Goal: Book appointment/travel/reservation

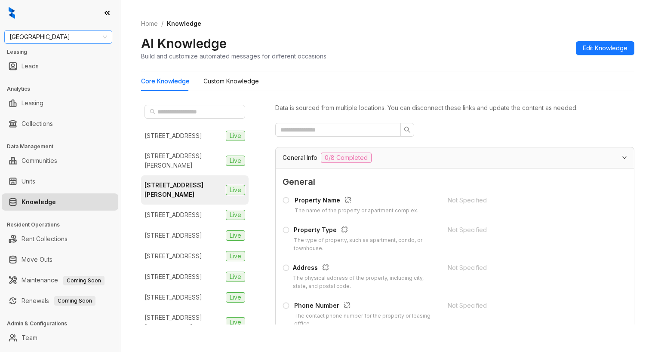
click at [89, 39] on span "Fairfield" at bounding box center [58, 37] width 98 height 13
type input "***"
click at [55, 79] on div "LDG Multifamily" at bounding box center [58, 81] width 94 height 9
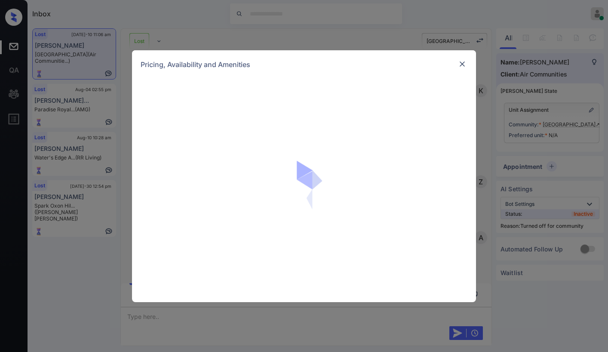
scroll to position [464, 0]
click at [461, 65] on img at bounding box center [462, 64] width 9 height 9
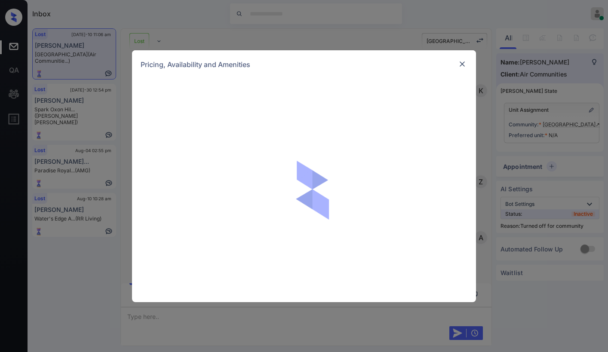
scroll to position [5151, 0]
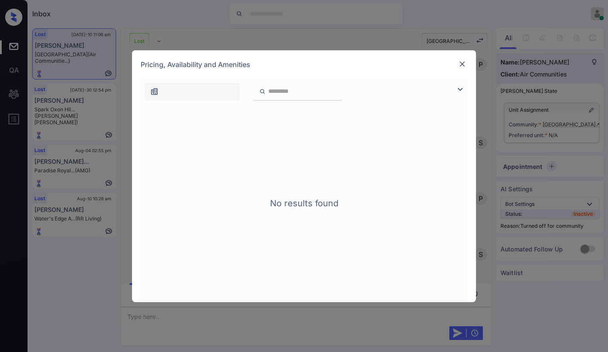
click at [463, 69] on div at bounding box center [462, 64] width 10 height 11
drag, startPoint x: 453, startPoint y: 64, endPoint x: 461, endPoint y: 63, distance: 8.6
click at [456, 64] on div "Pricing, Availability and Amenities" at bounding box center [304, 64] width 344 height 28
click at [465, 64] on img at bounding box center [462, 64] width 9 height 9
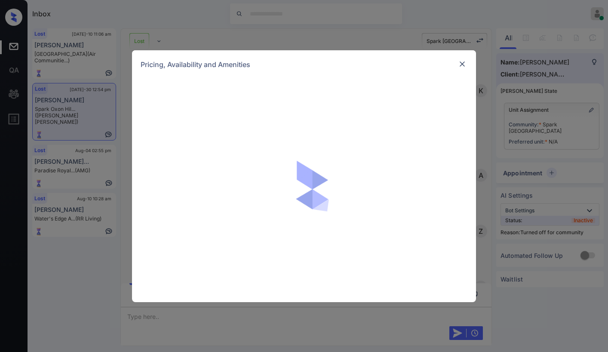
scroll to position [129, 0]
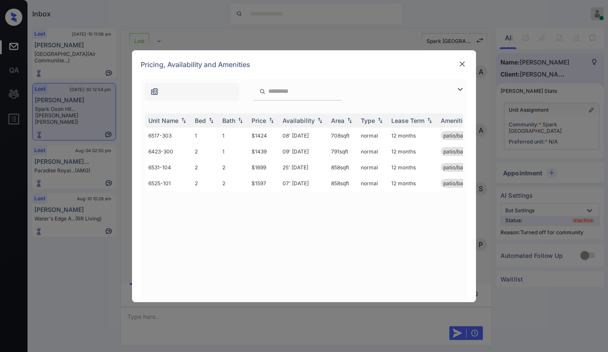
click at [461, 64] on img at bounding box center [462, 64] width 9 height 9
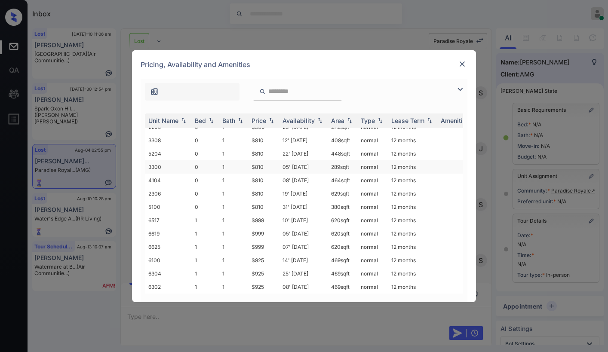
scroll to position [14, 0]
click at [459, 65] on img at bounding box center [462, 64] width 9 height 9
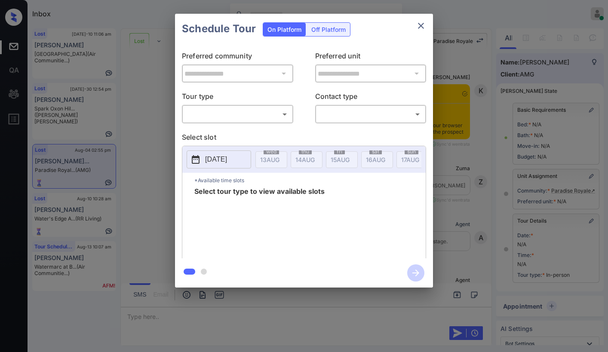
scroll to position [129, 0]
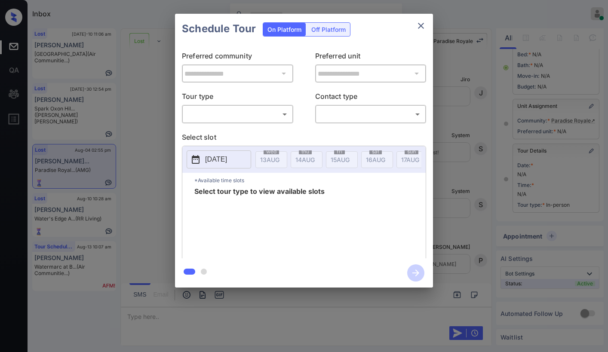
click at [246, 113] on body "Inbox Paolo Gabriel Online Set yourself offline Set yourself on break Profile S…" at bounding box center [304, 176] width 608 height 352
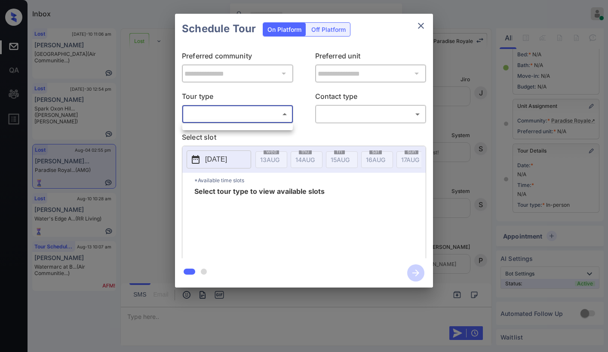
click at [242, 121] on div at bounding box center [304, 176] width 608 height 352
click at [248, 115] on body "Inbox Paolo Gabriel Online Set yourself offline Set yourself on break Profile S…" at bounding box center [304, 176] width 608 height 352
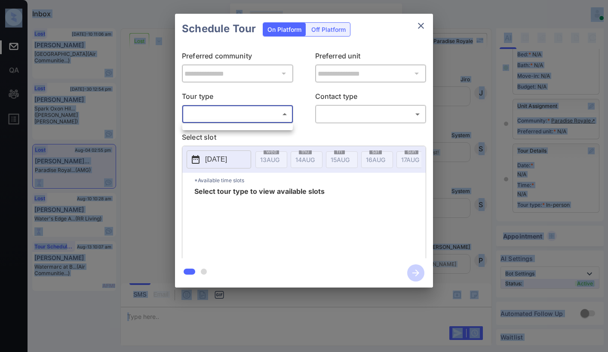
click at [248, 115] on div at bounding box center [304, 176] width 608 height 352
click at [257, 114] on body "Inbox Paolo Gabriel Online Set yourself offline Set yourself on break Profile S…" at bounding box center [304, 176] width 608 height 352
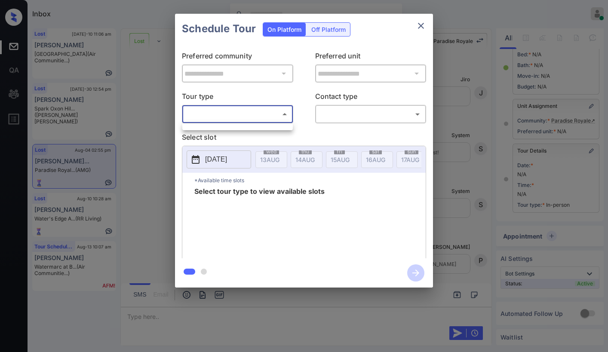
drag, startPoint x: 257, startPoint y: 114, endPoint x: 327, endPoint y: 78, distance: 79.1
click at [264, 112] on div at bounding box center [304, 176] width 608 height 352
click at [417, 27] on icon "close" at bounding box center [421, 26] width 10 height 10
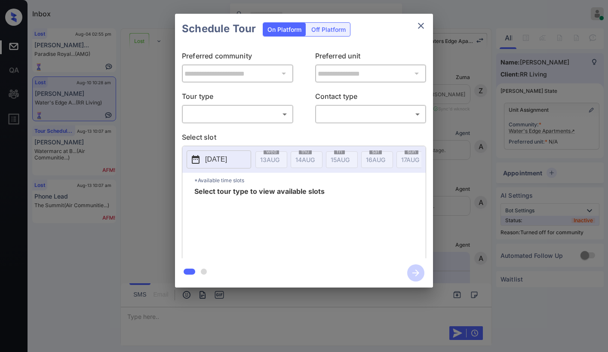
scroll to position [129, 0]
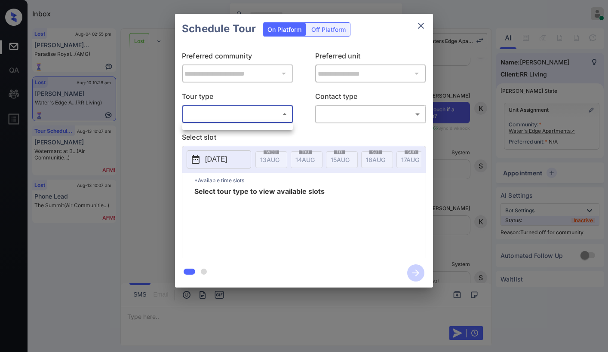
click at [234, 118] on body "Inbox [PERSON_NAME] Online Set yourself offline Set yourself on break Profile S…" at bounding box center [304, 176] width 608 height 352
click at [258, 114] on div at bounding box center [304, 176] width 608 height 352
click at [420, 28] on icon "close" at bounding box center [421, 26] width 10 height 10
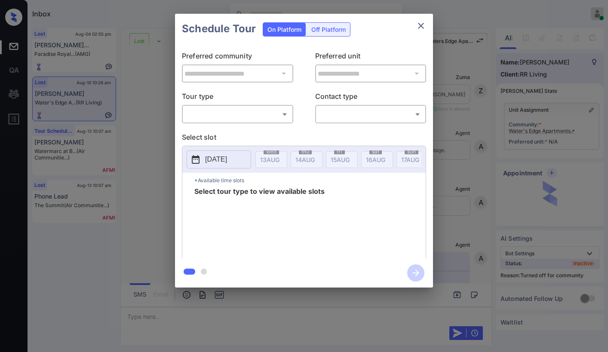
scroll to position [129, 0]
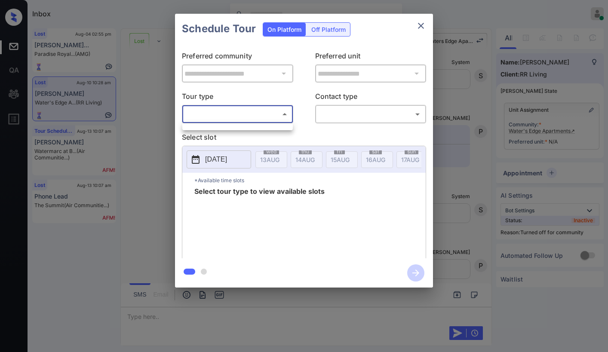
click at [251, 120] on body "Inbox Paolo Gabriel Online Set yourself offline Set yourself on break Profile S…" at bounding box center [304, 176] width 608 height 352
drag, startPoint x: 245, startPoint y: 123, endPoint x: 248, endPoint y: 119, distance: 4.7
click at [246, 122] on div at bounding box center [304, 176] width 608 height 352
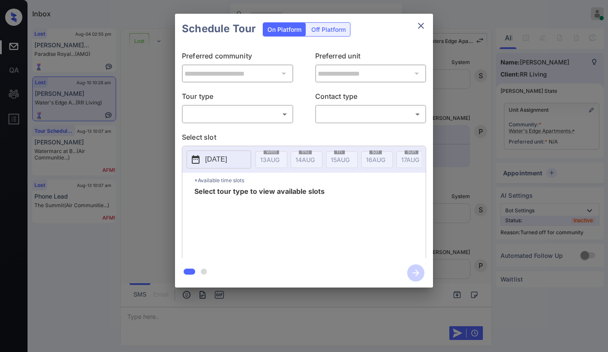
click at [328, 118] on body "Inbox Paolo Gabriel Online Set yourself offline Set yourself on break Profile S…" at bounding box center [304, 176] width 608 height 352
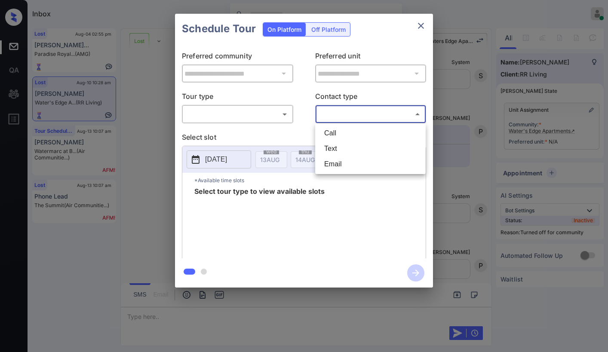
click at [328, 118] on div at bounding box center [304, 176] width 608 height 352
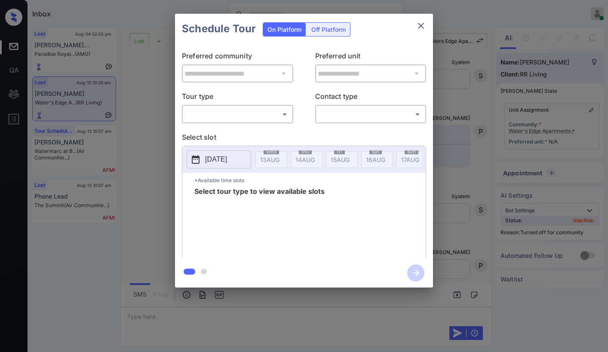
click at [421, 24] on icon "close" at bounding box center [421, 26] width 10 height 10
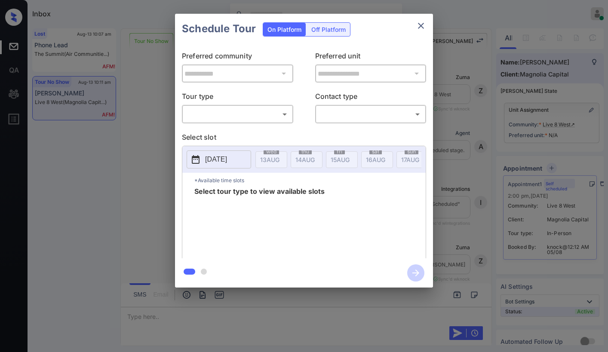
scroll to position [129, 0]
click at [418, 28] on icon "close" at bounding box center [421, 26] width 10 height 10
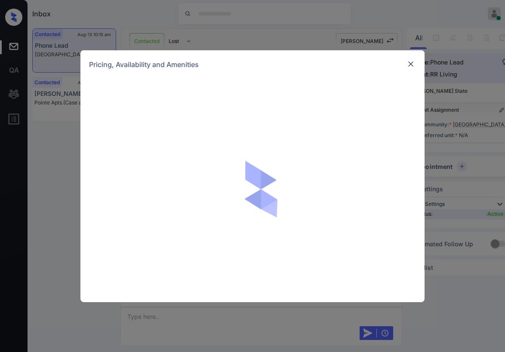
scroll to position [724, 0]
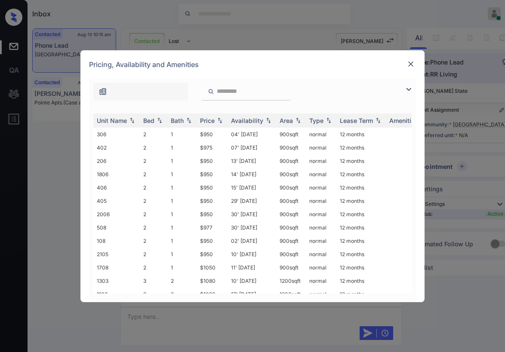
click at [413, 63] on img at bounding box center [410, 64] width 9 height 9
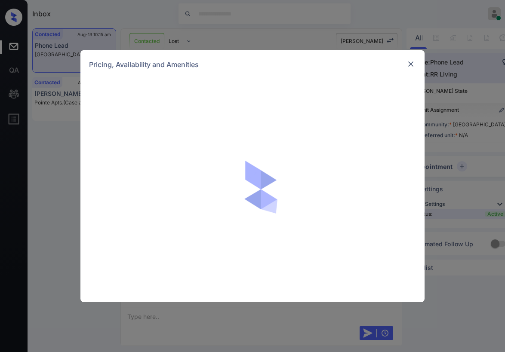
scroll to position [724, 0]
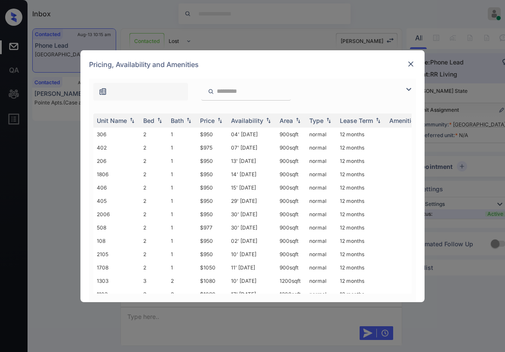
click at [406, 90] on img at bounding box center [408, 89] width 10 height 10
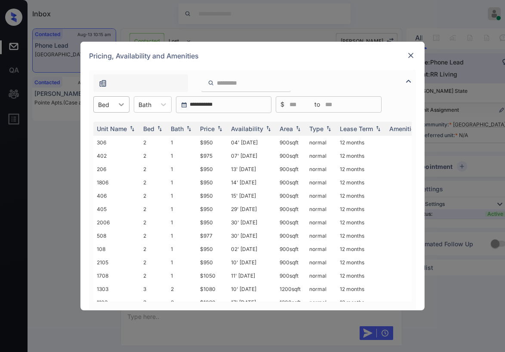
click at [115, 109] on div at bounding box center [121, 104] width 15 height 15
click at [114, 126] on div "2" at bounding box center [111, 125] width 36 height 15
click at [209, 129] on div "Price" at bounding box center [207, 128] width 15 height 7
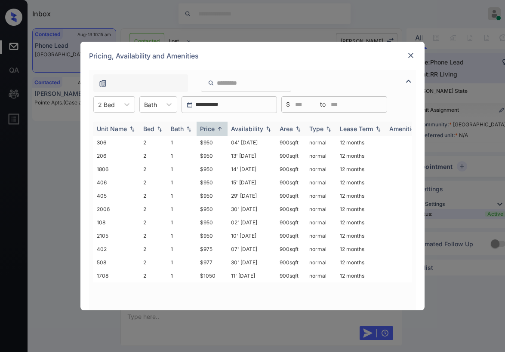
click at [209, 129] on div "Price" at bounding box center [207, 128] width 15 height 7
click at [207, 155] on td "$950" at bounding box center [212, 155] width 31 height 13
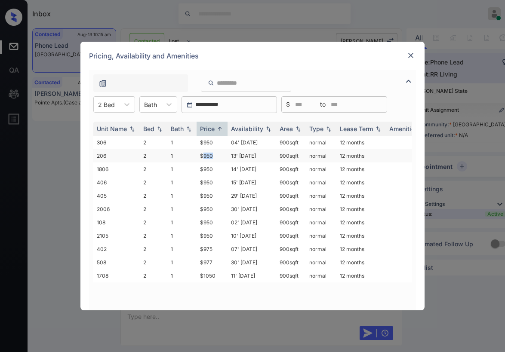
click at [207, 155] on td "$950" at bounding box center [212, 155] width 31 height 13
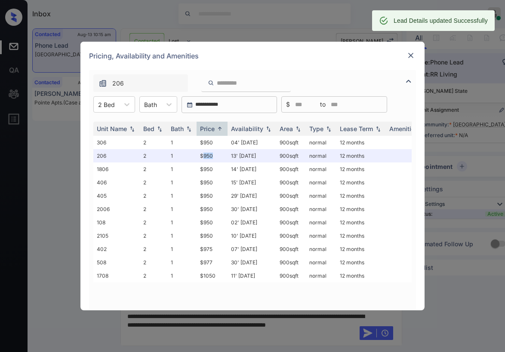
click at [409, 56] on img at bounding box center [410, 55] width 9 height 9
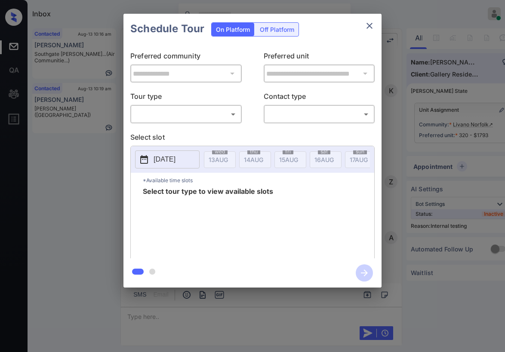
scroll to position [4571, 0]
click at [206, 113] on body "Inbox [PERSON_NAME] Online Set yourself offline Set yourself on break Profile S…" at bounding box center [252, 176] width 505 height 352
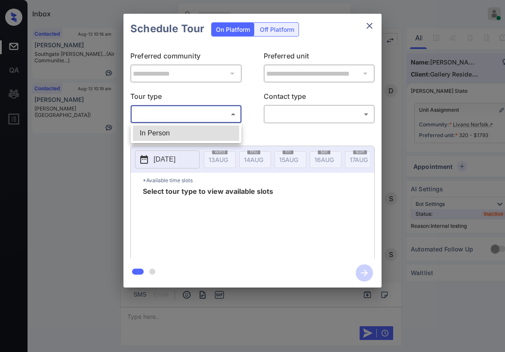
click at [227, 119] on div at bounding box center [252, 176] width 505 height 352
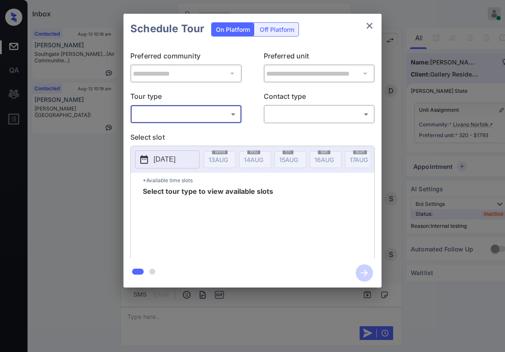
click at [370, 31] on button "close" at bounding box center [369, 25] width 17 height 17
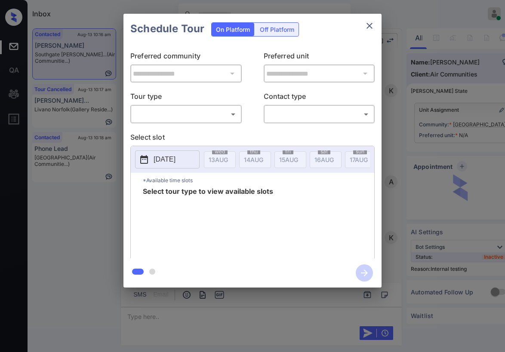
scroll to position [2696, 0]
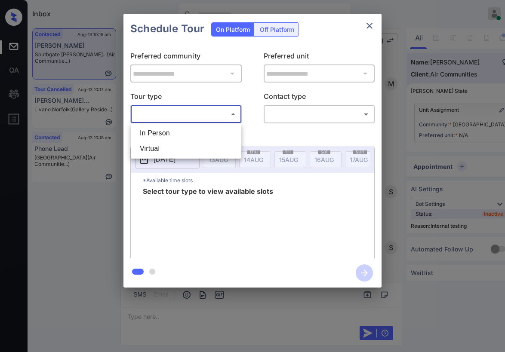
click at [203, 121] on body "Inbox Paolo Gabriel Online Set yourself offline Set yourself on break Profile S…" at bounding box center [252, 176] width 505 height 352
click at [185, 136] on li "In Person" at bounding box center [186, 133] width 106 height 15
type input "********"
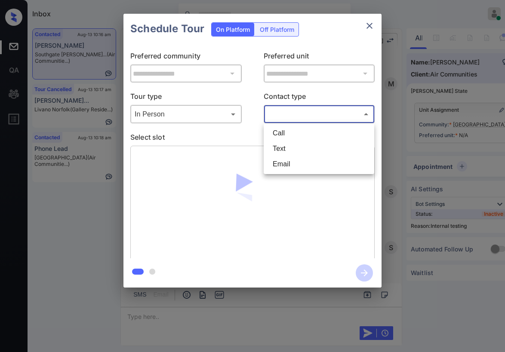
click at [276, 121] on body "Inbox Paolo Gabriel Online Set yourself offline Set yourself on break Profile S…" at bounding box center [252, 176] width 505 height 352
click at [283, 148] on li "Text" at bounding box center [319, 148] width 106 height 15
type input "****"
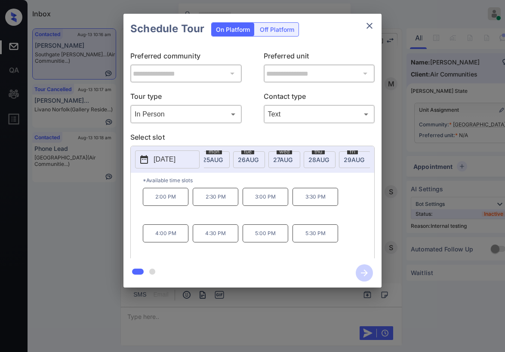
scroll to position [0, 436]
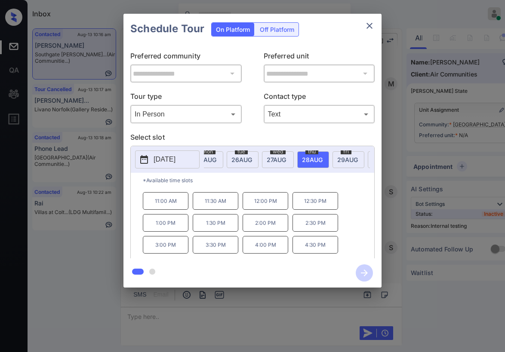
scroll to position [0, 0]
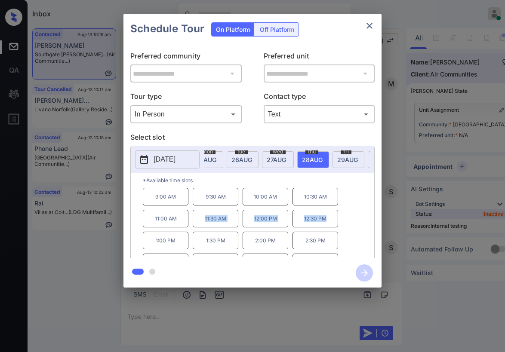
drag, startPoint x: 274, startPoint y: 219, endPoint x: 334, endPoint y: 221, distance: 60.2
click at [334, 221] on div "9:00 AM 9:30 AM 10:00 AM 10:30 AM 11:00 AM 11:30 AM 12:00 PM 12:30 PM 1:00 PM 1…" at bounding box center [258, 222] width 231 height 69
copy div "11:30 AM 12:00 PM 12:30 PM"
click at [367, 28] on icon "close" at bounding box center [369, 26] width 6 height 6
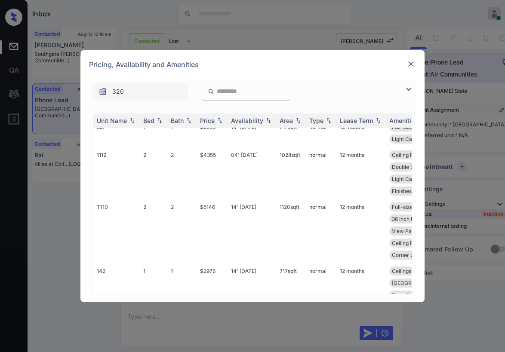
scroll to position [1032, 0]
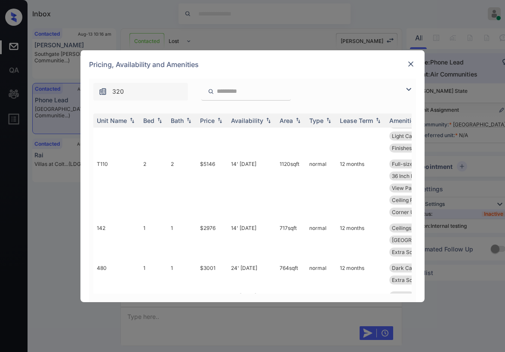
click at [241, 93] on input "search" at bounding box center [251, 91] width 71 height 7
type input "***"
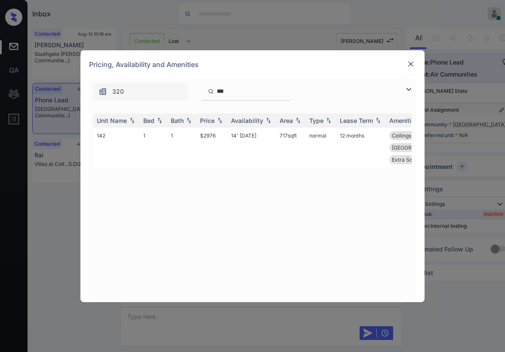
scroll to position [0, 0]
drag, startPoint x: 245, startPoint y: 92, endPoint x: 139, endPoint y: 89, distance: 106.3
click at [139, 89] on div "320 ***" at bounding box center [187, 92] width 197 height 18
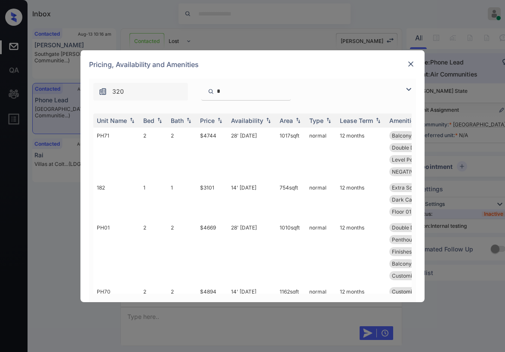
type input "*"
click at [415, 68] on div at bounding box center [411, 64] width 10 height 10
click at [239, 94] on input "*" at bounding box center [251, 91] width 71 height 7
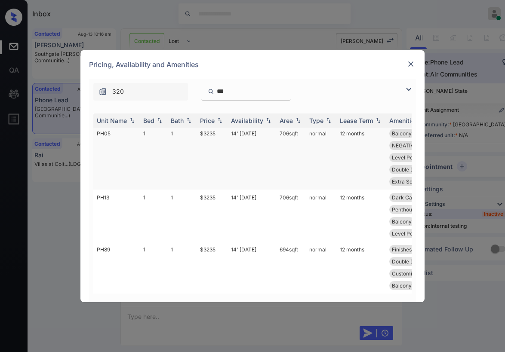
scroll to position [0, 0]
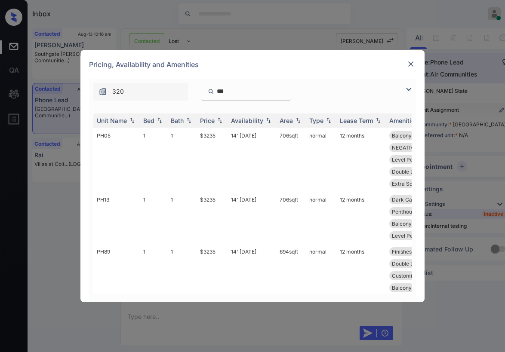
type input "***"
click at [409, 68] on img at bounding box center [410, 64] width 9 height 9
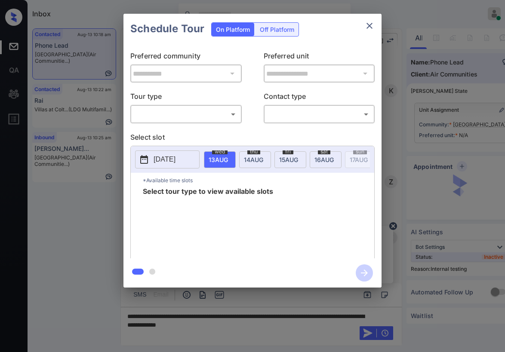
scroll to position [2316, 0]
click at [205, 111] on body "Inbox [PERSON_NAME] Online Set yourself offline Set yourself on break Profile S…" at bounding box center [252, 176] width 505 height 352
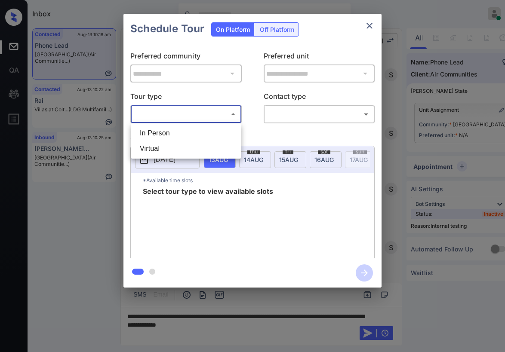
click at [162, 145] on li "Virtual" at bounding box center [186, 148] width 106 height 15
type input "*******"
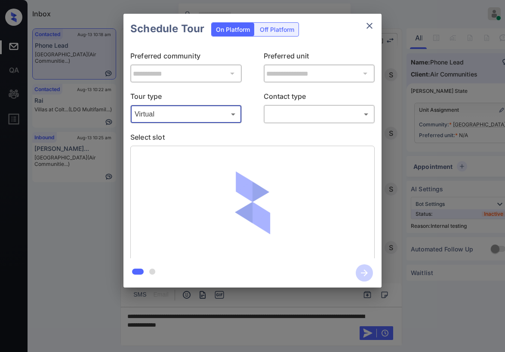
click at [290, 120] on body "Inbox [PERSON_NAME] Online Set yourself offline Set yourself on break Profile S…" at bounding box center [252, 176] width 505 height 352
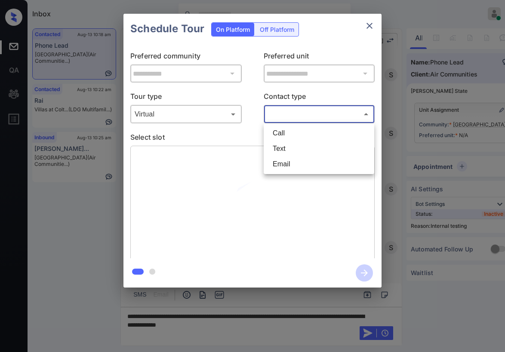
click at [290, 150] on li "Text" at bounding box center [319, 148] width 106 height 15
type input "****"
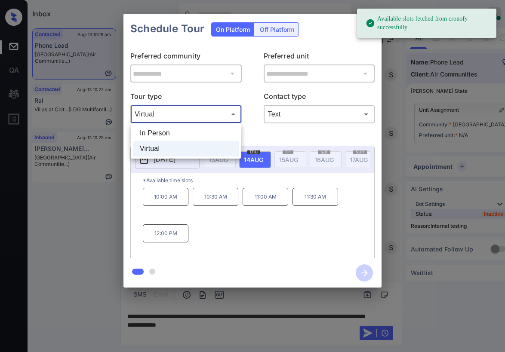
click at [233, 117] on body "Available slots fetched from cronofy successfully Inbox Paolo Gabriel Online Se…" at bounding box center [252, 176] width 505 height 352
click at [183, 137] on li "In Person" at bounding box center [186, 133] width 106 height 15
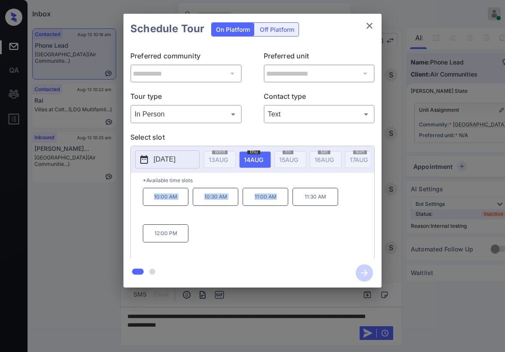
drag, startPoint x: 151, startPoint y: 198, endPoint x: 284, endPoint y: 205, distance: 133.9
click at [284, 205] on div "10:00 AM 10:30 AM 11:00 AM 11:30 AM 12:00 PM" at bounding box center [258, 222] width 231 height 69
copy div "10:00 AM 10:30 AM 11:00 AM"
click at [203, 115] on body "Inbox Paolo Gabriel Online Set yourself offline Set yourself on break Profile S…" at bounding box center [252, 176] width 505 height 352
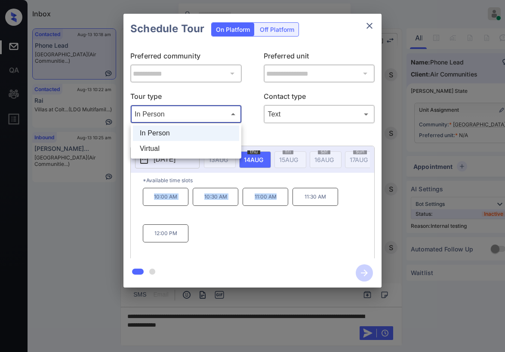
click at [174, 146] on li "Virtual" at bounding box center [186, 148] width 106 height 15
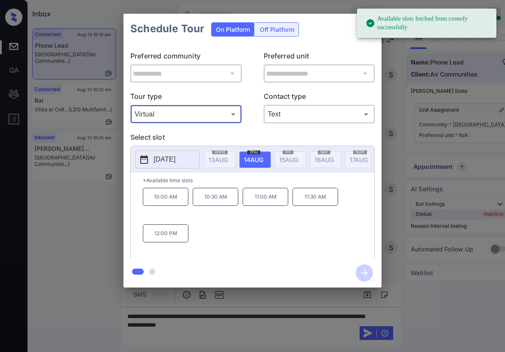
click at [218, 118] on body "Available slots fetched from cronofy successfully Inbox Paolo Gabriel Online Se…" at bounding box center [252, 176] width 505 height 352
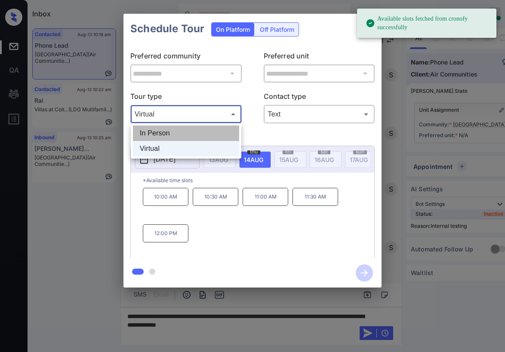
click at [195, 135] on li "In Person" at bounding box center [186, 133] width 106 height 15
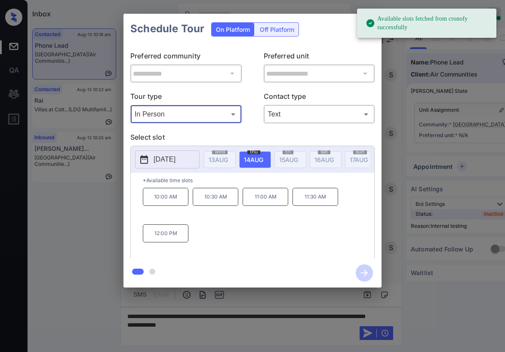
click at [201, 120] on body "Available slots fetched from cronofy successfully Inbox Paolo Gabriel Online Se…" at bounding box center [252, 176] width 505 height 352
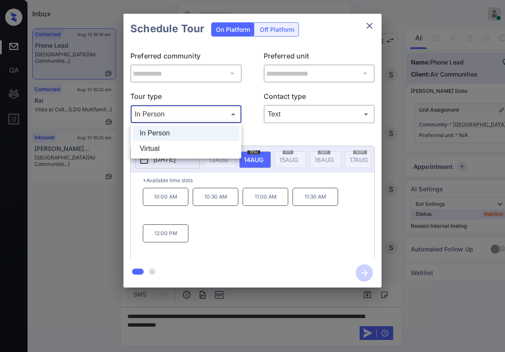
click at [179, 143] on li "Virtual" at bounding box center [186, 148] width 106 height 15
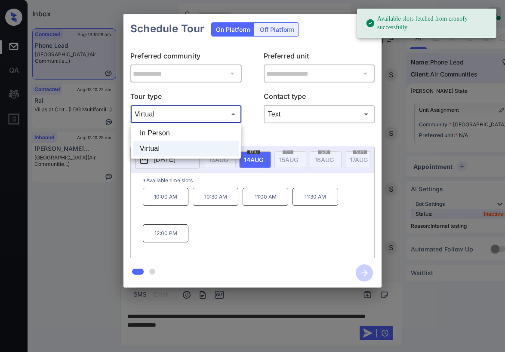
click at [203, 114] on body "Available slots fetched from cronofy successfully Inbox Paolo Gabriel Online Se…" at bounding box center [252, 176] width 505 height 352
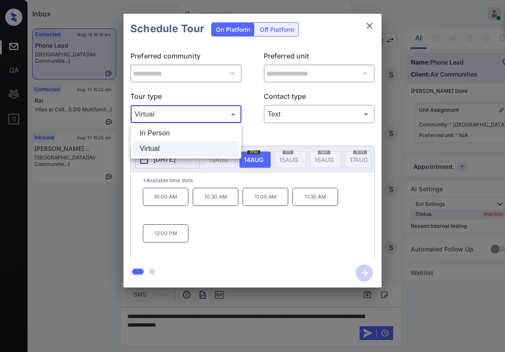
click at [177, 137] on li "In Person" at bounding box center [186, 133] width 106 height 15
type input "********"
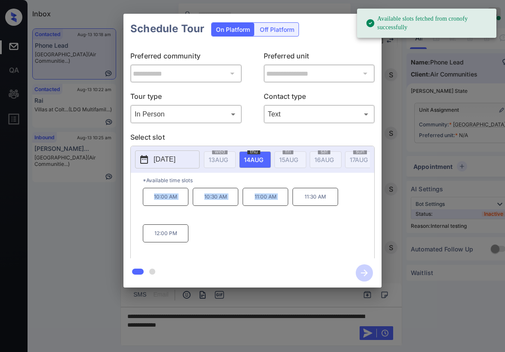
drag, startPoint x: 153, startPoint y: 201, endPoint x: 291, endPoint y: 214, distance: 138.2
click at [291, 214] on div "10:00 AM 10:30 AM 11:00 AM 11:30 AM 12:00 PM" at bounding box center [258, 222] width 231 height 69
copy div "10:00 AM 10:30 AM 11:00 AM"
click at [337, 39] on div "Schedule Tour On Platform Off Platform" at bounding box center [252, 29] width 258 height 30
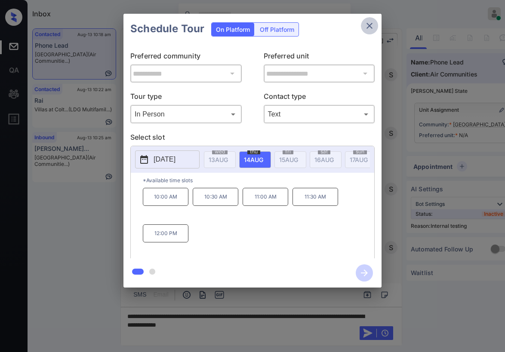
click at [370, 29] on icon "close" at bounding box center [369, 26] width 10 height 10
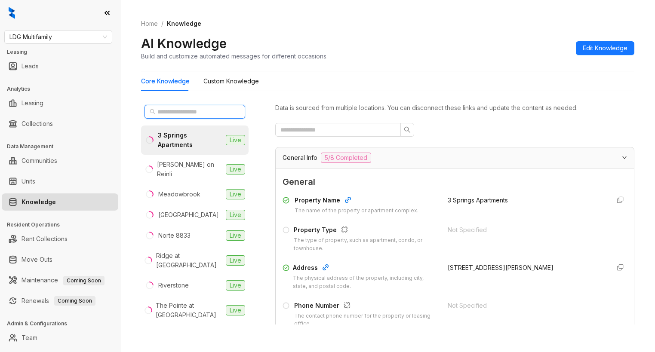
click at [208, 116] on input "text" at bounding box center [195, 111] width 76 height 9
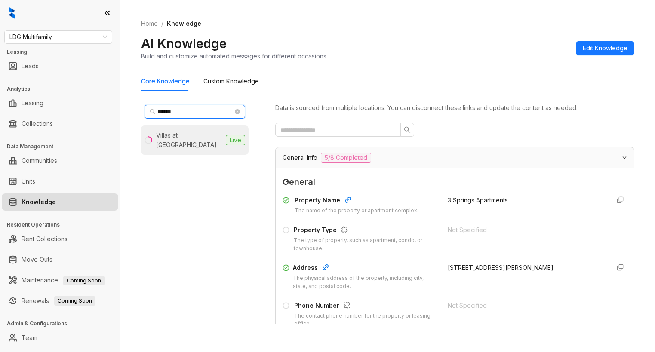
type input "******"
click at [196, 135] on div "Villas at [GEOGRAPHIC_DATA]" at bounding box center [189, 140] width 66 height 19
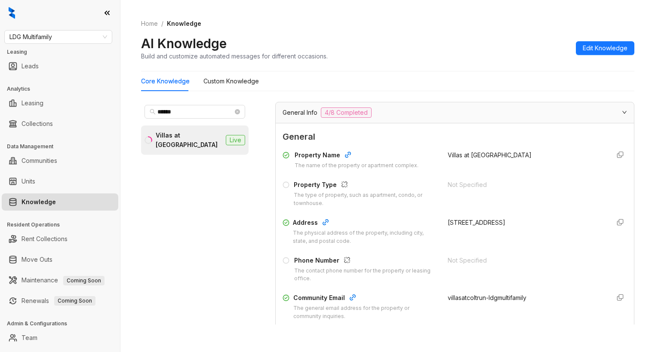
scroll to position [129, 0]
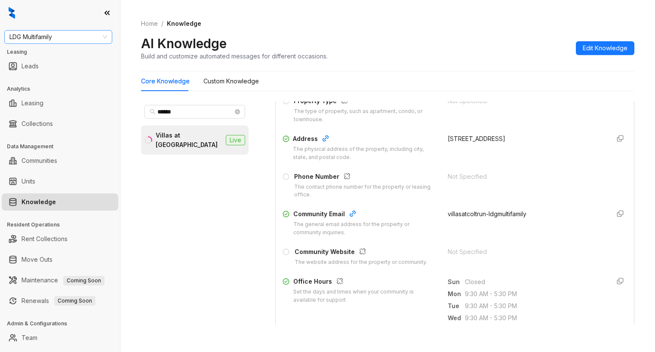
click at [68, 37] on span "LDG Multifamily" at bounding box center [58, 37] width 98 height 13
type input "*****"
click at [49, 53] on div "Magnolia Capital" at bounding box center [58, 53] width 94 height 9
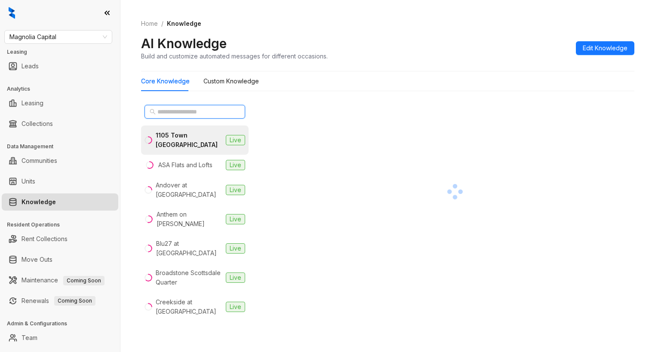
click at [207, 110] on input "text" at bounding box center [195, 111] width 76 height 9
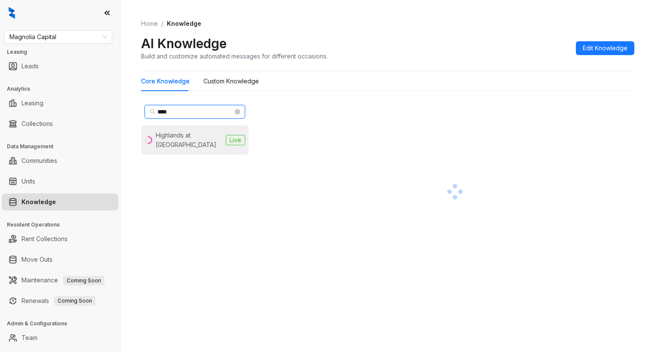
type input "****"
click at [191, 145] on div "Highlands at [GEOGRAPHIC_DATA]" at bounding box center [189, 140] width 67 height 19
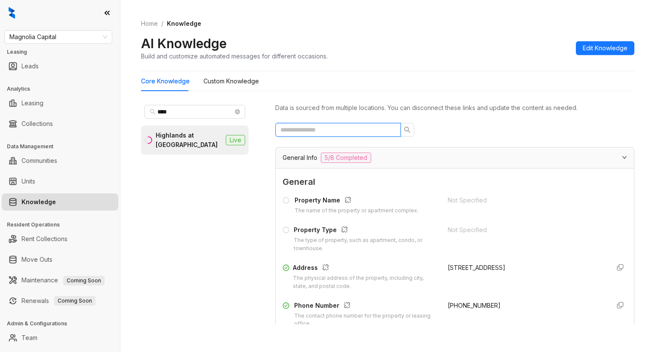
click at [345, 131] on input "text" at bounding box center [334, 129] width 108 height 9
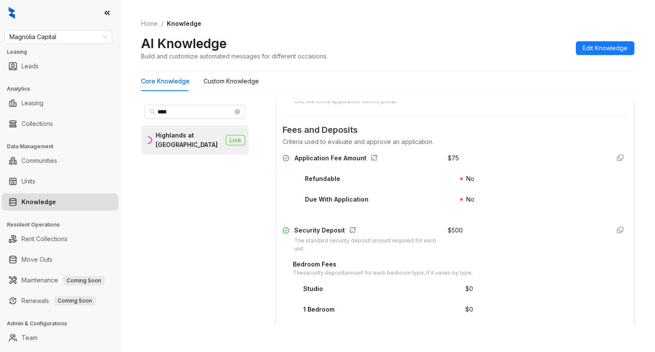
scroll to position [129, 0]
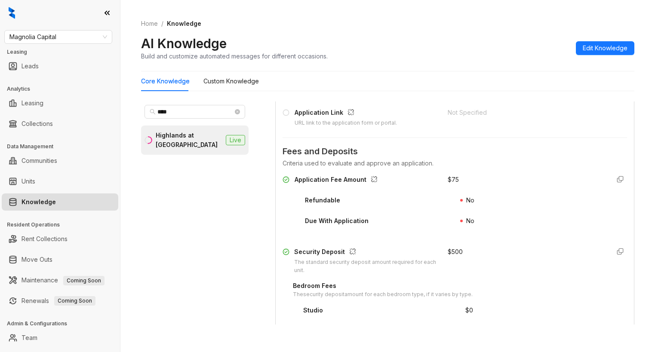
type input "*****"
drag, startPoint x: 437, startPoint y: 178, endPoint x: 457, endPoint y: 180, distance: 19.4
click at [457, 180] on div "Application Fee Amount $ 75" at bounding box center [455, 182] width 344 height 14
copy div "$ 75"
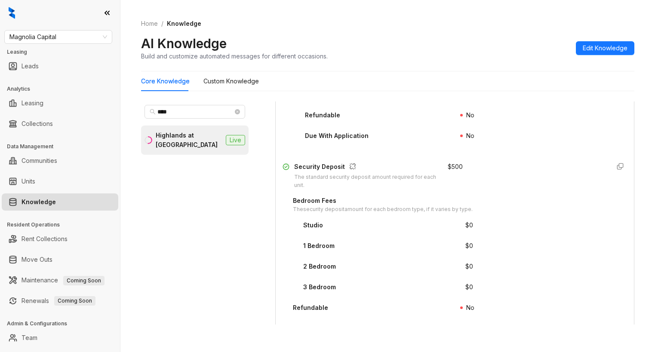
scroll to position [215, 0]
drag, startPoint x: 437, startPoint y: 166, endPoint x: 464, endPoint y: 169, distance: 27.2
click at [464, 169] on div "Security Deposit The standard security deposit amount required for each unit. $…" at bounding box center [455, 175] width 344 height 28
copy div "$ 500"
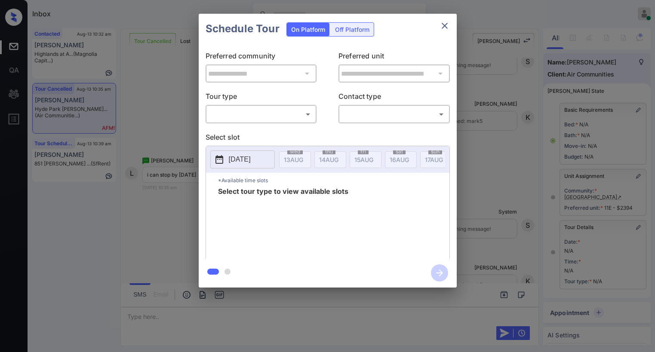
scroll to position [559, 0]
click at [291, 112] on body "Inbox Paolo Gabriel Online Set yourself offline Set yourself on break Profile S…" at bounding box center [327, 176] width 655 height 352
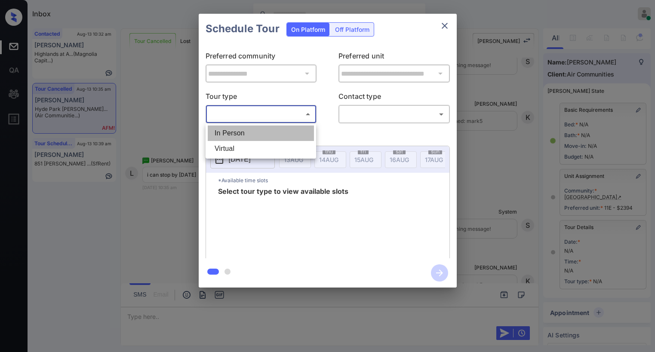
click at [231, 134] on li "In Person" at bounding box center [261, 133] width 106 height 15
type input "********"
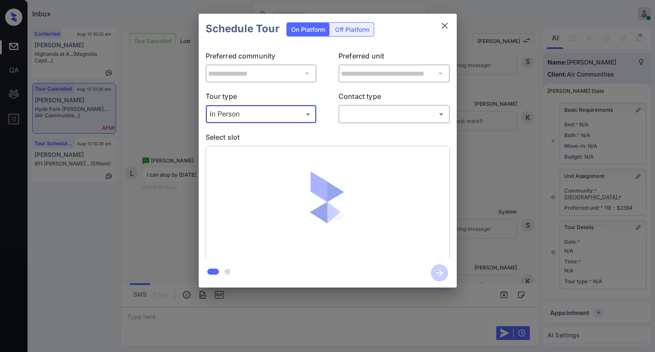
click at [364, 115] on body "Inbox Paolo Gabriel Online Set yourself offline Set yourself on break Profile S…" at bounding box center [327, 176] width 655 height 352
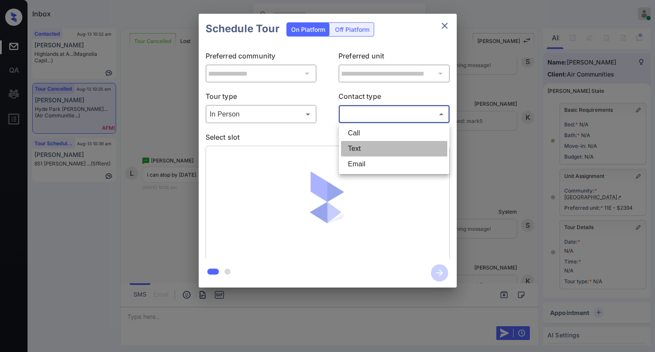
click at [362, 146] on li "Text" at bounding box center [394, 148] width 106 height 15
type input "****"
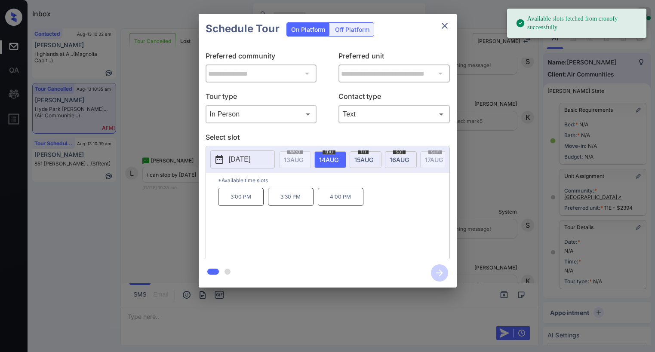
click at [324, 135] on p "Select slot" at bounding box center [328, 139] width 244 height 14
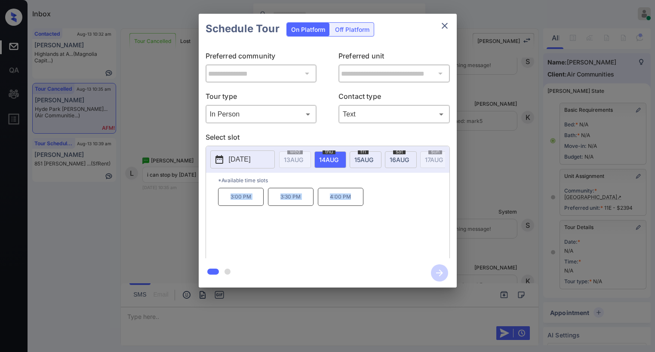
drag, startPoint x: 228, startPoint y: 199, endPoint x: 399, endPoint y: 147, distance: 178.5
click at [357, 202] on div "3:00 PM 3:30 PM 4:00 PM" at bounding box center [333, 222] width 231 height 69
copy div "3:00 PM 3:30 PM 4:00 PM"
click at [440, 23] on icon "close" at bounding box center [445, 26] width 10 height 10
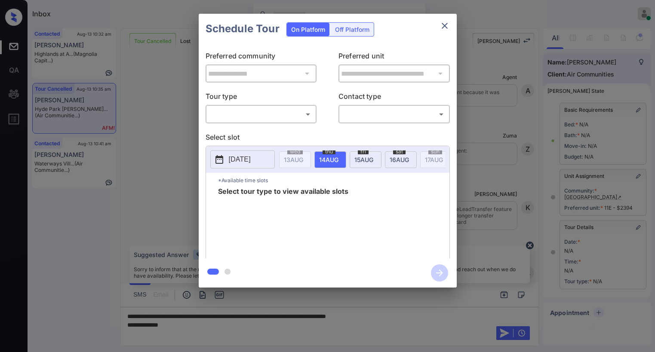
scroll to position [559, 0]
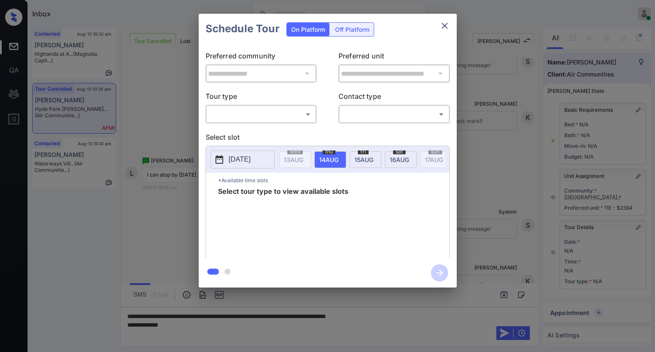
click at [252, 113] on body "Inbox [PERSON_NAME] Online Set yourself offline Set yourself on break Profile S…" at bounding box center [327, 176] width 655 height 352
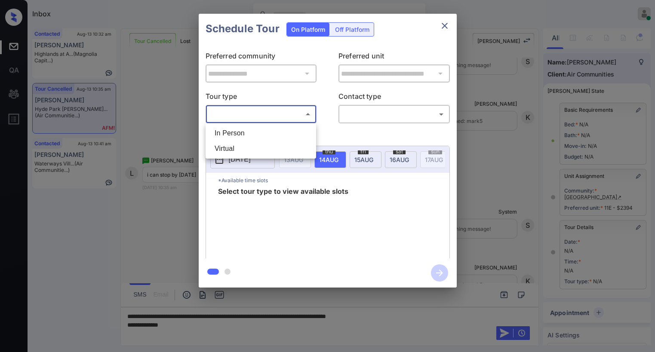
click at [244, 140] on li "In Person" at bounding box center [261, 133] width 106 height 15
type input "********"
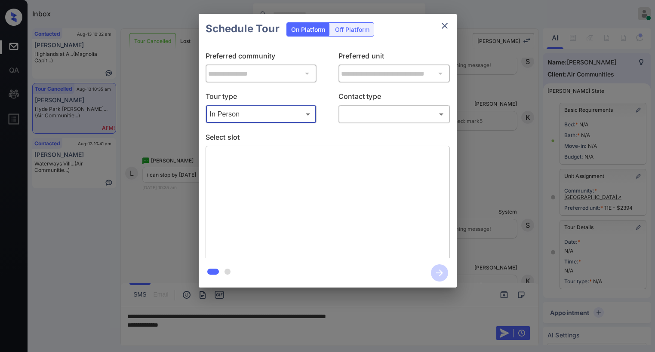
click at [364, 113] on body "Inbox [PERSON_NAME] Online Set yourself offline Set yourself on break Profile S…" at bounding box center [327, 176] width 655 height 352
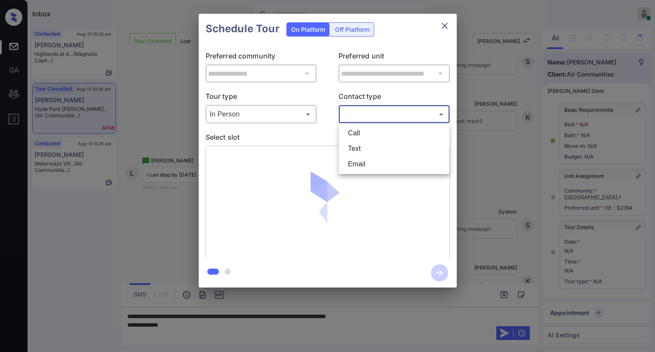
click at [364, 148] on li "Text" at bounding box center [394, 148] width 106 height 15
type input "****"
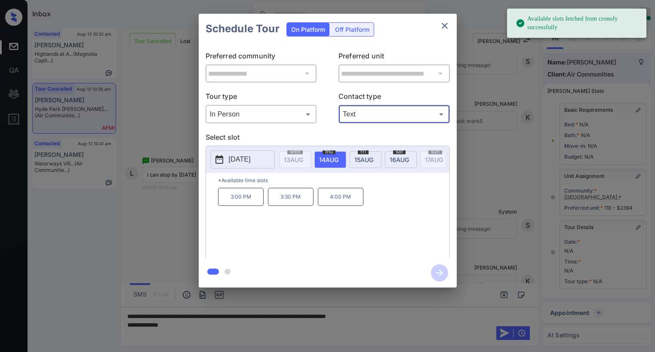
click at [447, 23] on icon "close" at bounding box center [445, 26] width 6 height 6
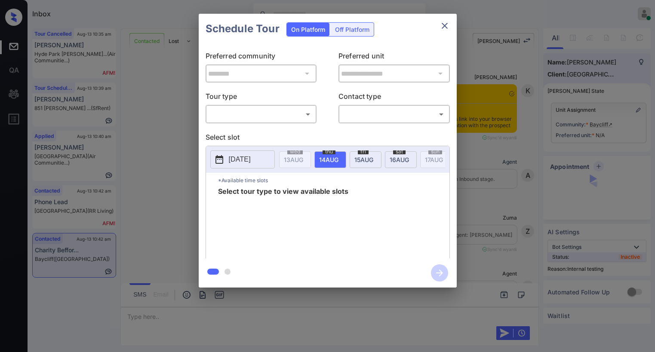
scroll to position [559, 0]
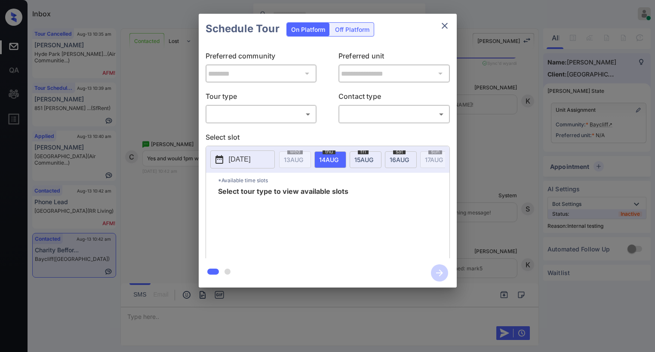
click at [245, 121] on body "Inbox [PERSON_NAME] Online Set yourself offline Set yourself on break Profile S…" at bounding box center [327, 176] width 655 height 352
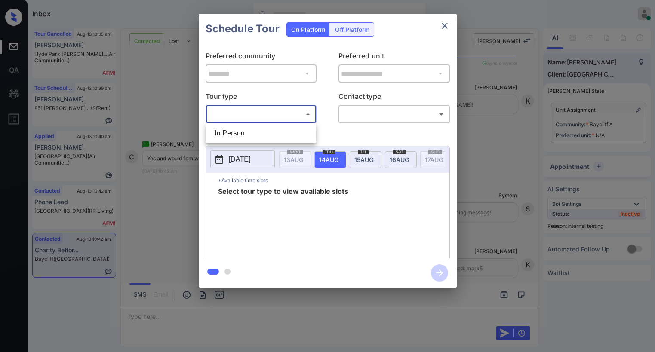
click at [243, 131] on li "In Person" at bounding box center [261, 133] width 106 height 15
type input "********"
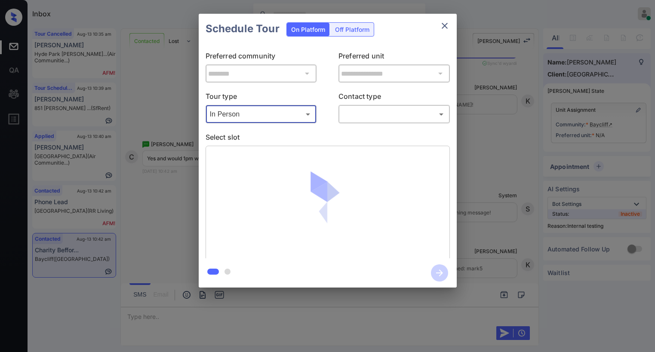
click at [354, 119] on body "Inbox [PERSON_NAME] Online Set yourself offline Set yourself on break Profile S…" at bounding box center [327, 176] width 655 height 352
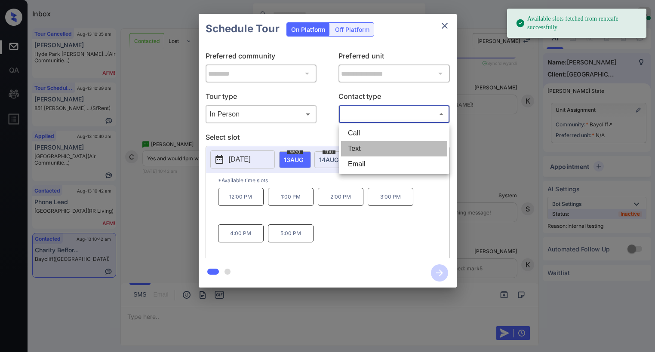
click at [352, 148] on li "Text" at bounding box center [394, 148] width 106 height 15
type input "****"
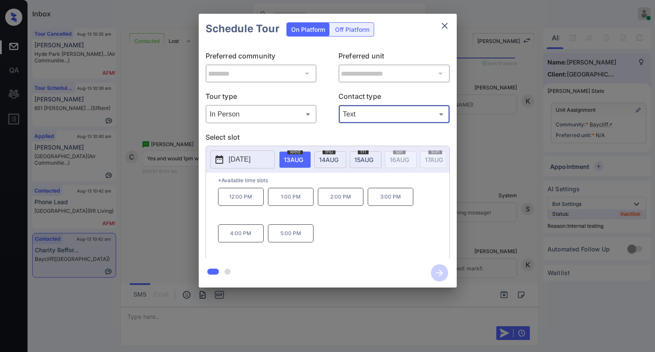
click at [440, 25] on icon "close" at bounding box center [445, 26] width 10 height 10
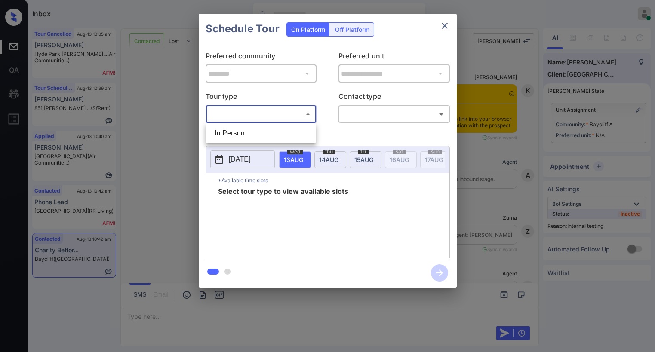
scroll to position [559, 0]
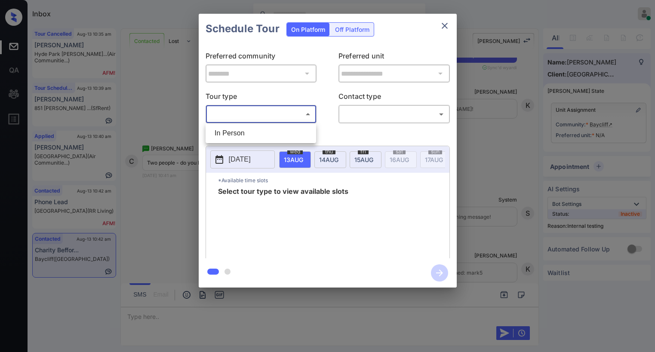
click at [267, 108] on body "Inbox [PERSON_NAME] Online Set yourself offline Set yourself on break Profile S…" at bounding box center [327, 176] width 655 height 352
click at [250, 126] on li "In Person" at bounding box center [261, 133] width 106 height 15
type input "********"
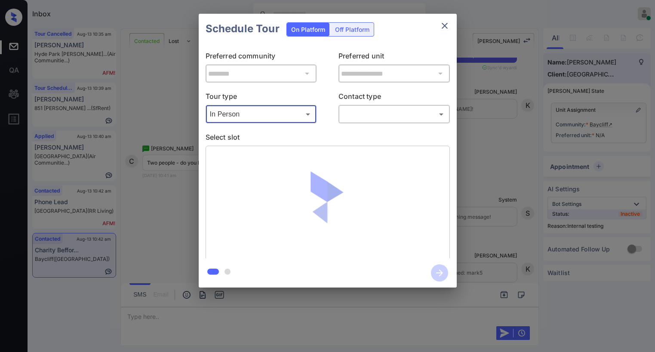
click at [360, 115] on body "Inbox [PERSON_NAME] Online Set yourself offline Set yourself on break Profile S…" at bounding box center [327, 176] width 655 height 352
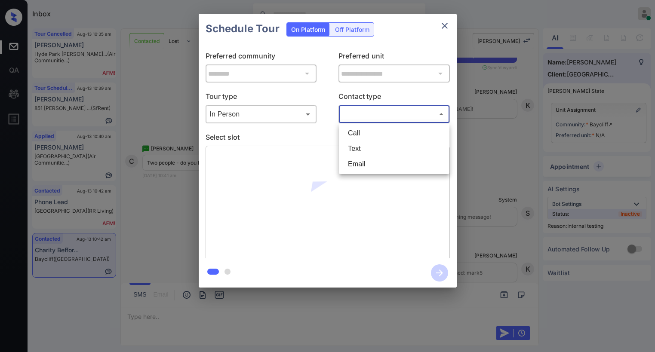
click at [350, 152] on li "Text" at bounding box center [394, 148] width 106 height 15
type input "****"
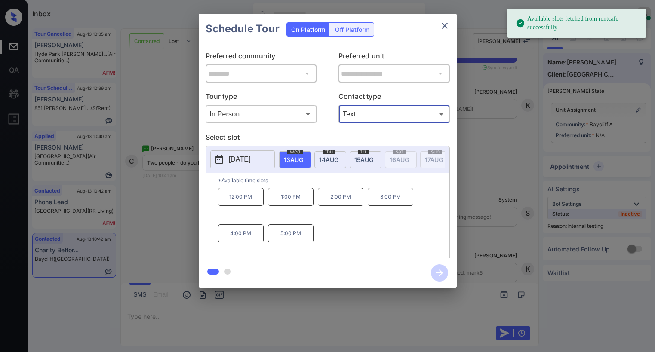
click at [303, 159] on span "[DATE]" at bounding box center [293, 159] width 19 height 7
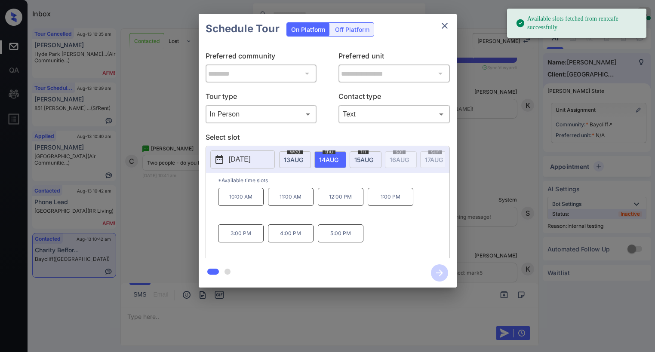
click at [443, 21] on icon "close" at bounding box center [445, 26] width 10 height 10
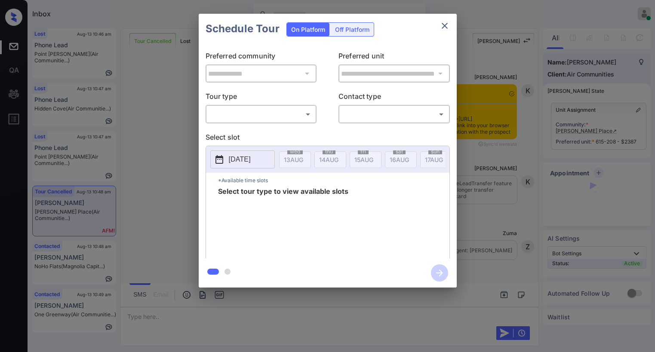
scroll to position [2918, 0]
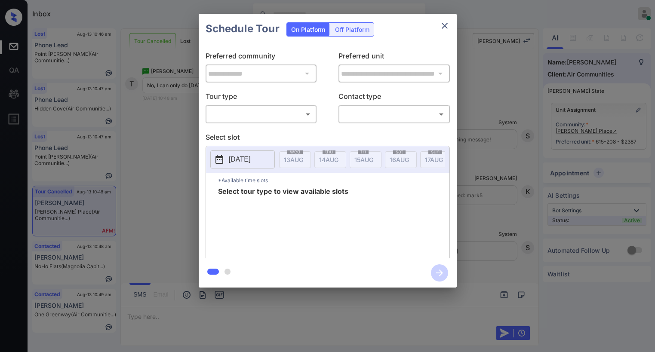
click at [258, 108] on body "Inbox Paolo Gabriel Online Set yourself offline Set yourself on break Profile S…" at bounding box center [327, 176] width 655 height 352
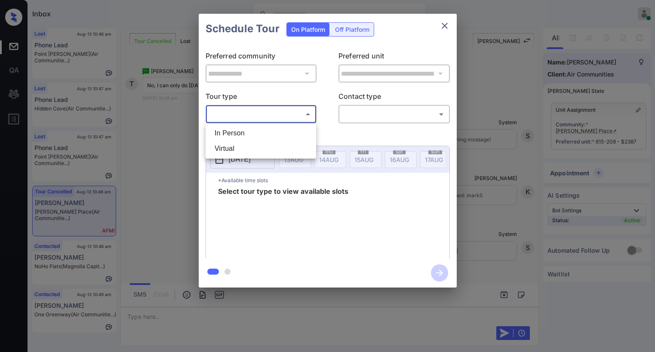
click at [249, 130] on li "In Person" at bounding box center [261, 133] width 106 height 15
type input "********"
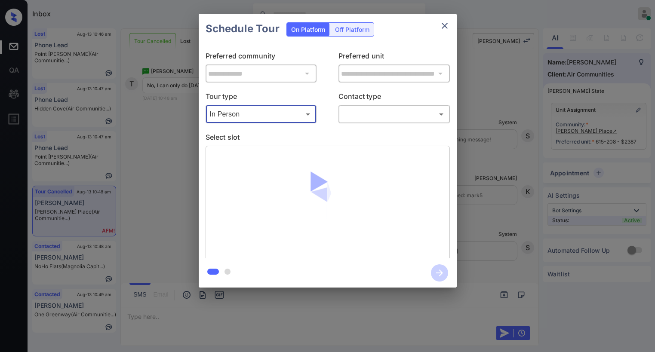
click at [360, 122] on div "​ ​" at bounding box center [393, 114] width 111 height 18
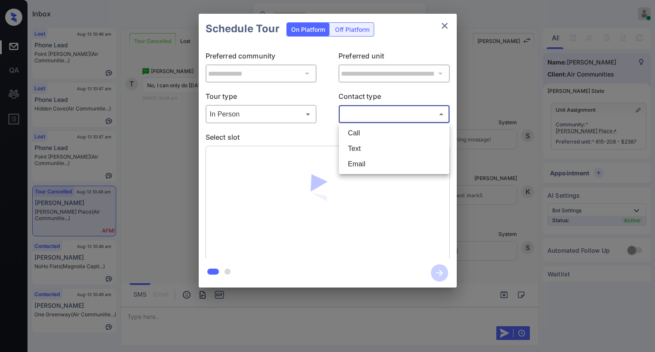
click at [363, 120] on body "Inbox Paolo Gabriel Online Set yourself offline Set yourself on break Profile S…" at bounding box center [327, 176] width 655 height 352
click at [351, 152] on li "Text" at bounding box center [394, 148] width 106 height 15
type input "****"
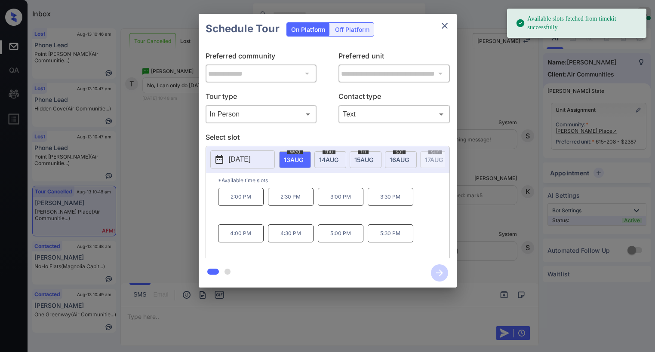
click at [303, 162] on span "15 AUG" at bounding box center [293, 159] width 19 height 7
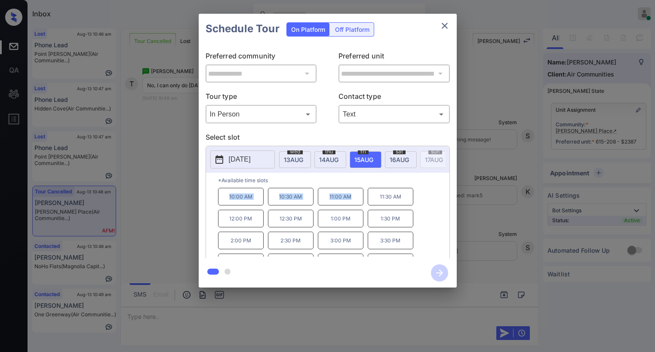
drag, startPoint x: 228, startPoint y: 198, endPoint x: 392, endPoint y: 179, distance: 165.4
click at [364, 202] on div "10:00 AM 10:30 AM 11:00 AM 11:30 AM 12:00 PM 12:30 PM 1:00 PM 1:30 PM 2:00 PM 2…" at bounding box center [333, 222] width 231 height 69
copy div "10:00 AM 10:30 AM 11:00 AM"
click at [446, 24] on icon "close" at bounding box center [445, 26] width 6 height 6
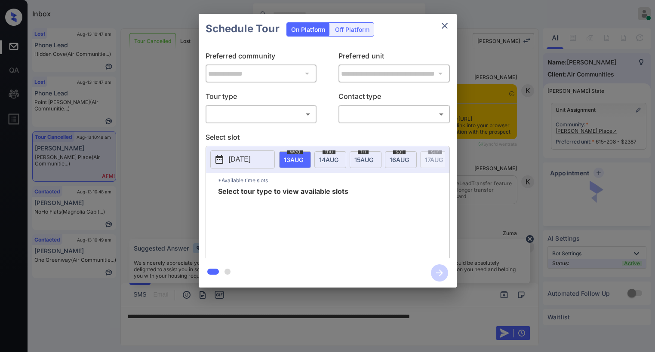
scroll to position [2918, 0]
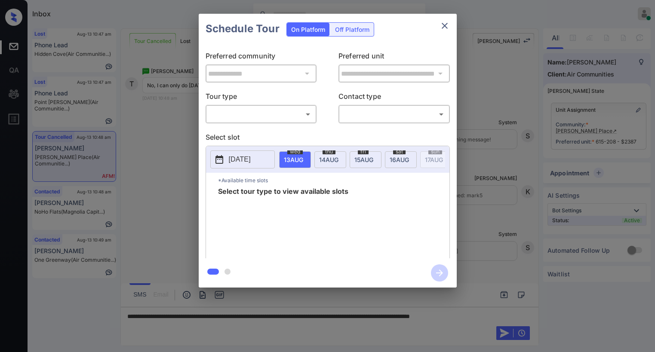
click at [250, 112] on body "Inbox Paolo Gabriel Online Set yourself offline Set yourself on break Profile S…" at bounding box center [327, 176] width 655 height 352
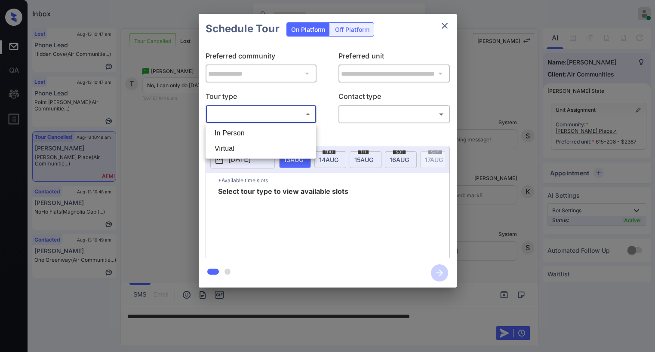
drag, startPoint x: 240, startPoint y: 129, endPoint x: 338, endPoint y: 117, distance: 97.9
click at [245, 129] on li "In Person" at bounding box center [261, 133] width 106 height 15
type input "********"
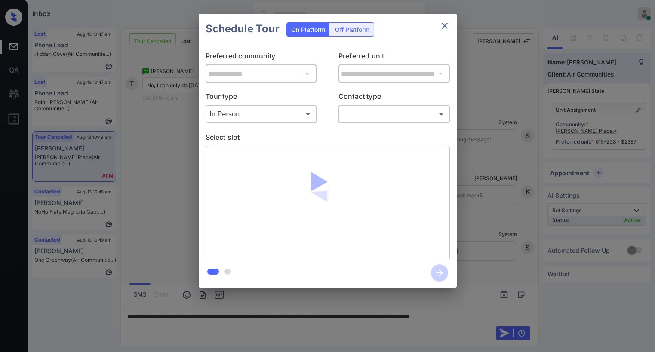
click at [364, 113] on body "Inbox Paolo Gabriel Online Set yourself offline Set yourself on break Profile S…" at bounding box center [327, 176] width 655 height 352
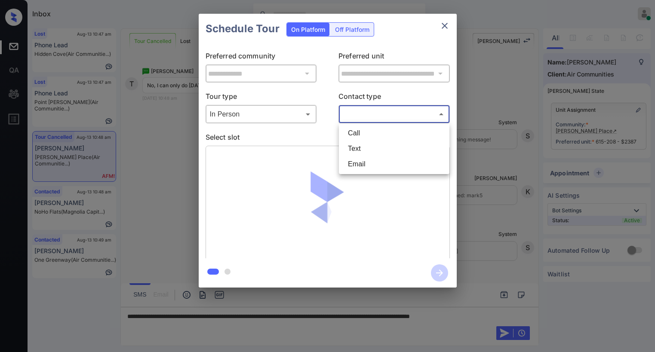
click at [357, 145] on li "Text" at bounding box center [394, 148] width 106 height 15
type input "****"
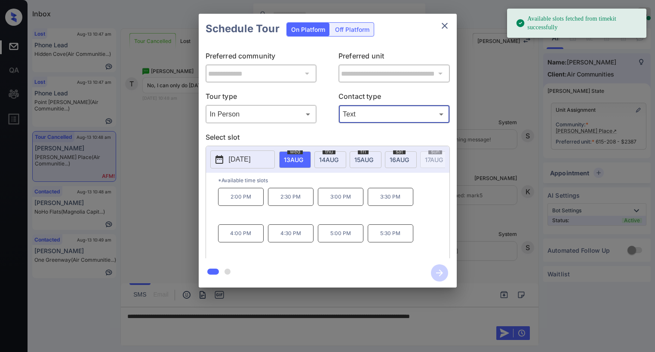
click at [303, 162] on span "[DATE]" at bounding box center [293, 159] width 19 height 7
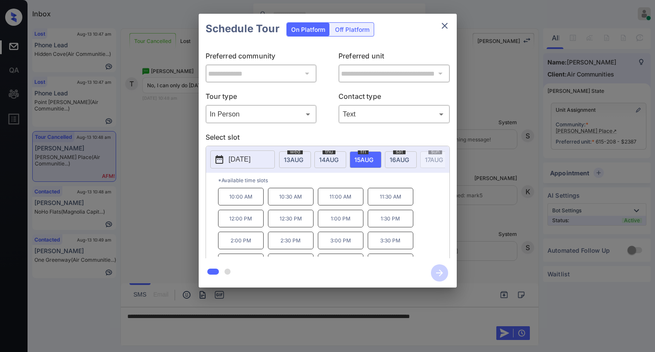
click at [450, 28] on button "close" at bounding box center [444, 25] width 17 height 17
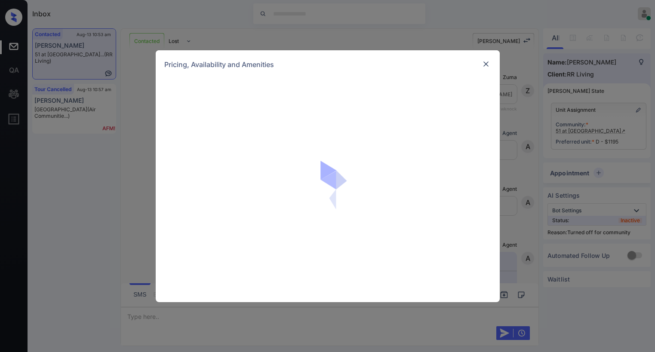
scroll to position [919, 0]
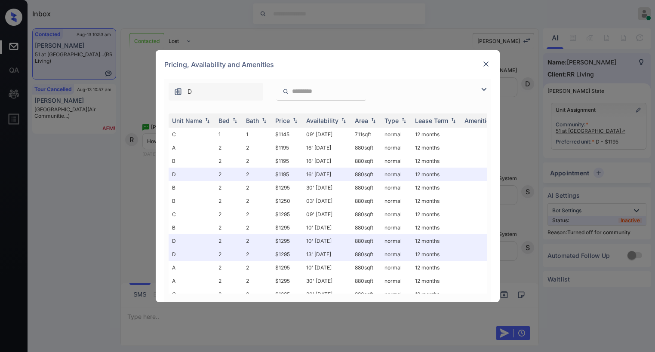
click at [489, 69] on div at bounding box center [486, 64] width 10 height 10
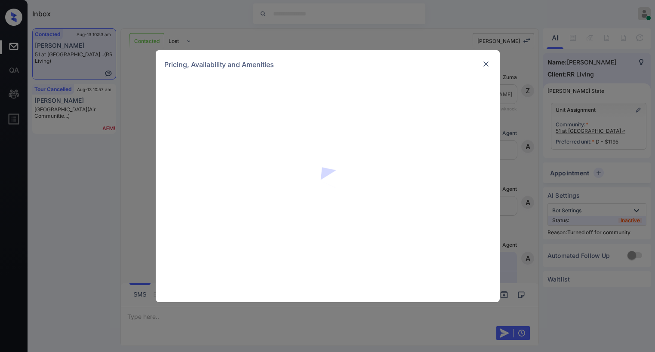
scroll to position [919, 0]
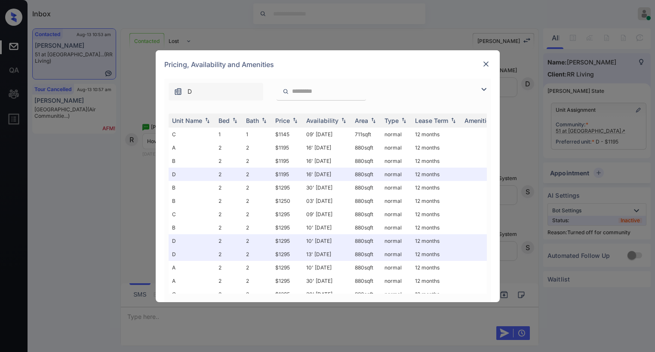
click at [485, 92] on img at bounding box center [484, 89] width 10 height 10
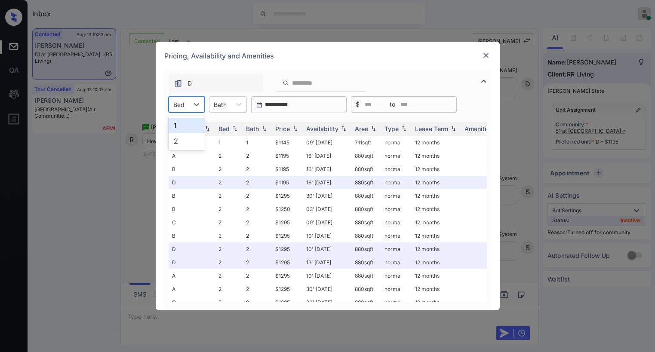
click at [187, 108] on div "Bed" at bounding box center [179, 104] width 20 height 12
click at [180, 123] on div "1" at bounding box center [187, 125] width 36 height 15
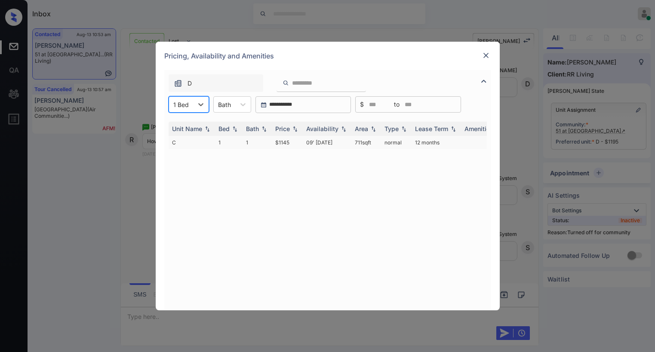
click at [281, 142] on td "$1145" at bounding box center [287, 142] width 31 height 13
click at [280, 142] on td "$1145" at bounding box center [287, 142] width 31 height 13
drag, startPoint x: 274, startPoint y: 143, endPoint x: 297, endPoint y: 143, distance: 22.8
click at [297, 143] on td "$1145" at bounding box center [287, 142] width 31 height 13
copy td "$1145"
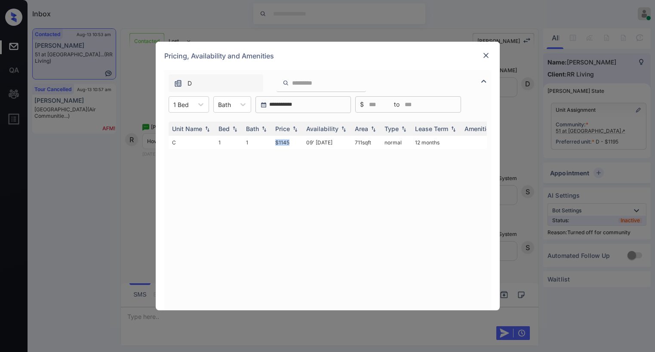
click at [484, 54] on img at bounding box center [486, 55] width 9 height 9
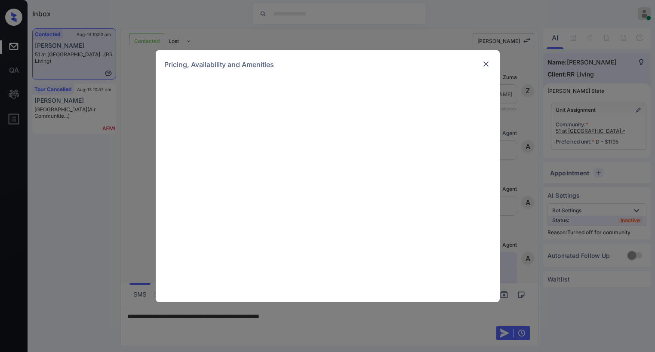
scroll to position [919, 0]
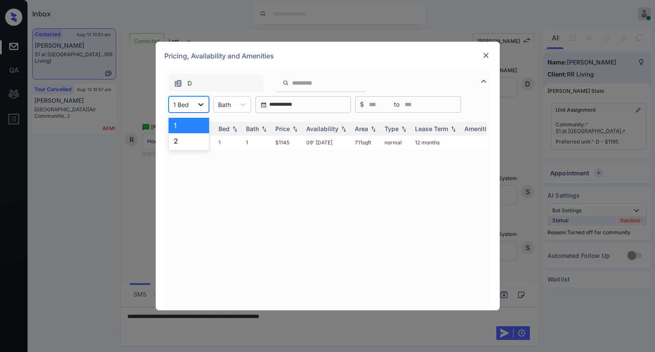
click at [200, 108] on icon at bounding box center [201, 104] width 9 height 9
click at [178, 143] on div "2" at bounding box center [189, 140] width 40 height 15
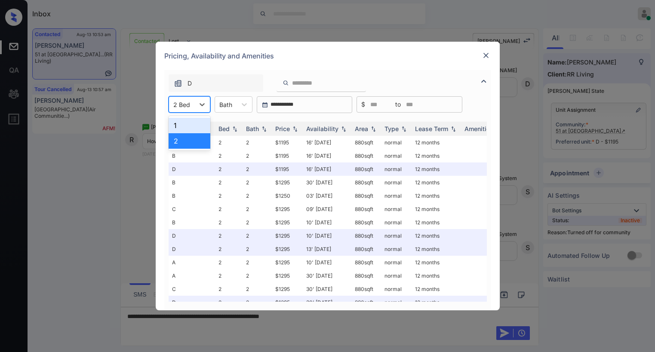
click at [191, 101] on div "2 Bed" at bounding box center [181, 104] width 25 height 12
click at [178, 124] on div "1" at bounding box center [190, 125] width 42 height 15
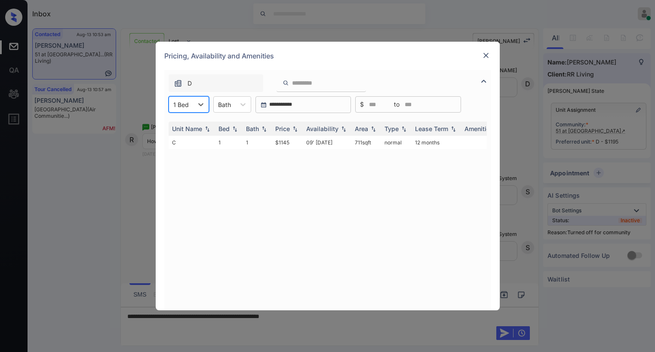
click at [485, 55] on img at bounding box center [486, 55] width 9 height 9
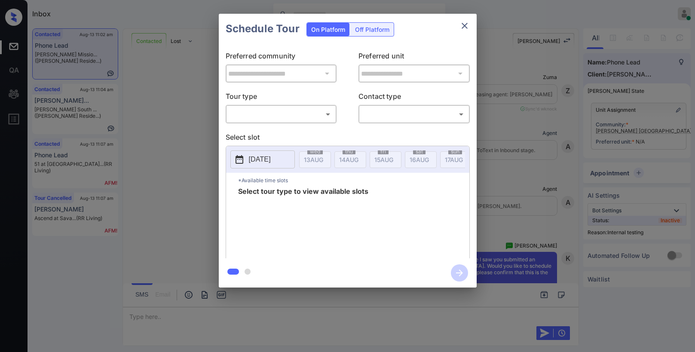
scroll to position [3670, 0]
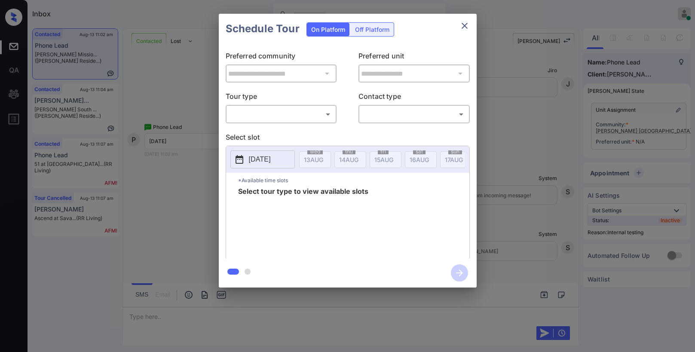
click at [280, 122] on div "​ ​" at bounding box center [281, 114] width 111 height 18
click at [276, 117] on body "Inbox Paolo Gabriel Online Set yourself offline Set yourself on break Profile S…" at bounding box center [347, 176] width 695 height 352
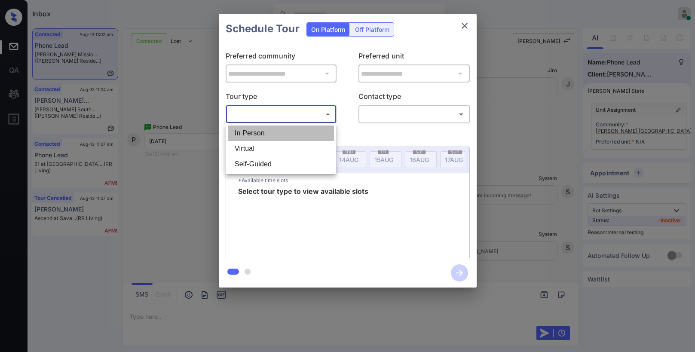
click at [267, 137] on li "In Person" at bounding box center [281, 133] width 106 height 15
type input "********"
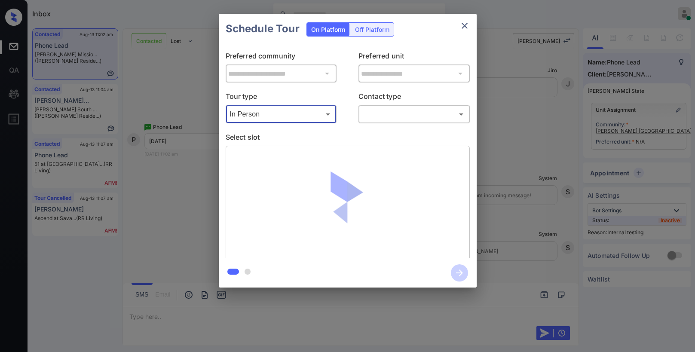
click at [389, 120] on body "Inbox Paolo Gabriel Online Set yourself offline Set yourself on break Profile S…" at bounding box center [347, 176] width 695 height 352
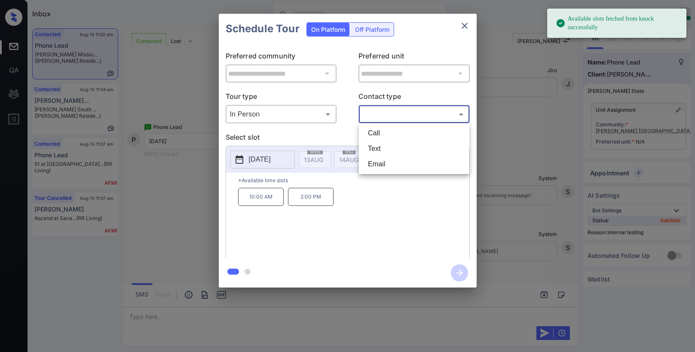
click at [387, 150] on li "Text" at bounding box center [414, 148] width 106 height 15
type input "****"
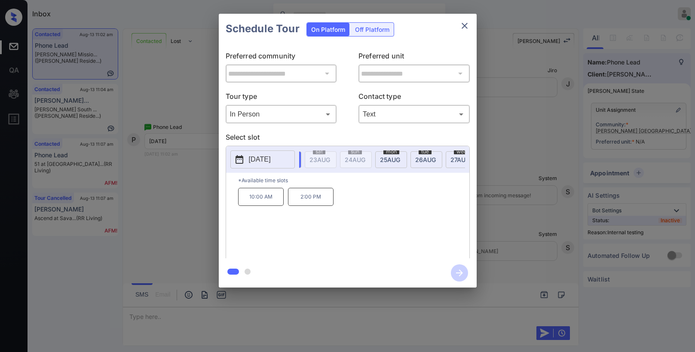
scroll to position [0, 366]
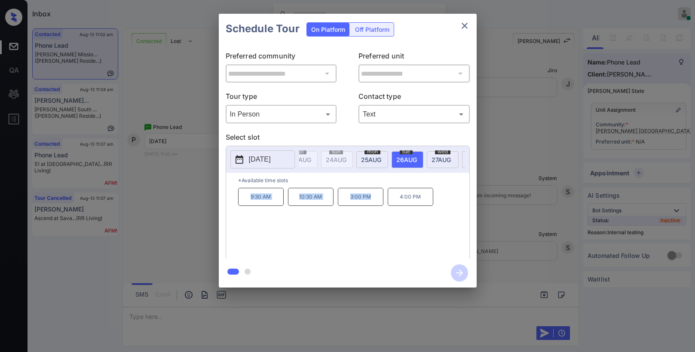
drag, startPoint x: 249, startPoint y: 199, endPoint x: 370, endPoint y: 199, distance: 121.7
click at [370, 199] on div "9:30 AM 10:30 AM 3:00 PM 4:00 PM" at bounding box center [353, 222] width 231 height 69
copy div "9:30 AM 10:30 AM 3:00 PM"
click at [468, 29] on icon "close" at bounding box center [465, 26] width 10 height 10
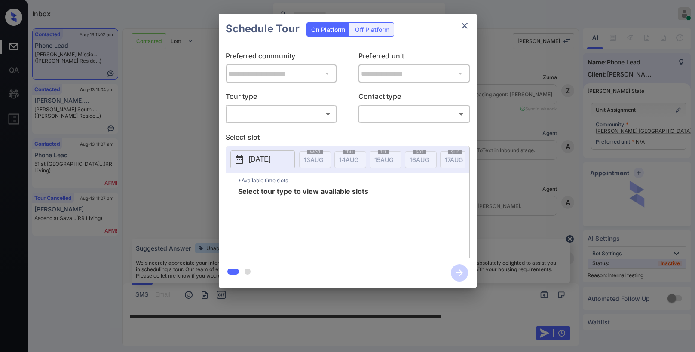
scroll to position [3670, 0]
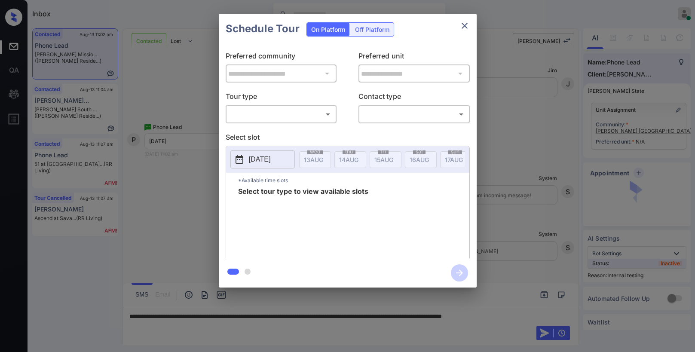
click at [292, 118] on body "Inbox Paolo Gabriel Online Set yourself offline Set yourself on break Profile S…" at bounding box center [347, 176] width 695 height 352
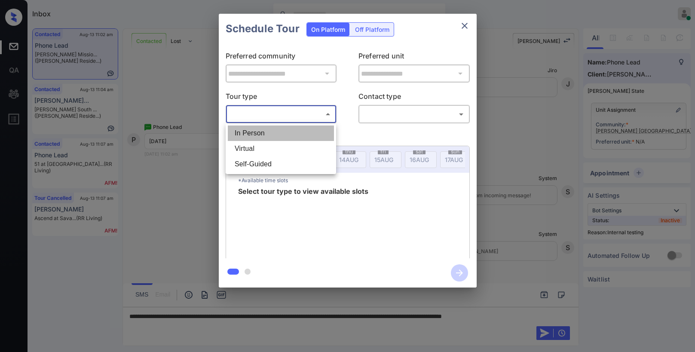
click at [270, 136] on li "In Person" at bounding box center [281, 133] width 106 height 15
type input "********"
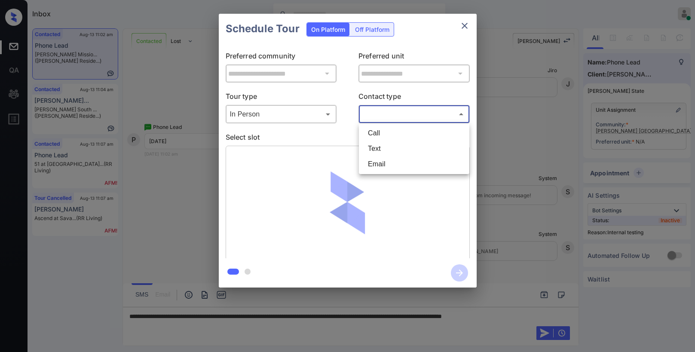
click at [393, 119] on body "Inbox Paolo Gabriel Online Set yourself offline Set yourself on break Profile S…" at bounding box center [347, 176] width 695 height 352
click at [380, 142] on li "Text" at bounding box center [414, 148] width 106 height 15
type input "****"
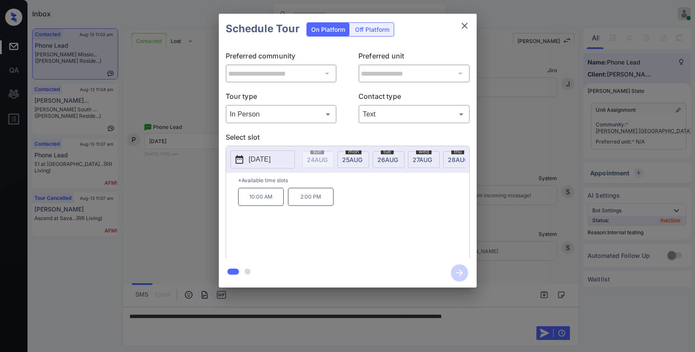
scroll to position [0, 397]
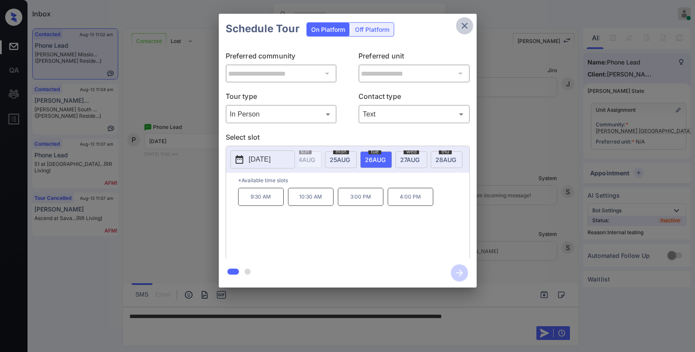
click at [467, 25] on icon "close" at bounding box center [465, 26] width 10 height 10
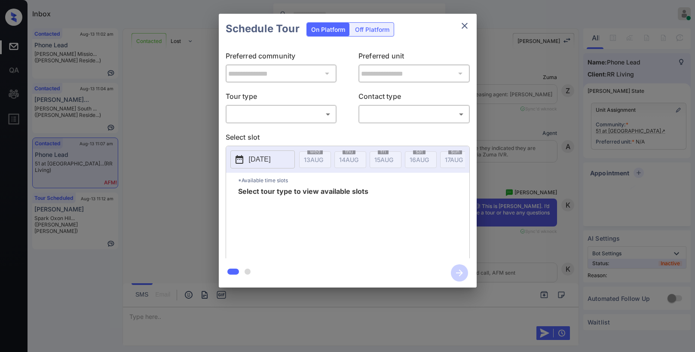
scroll to position [833, 0]
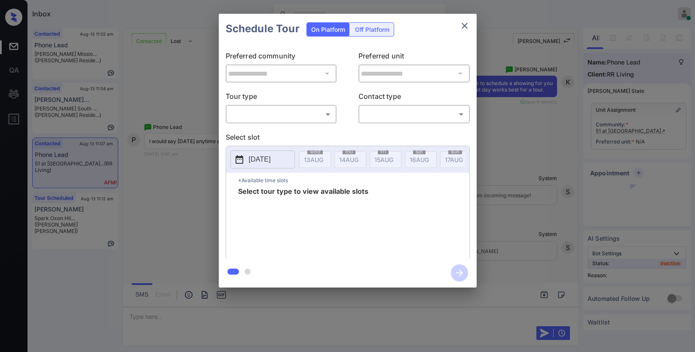
click at [273, 120] on body "Inbox [PERSON_NAME] Online Set yourself offline Set yourself on break Profile S…" at bounding box center [347, 176] width 695 height 352
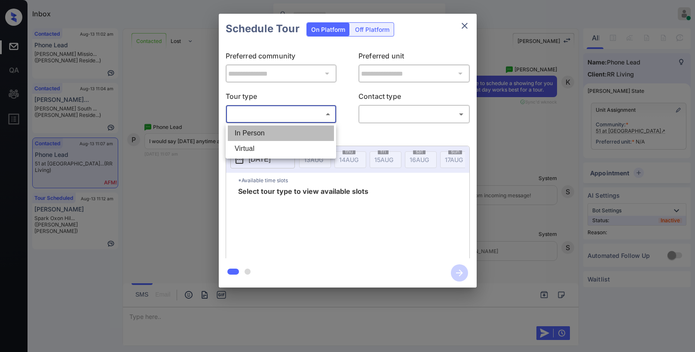
click at [259, 131] on li "In Person" at bounding box center [281, 133] width 106 height 15
type input "********"
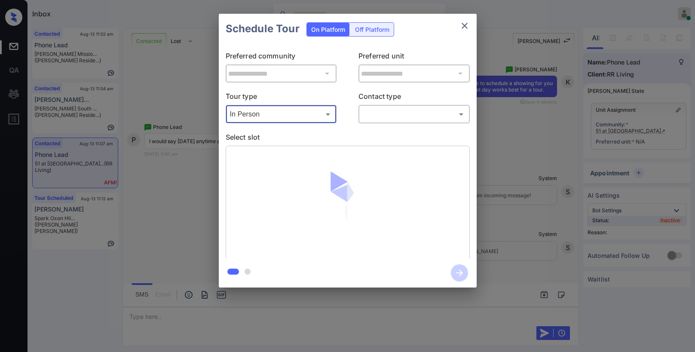
click at [414, 124] on div "**********" at bounding box center [348, 151] width 258 height 215
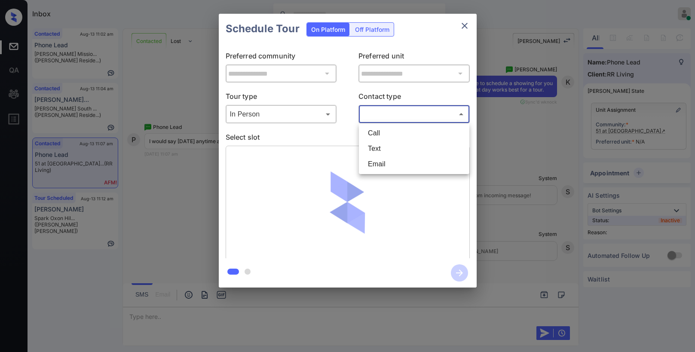
click at [409, 115] on body "Inbox Paolo Gabriel Online Set yourself offline Set yourself on break Profile S…" at bounding box center [347, 176] width 695 height 352
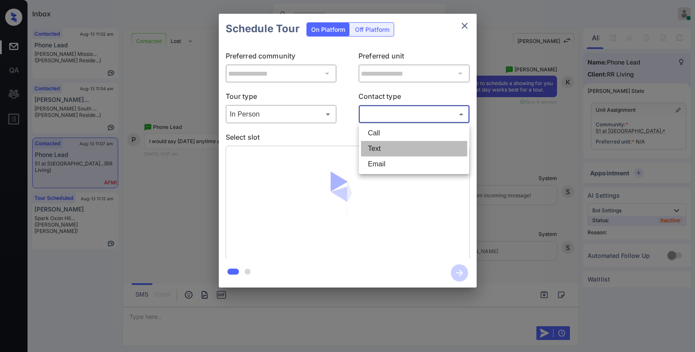
click at [387, 143] on li "Text" at bounding box center [414, 148] width 106 height 15
type input "****"
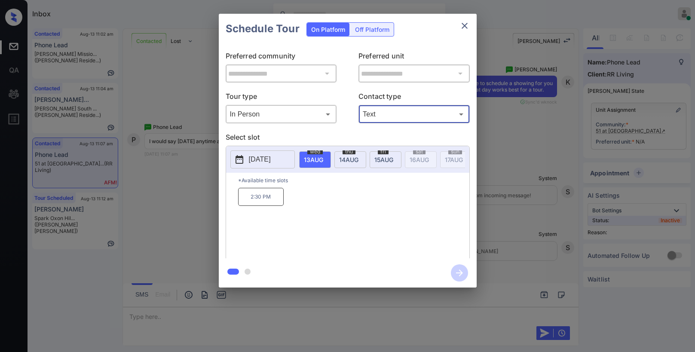
click at [323, 159] on span "15 AUG" at bounding box center [313, 159] width 19 height 7
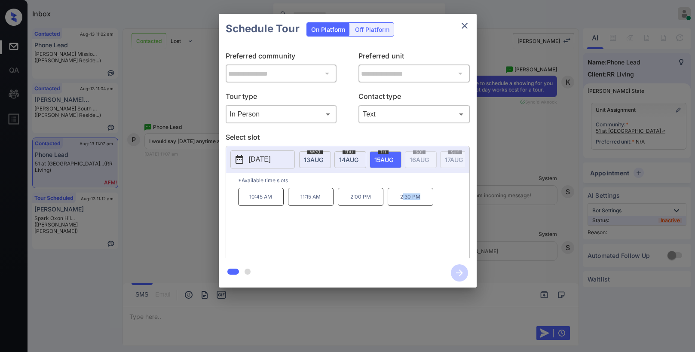
drag, startPoint x: 403, startPoint y: 202, endPoint x: 426, endPoint y: 202, distance: 22.8
click at [426, 202] on p "2:30 PM" at bounding box center [411, 197] width 46 height 18
click at [418, 185] on p "*Available time slots" at bounding box center [353, 180] width 231 height 15
drag, startPoint x: 400, startPoint y: 197, endPoint x: 429, endPoint y: 197, distance: 28.4
click at [429, 197] on p "2:30 PM" at bounding box center [411, 197] width 46 height 18
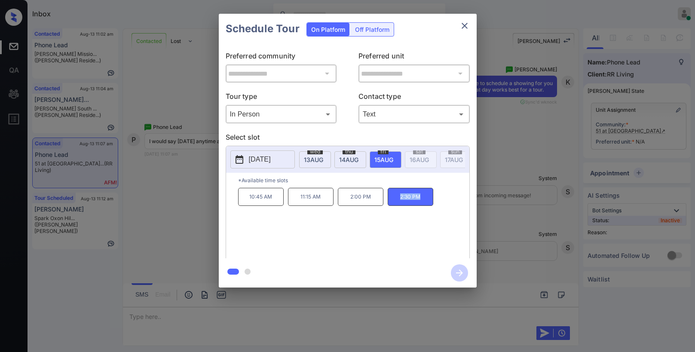
copy p "2:30 PM"
click at [467, 28] on icon "close" at bounding box center [465, 26] width 6 height 6
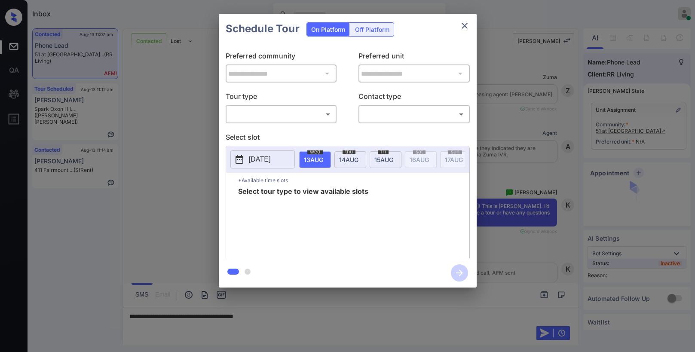
scroll to position [833, 0]
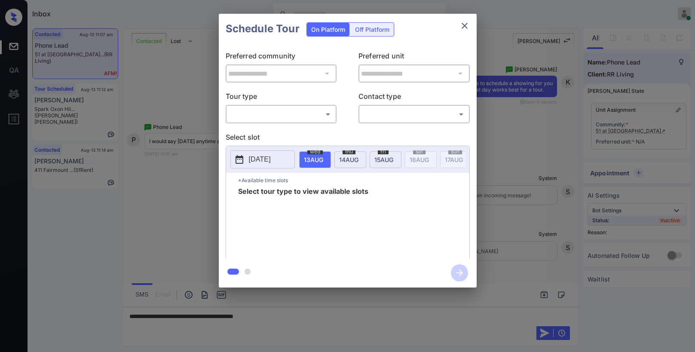
click at [255, 112] on body "Inbox [PERSON_NAME] Online Set yourself offline Set yourself on break Profile S…" at bounding box center [347, 176] width 695 height 352
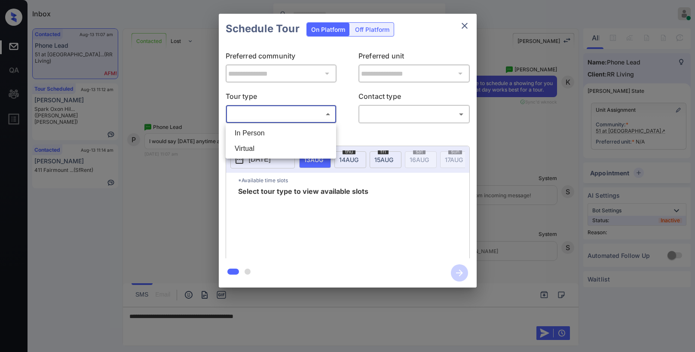
drag, startPoint x: 256, startPoint y: 133, endPoint x: 358, endPoint y: 110, distance: 104.4
click at [258, 132] on li "In Person" at bounding box center [281, 133] width 106 height 15
type input "********"
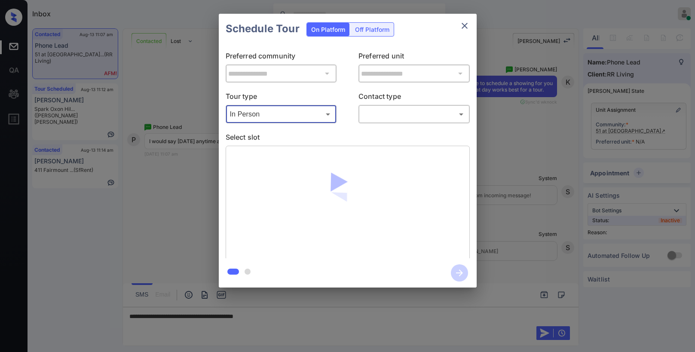
click at [406, 115] on body "Inbox [PERSON_NAME] Online Set yourself offline Set yourself on break Profile S…" at bounding box center [347, 176] width 695 height 352
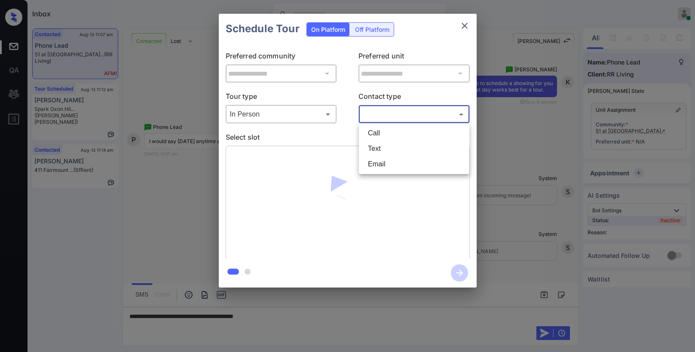
click at [386, 147] on li "Text" at bounding box center [414, 148] width 106 height 15
type input "****"
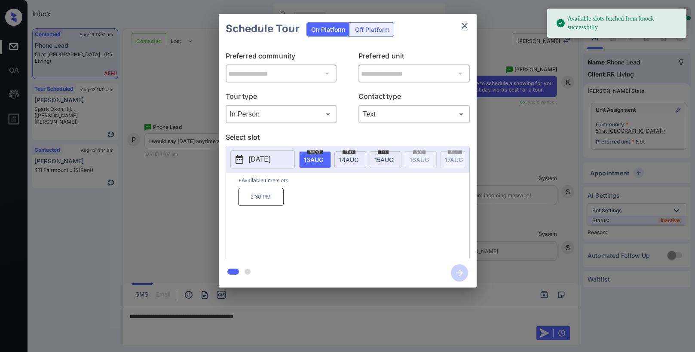
click at [323, 160] on span "[DATE]" at bounding box center [313, 159] width 19 height 7
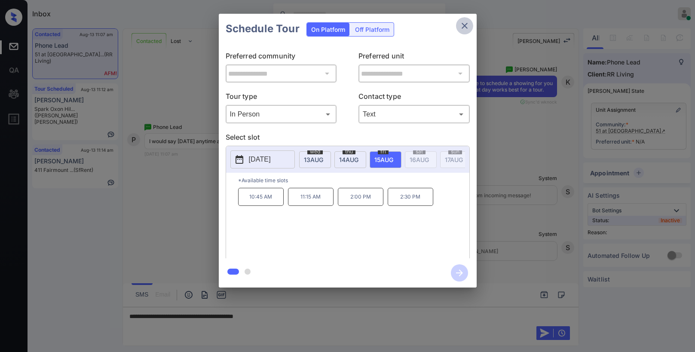
click at [466, 25] on icon "close" at bounding box center [465, 26] width 6 height 6
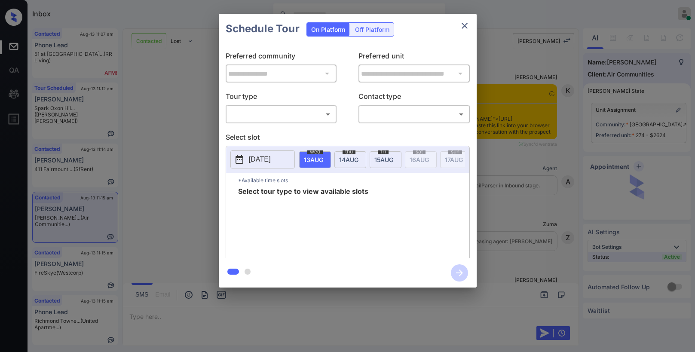
scroll to position [2690, 0]
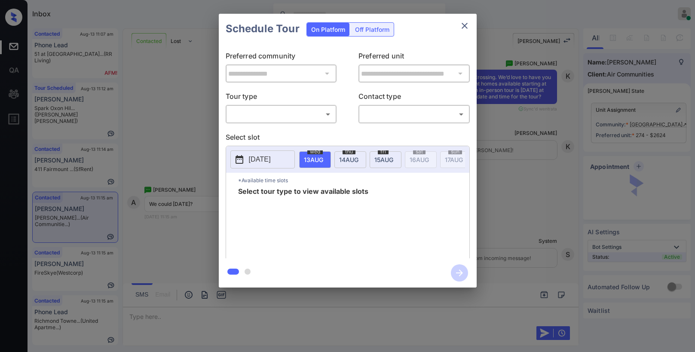
click at [274, 111] on body "Inbox [PERSON_NAME] Online Set yourself offline Set yourself on break Profile S…" at bounding box center [347, 176] width 695 height 352
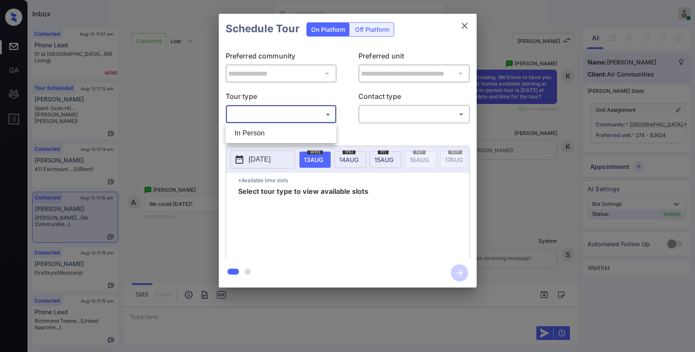
click at [262, 136] on li "In Person" at bounding box center [281, 133] width 106 height 15
type input "********"
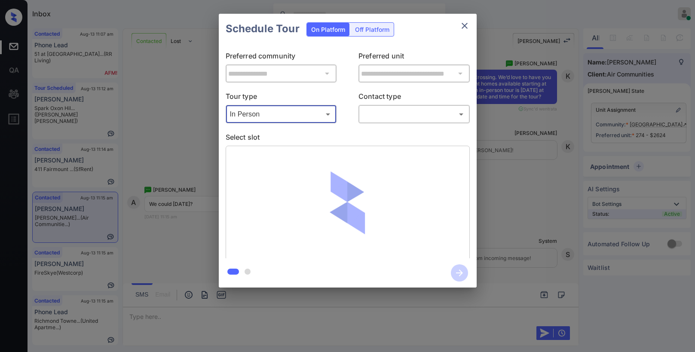
click at [375, 121] on body "Inbox [PERSON_NAME] Online Set yourself offline Set yourself on break Profile S…" at bounding box center [347, 176] width 695 height 352
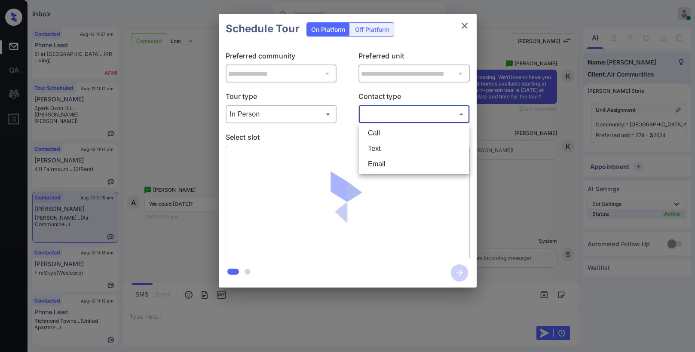
click at [389, 148] on li "Text" at bounding box center [414, 148] width 106 height 15
type input "****"
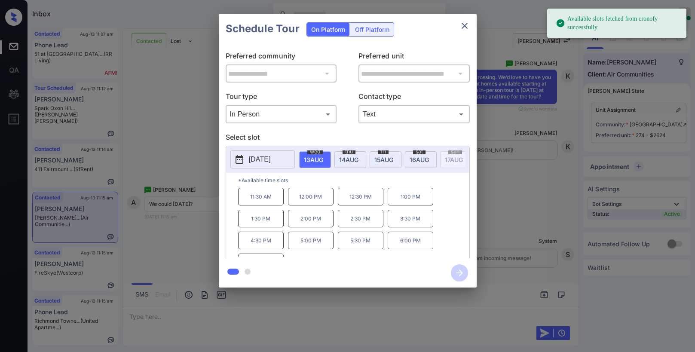
click at [323, 160] on span "[DATE]" at bounding box center [313, 159] width 19 height 7
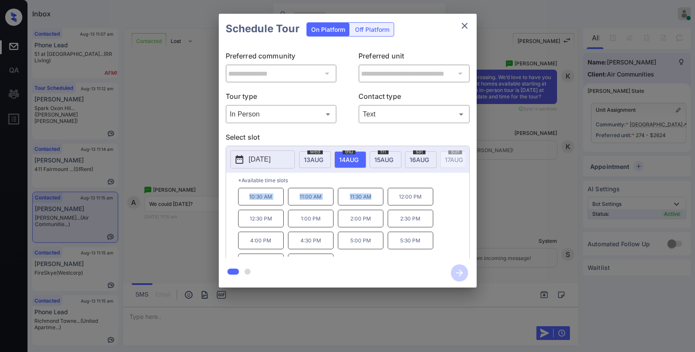
drag, startPoint x: 247, startPoint y: 200, endPoint x: 378, endPoint y: 204, distance: 130.4
click at [378, 204] on div "10:30 AM 11:00 AM 11:30 AM 12:00 PM 12:30 PM 1:00 PM 2:00 PM 2:30 PM 4:00 PM 4:…" at bounding box center [353, 222] width 231 height 69
copy div "10:30 AM 11:00 AM 11:30 AM"
click at [463, 26] on icon "close" at bounding box center [465, 26] width 10 height 10
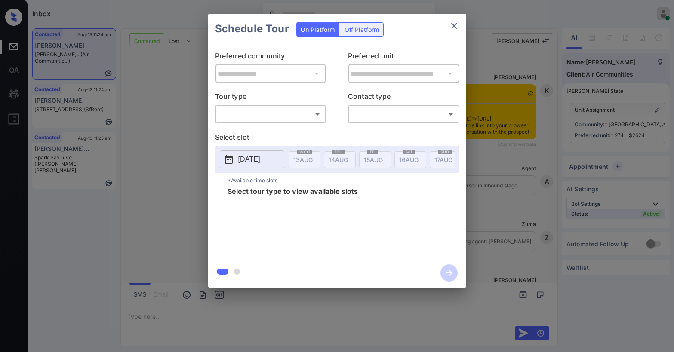
scroll to position [2950, 0]
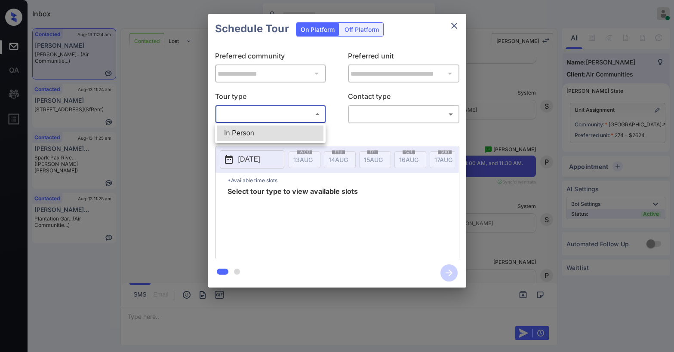
click at [281, 111] on body "Inbox [PERSON_NAME] Online Set yourself offline Set yourself on break Profile S…" at bounding box center [337, 176] width 674 height 352
click at [269, 128] on li "In Person" at bounding box center [270, 133] width 106 height 15
type input "********"
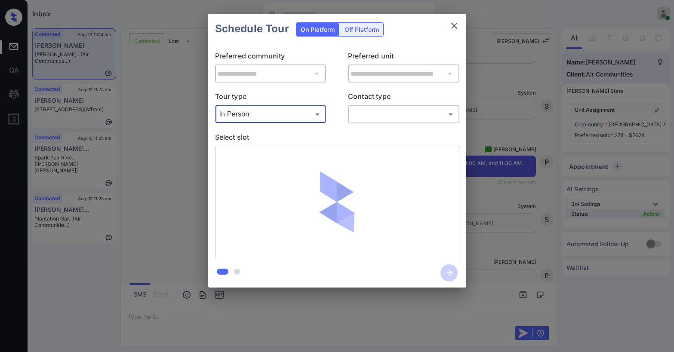
click at [357, 118] on body "Inbox [PERSON_NAME] Online Set yourself offline Set yourself on break Profile S…" at bounding box center [337, 176] width 674 height 352
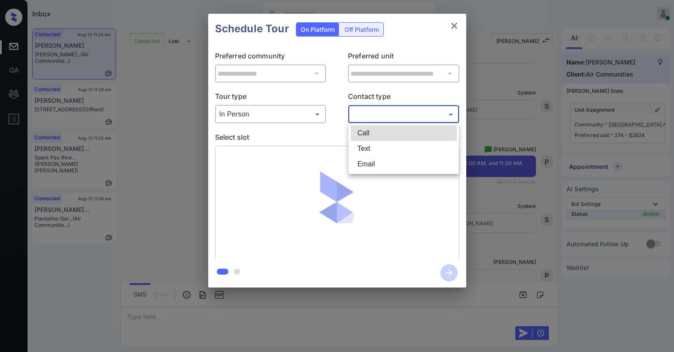
click at [363, 148] on li "Text" at bounding box center [404, 148] width 106 height 15
type input "****"
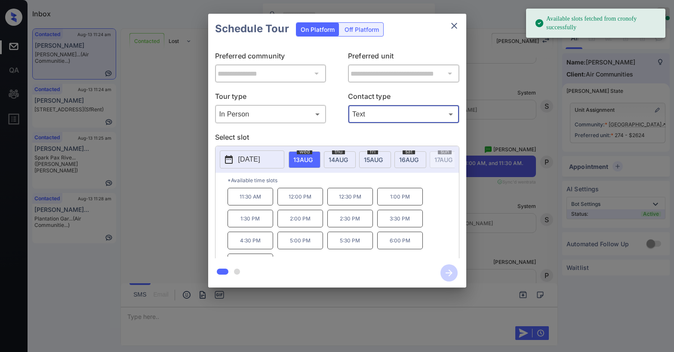
click at [313, 161] on span "[DATE]" at bounding box center [302, 159] width 19 height 7
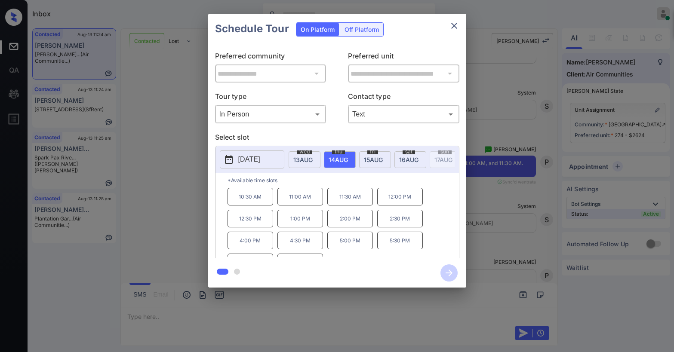
drag, startPoint x: 286, startPoint y: 198, endPoint x: 293, endPoint y: 197, distance: 6.6
click at [287, 199] on p "11:00 AM" at bounding box center [300, 197] width 46 height 18
click at [455, 25] on icon "close" at bounding box center [454, 26] width 10 height 10
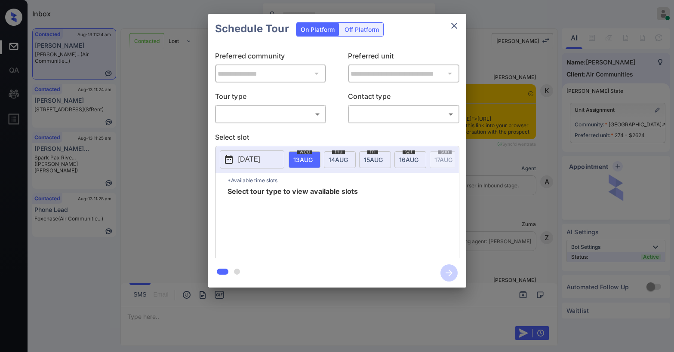
scroll to position [2950, 0]
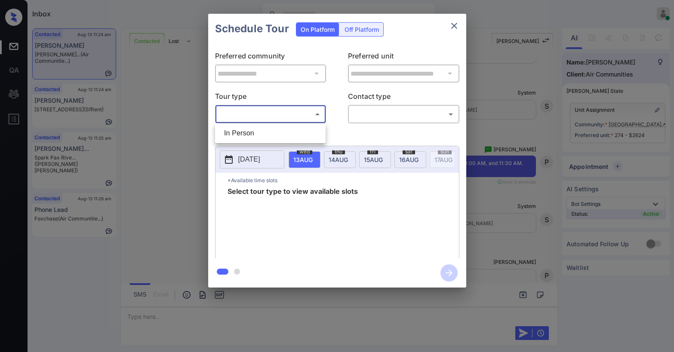
click at [266, 117] on body "Inbox [PERSON_NAME] Online Set yourself offline Set yourself on break Profile S…" at bounding box center [337, 176] width 674 height 352
click at [254, 134] on li "In Person" at bounding box center [270, 133] width 106 height 15
type input "********"
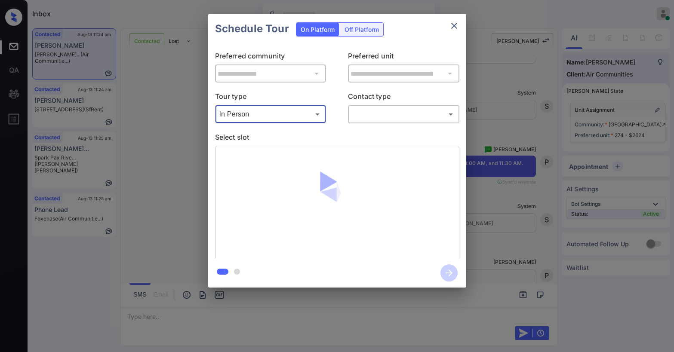
click at [356, 111] on body "Inbox Paolo Gabriel Online Set yourself offline Set yourself on break Profile S…" at bounding box center [337, 176] width 674 height 352
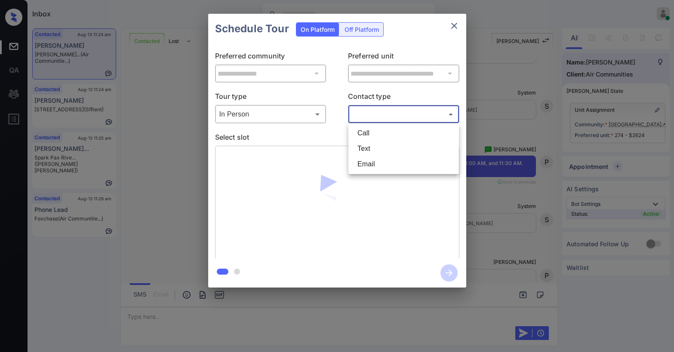
click at [365, 148] on li "Text" at bounding box center [404, 148] width 106 height 15
type input "****"
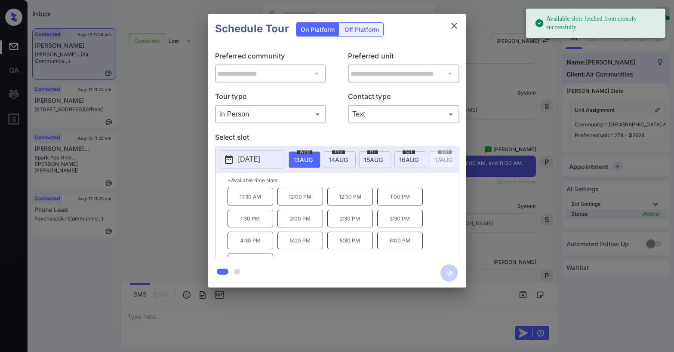
click at [313, 160] on span "14 AUG" at bounding box center [302, 159] width 19 height 7
click at [306, 199] on p "11:00 AM" at bounding box center [300, 197] width 46 height 18
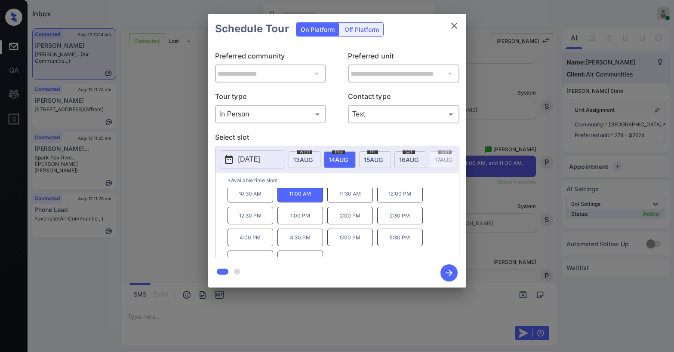
scroll to position [0, 0]
click at [446, 271] on icon "button" at bounding box center [448, 272] width 17 height 17
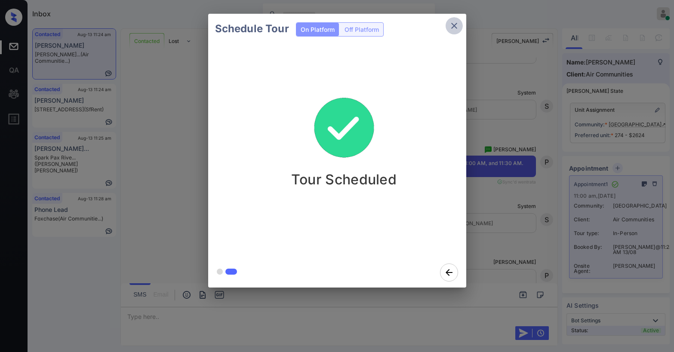
click at [452, 28] on icon "close" at bounding box center [454, 26] width 10 height 10
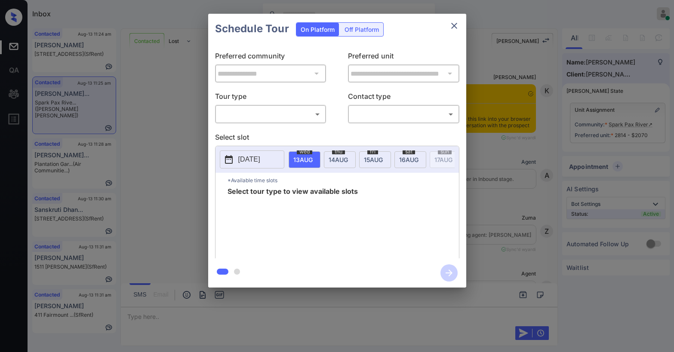
scroll to position [1118, 0]
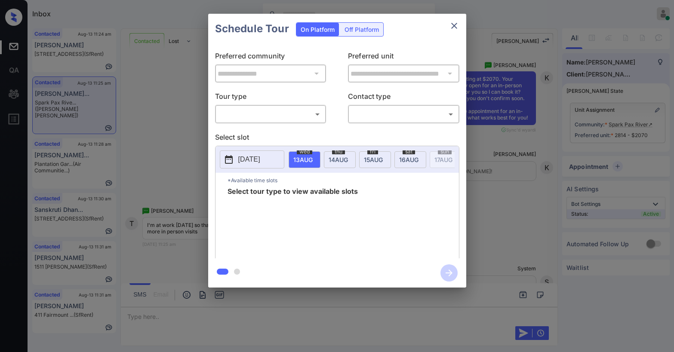
click at [249, 118] on body "Inbox [PERSON_NAME] Online Set yourself offline Set yourself on break Profile S…" at bounding box center [337, 176] width 674 height 352
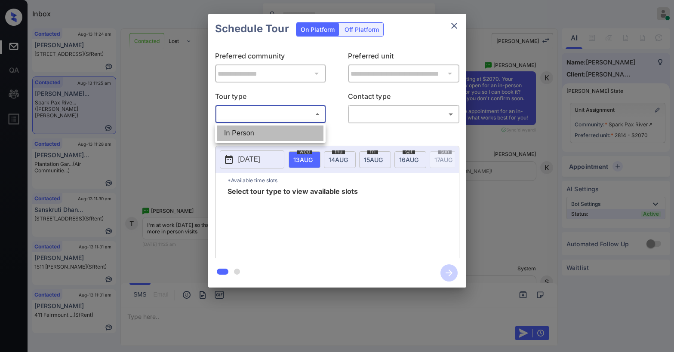
click at [251, 137] on li "In Person" at bounding box center [270, 133] width 106 height 15
type input "********"
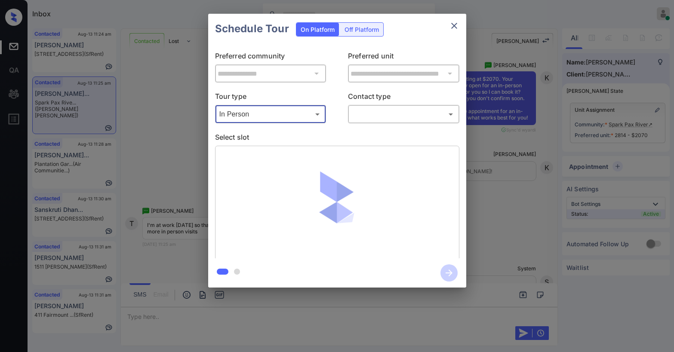
click at [453, 27] on icon "close" at bounding box center [454, 26] width 10 height 10
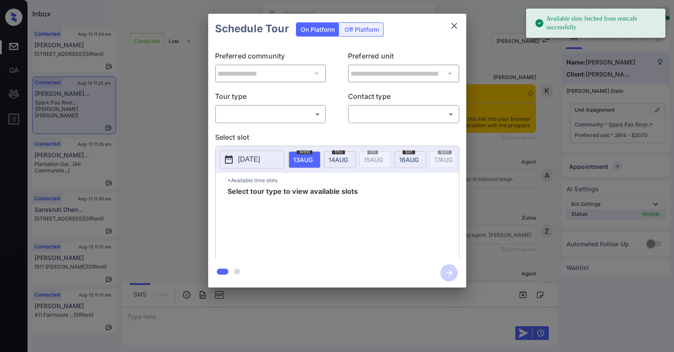
scroll to position [1118, 0]
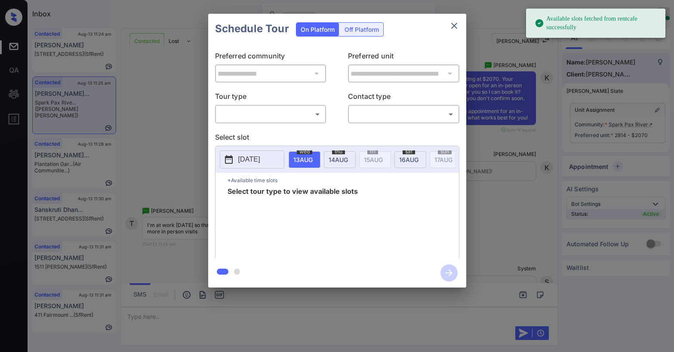
click at [296, 120] on body "Available slots fetched from rentcafe successfully Inbox [PERSON_NAME] Online S…" at bounding box center [337, 176] width 674 height 352
drag, startPoint x: 275, startPoint y: 132, endPoint x: 360, endPoint y: 123, distance: 85.7
click at [275, 132] on li "In Person" at bounding box center [270, 133] width 106 height 15
type input "********"
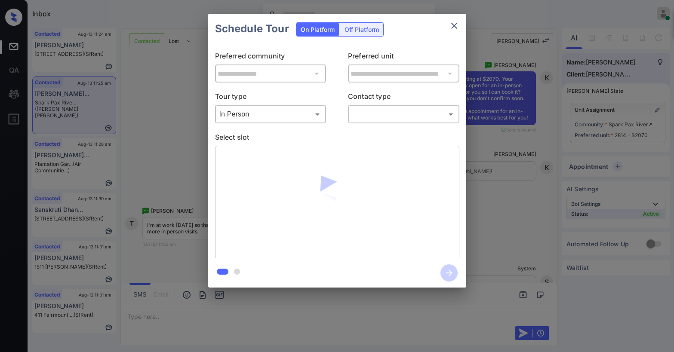
click at [381, 115] on body "Available slots fetched from rentcafe successfully Inbox [PERSON_NAME] Online S…" at bounding box center [337, 176] width 674 height 352
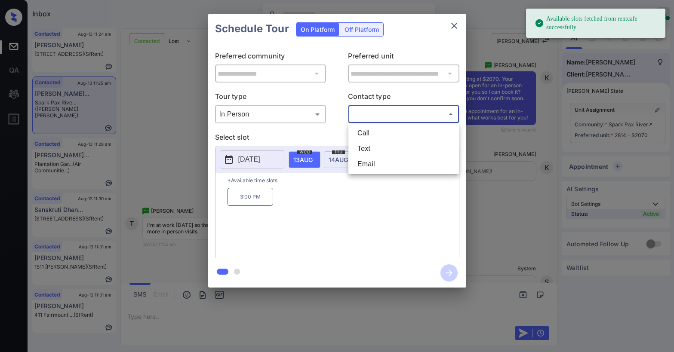
click at [368, 145] on li "Text" at bounding box center [404, 148] width 106 height 15
type input "****"
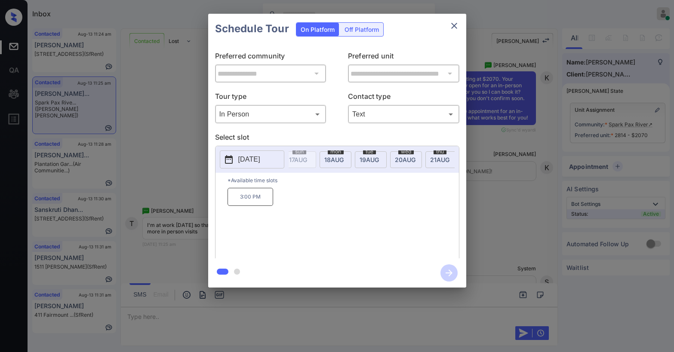
scroll to position [0, 0]
click at [326, 161] on div "[DATE]" at bounding box center [340, 159] width 32 height 17
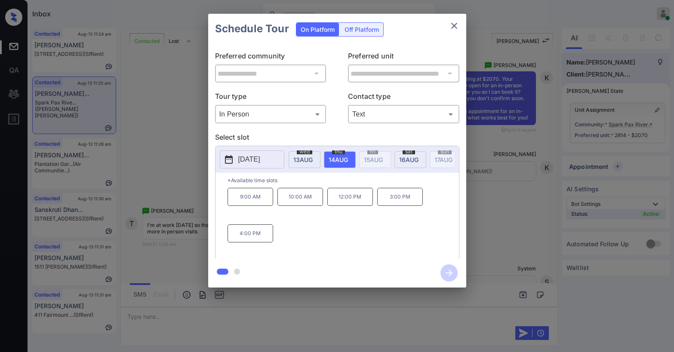
click at [454, 28] on icon "close" at bounding box center [454, 26] width 10 height 10
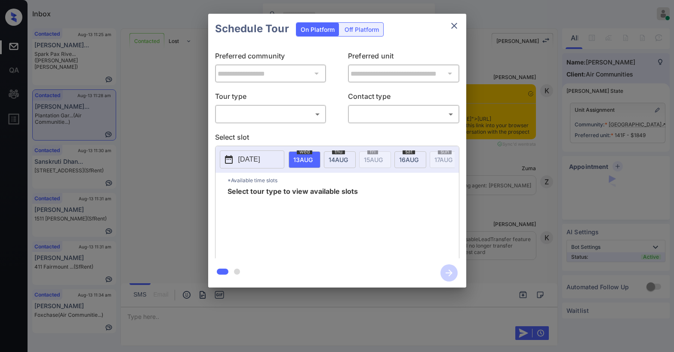
scroll to position [1262, 0]
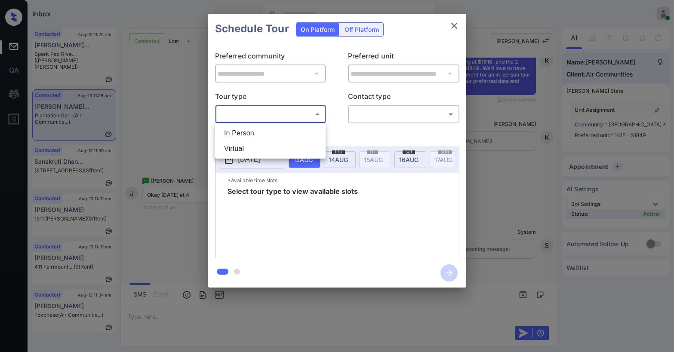
click at [285, 115] on body "Inbox [PERSON_NAME] Online Set yourself offline Set yourself on break Profile S…" at bounding box center [337, 176] width 674 height 352
click at [262, 131] on li "In Person" at bounding box center [270, 133] width 106 height 15
type input "********"
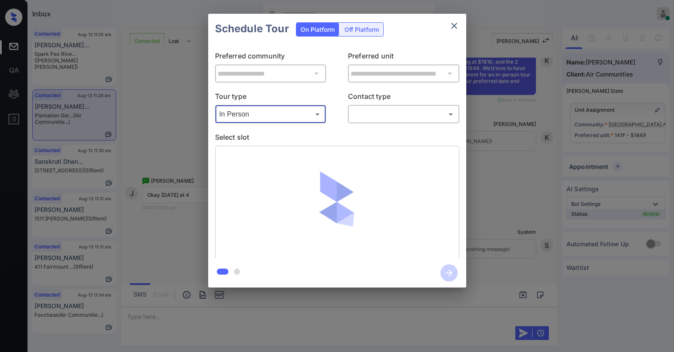
click at [353, 110] on body "Inbox [PERSON_NAME] Online Set yourself offline Set yourself on break Profile S…" at bounding box center [337, 176] width 674 height 352
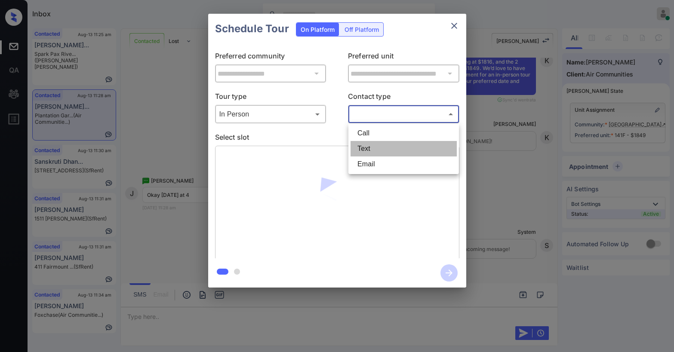
click at [362, 148] on li "Text" at bounding box center [404, 148] width 106 height 15
type input "****"
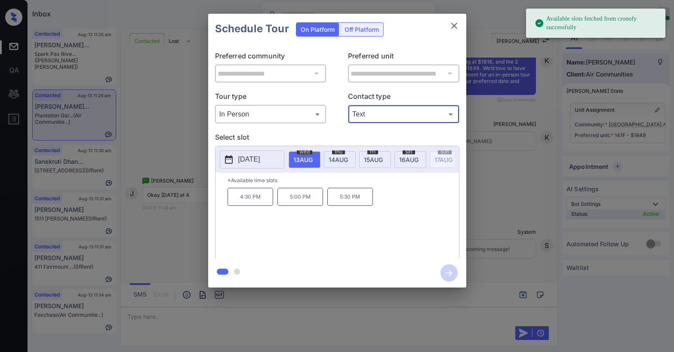
click at [447, 25] on button "close" at bounding box center [454, 25] width 17 height 17
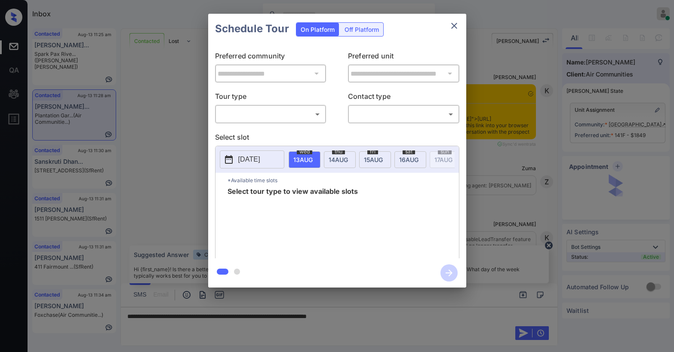
scroll to position [1219, 0]
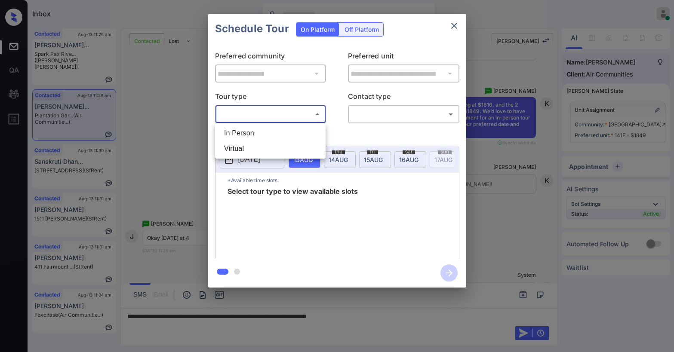
click at [257, 115] on body "Inbox [PERSON_NAME] Online Set yourself offline Set yourself on break Profile S…" at bounding box center [337, 176] width 674 height 352
drag, startPoint x: 249, startPoint y: 131, endPoint x: 338, endPoint y: 125, distance: 89.7
click at [249, 132] on li "In Person" at bounding box center [270, 133] width 106 height 15
type input "********"
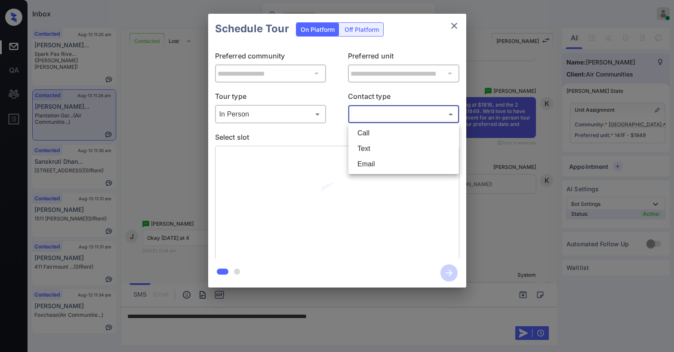
click at [386, 120] on body "Inbox [PERSON_NAME] Online Set yourself offline Set yourself on break Profile S…" at bounding box center [337, 176] width 674 height 352
click at [366, 143] on li "Text" at bounding box center [404, 148] width 106 height 15
type input "****"
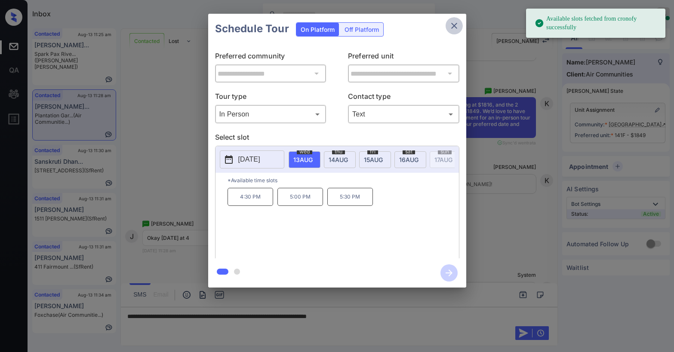
click at [457, 25] on icon "close" at bounding box center [454, 26] width 10 height 10
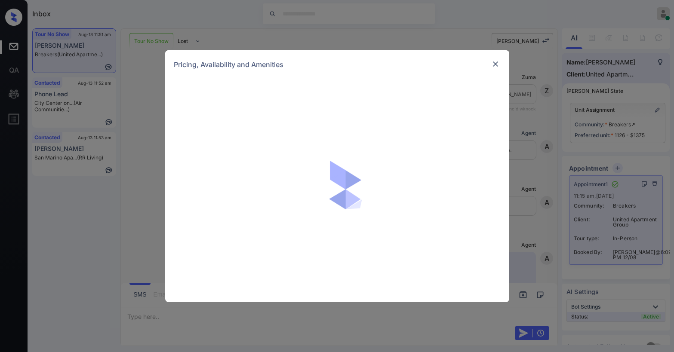
scroll to position [1832, 0]
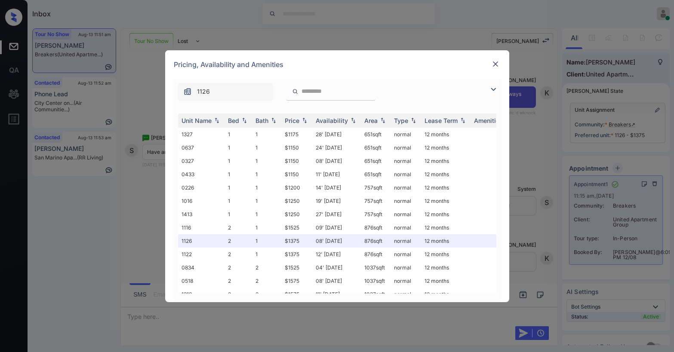
click at [492, 66] on img at bounding box center [495, 64] width 9 height 9
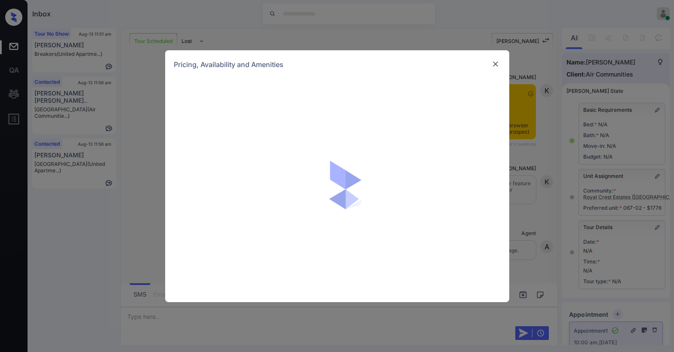
scroll to position [2744, 0]
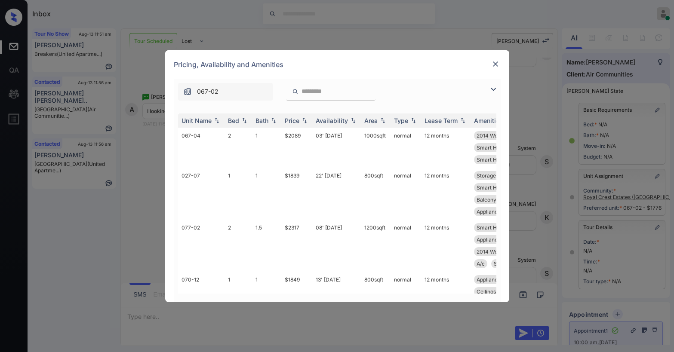
click at [495, 86] on img at bounding box center [493, 89] width 10 height 10
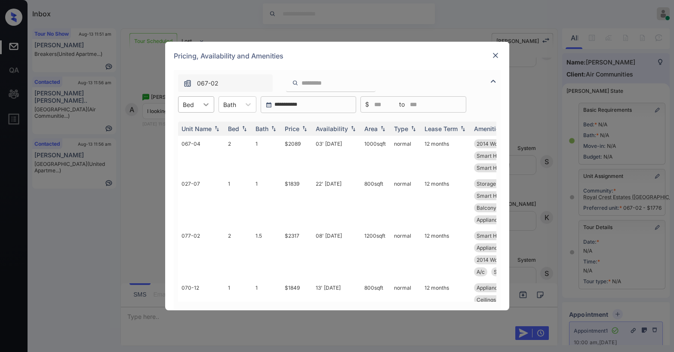
click at [200, 104] on div at bounding box center [205, 104] width 15 height 15
click at [196, 135] on div "1" at bounding box center [196, 140] width 36 height 15
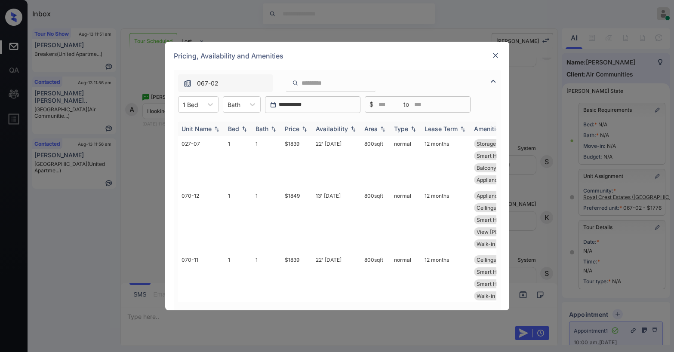
click at [295, 129] on div "Price" at bounding box center [292, 128] width 15 height 7
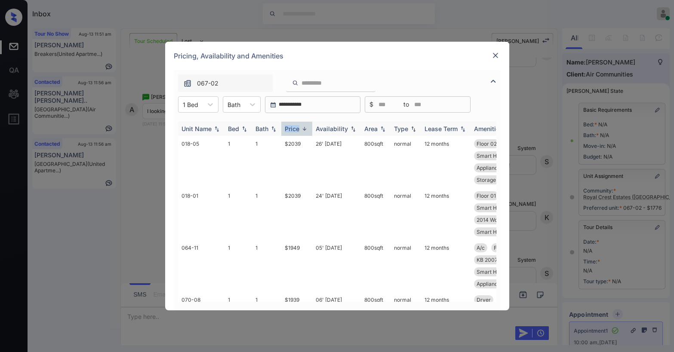
click at [295, 129] on div "Price" at bounding box center [292, 128] width 15 height 7
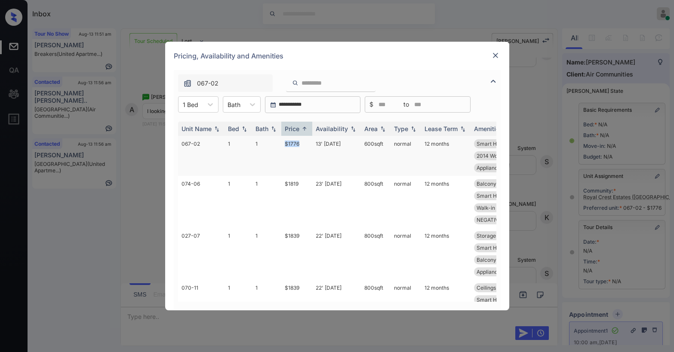
drag, startPoint x: 284, startPoint y: 144, endPoint x: 299, endPoint y: 145, distance: 15.1
click at [299, 145] on td "$1776" at bounding box center [296, 156] width 31 height 40
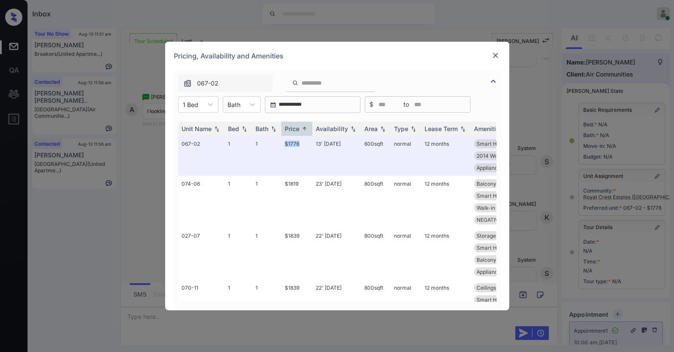
copy td "$1776"
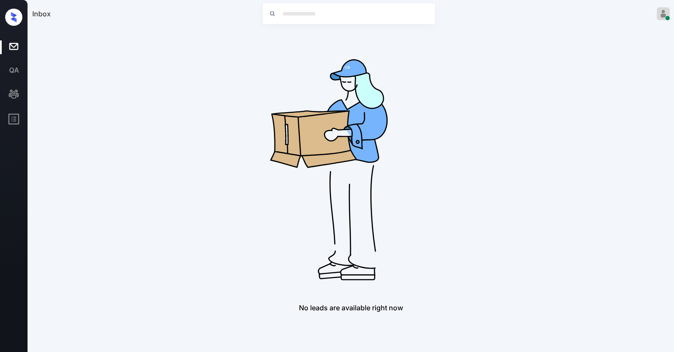
click at [287, 149] on img at bounding box center [350, 165] width 275 height 275
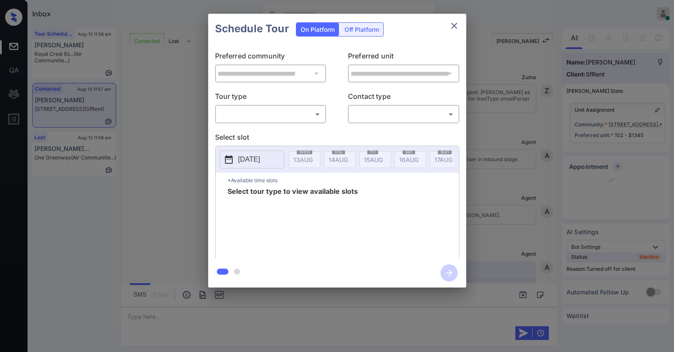
scroll to position [1587, 0]
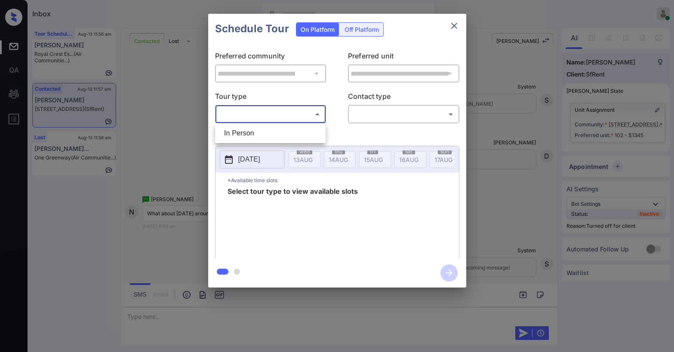
click at [258, 114] on body "Inbox [PERSON_NAME] Online Set yourself offline Set yourself on break Profile S…" at bounding box center [337, 176] width 674 height 352
click at [255, 129] on li "In Person" at bounding box center [270, 133] width 106 height 15
type input "********"
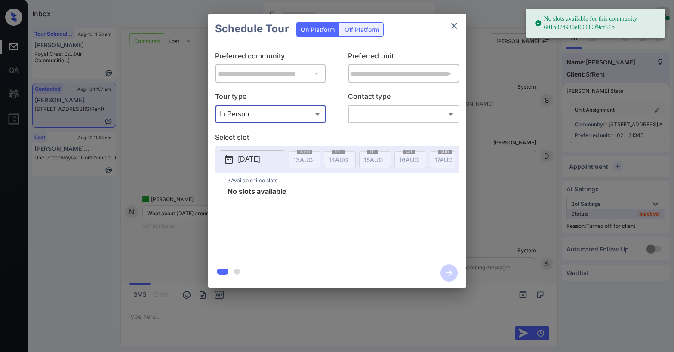
click at [385, 117] on body "No slots available for this community 601b07d930ef00082f9ce61b Inbox [PERSON_NA…" at bounding box center [337, 176] width 674 height 352
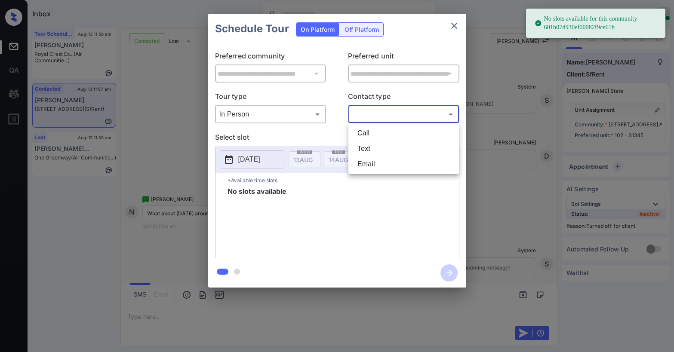
click at [372, 154] on li "Text" at bounding box center [404, 148] width 106 height 15
type input "****"
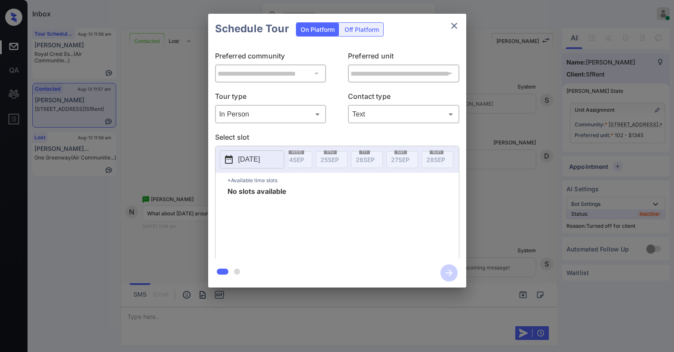
scroll to position [0, 0]
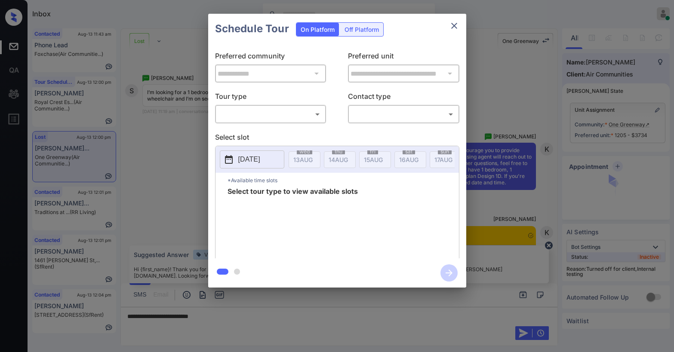
scroll to position [6543, 0]
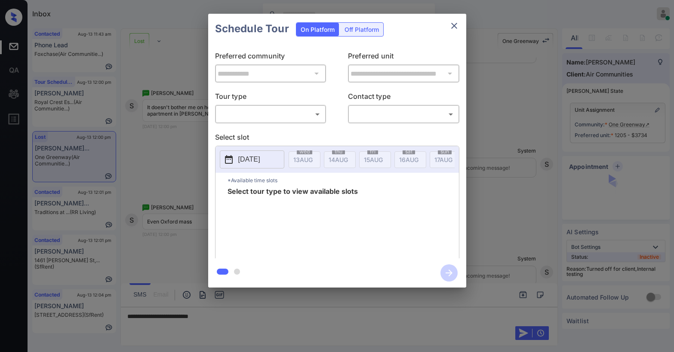
click at [256, 118] on body "Inbox [PERSON_NAME] Online Set yourself offline Set yourself on break Profile S…" at bounding box center [337, 176] width 674 height 352
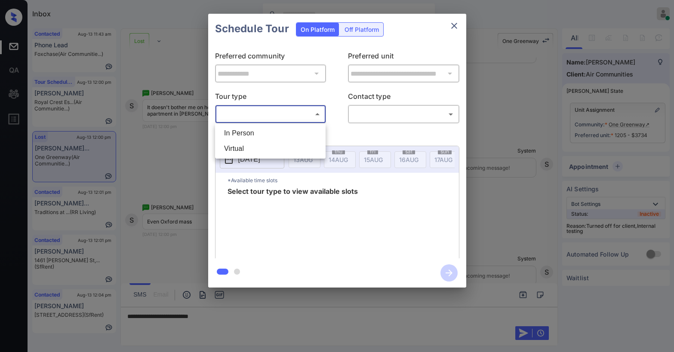
click at [251, 144] on li "Virtual" at bounding box center [270, 148] width 106 height 15
type input "*******"
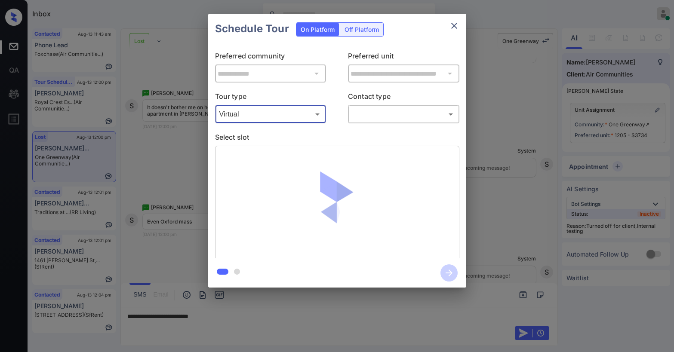
click at [362, 110] on body "Inbox [PERSON_NAME] Online Set yourself offline Set yourself on break Profile S…" at bounding box center [337, 176] width 674 height 352
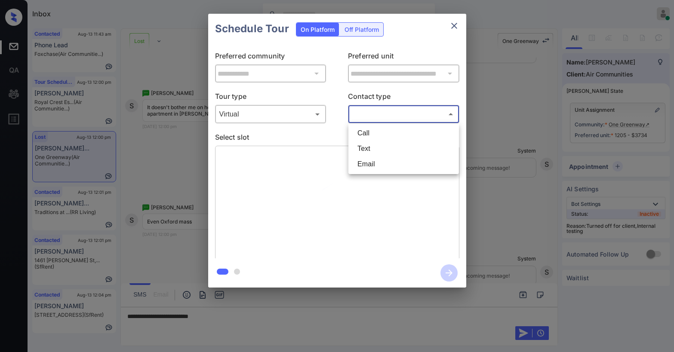
click at [372, 144] on li "Text" at bounding box center [404, 148] width 106 height 15
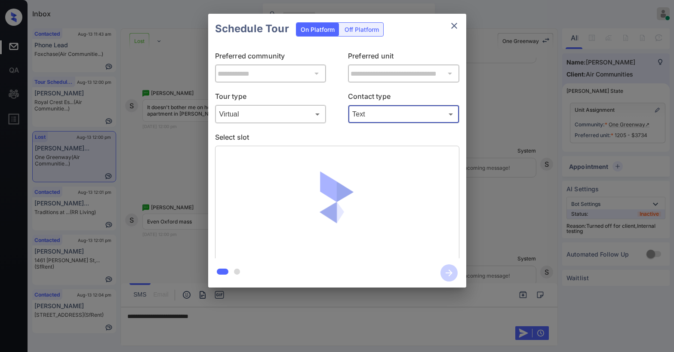
type input "****"
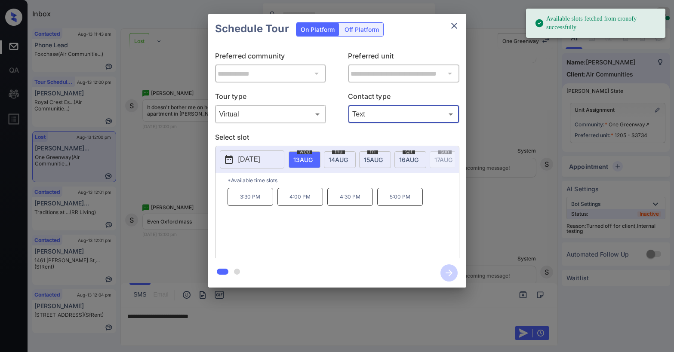
click at [330, 154] on div "thu 14 AUG" at bounding box center [340, 159] width 32 height 17
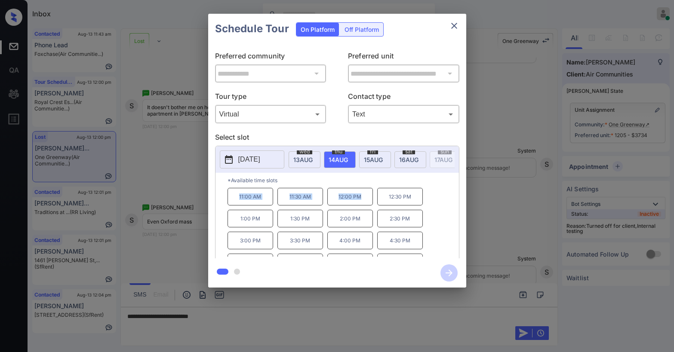
drag, startPoint x: 238, startPoint y: 200, endPoint x: 368, endPoint y: 197, distance: 130.3
click at [368, 197] on div "11:00 AM 11:30 AM 12:00 PM 12:30 PM 1:00 PM 1:30 PM 2:00 PM 2:30 PM 3:00 PM 3:3…" at bounding box center [343, 222] width 231 height 69
copy div "11:00 AM 11:30 AM 12:00 PM"
click at [455, 29] on icon "close" at bounding box center [454, 26] width 10 height 10
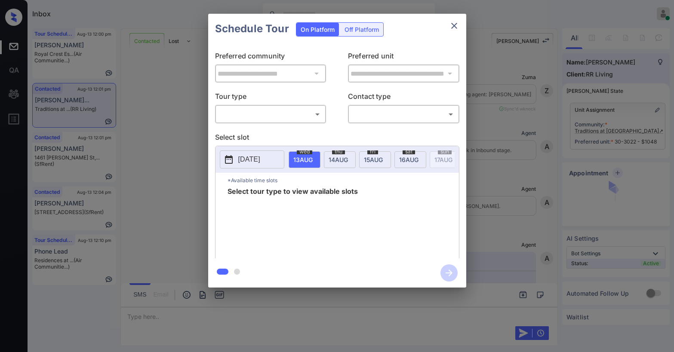
scroll to position [641, 0]
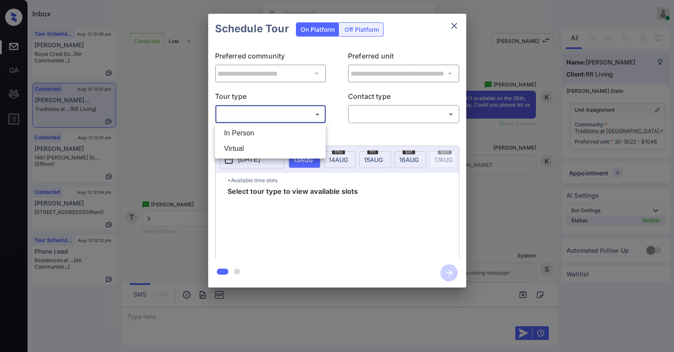
click at [285, 116] on body "Inbox Paolo Gabriel Online Set yourself offline Set yourself on break Profile S…" at bounding box center [337, 176] width 674 height 352
drag, startPoint x: 264, startPoint y: 134, endPoint x: 346, endPoint y: 126, distance: 82.1
click at [264, 134] on li "In Person" at bounding box center [270, 133] width 106 height 15
type input "********"
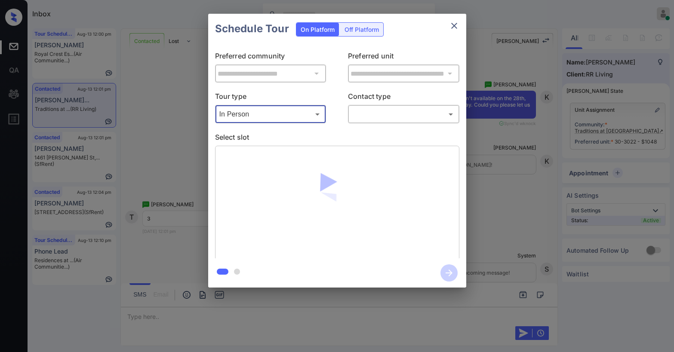
click at [366, 125] on div "**********" at bounding box center [337, 151] width 258 height 215
click at [368, 120] on body "Inbox Paolo Gabriel Online Set yourself offline Set yourself on break Profile S…" at bounding box center [337, 176] width 674 height 352
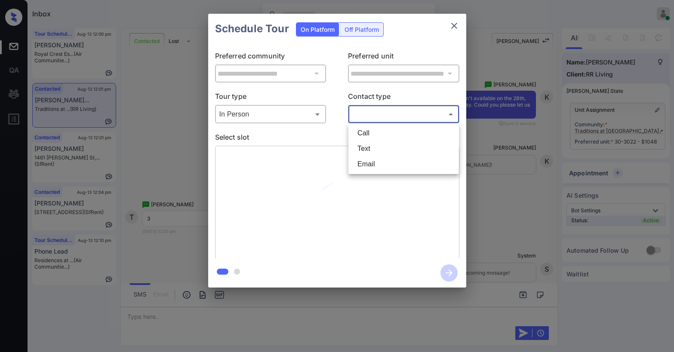
click at [358, 145] on li "Text" at bounding box center [404, 148] width 106 height 15
type input "****"
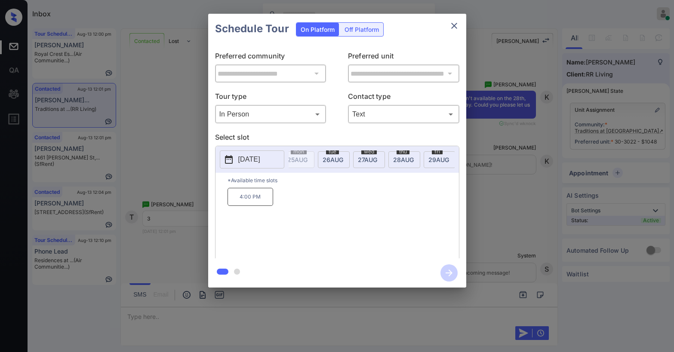
scroll to position [0, 436]
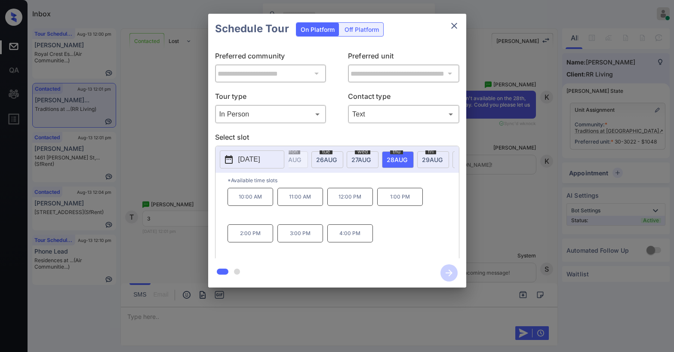
click at [306, 237] on p "3:00 PM" at bounding box center [300, 233] width 46 height 18
click at [451, 274] on icon "button" at bounding box center [448, 272] width 17 height 17
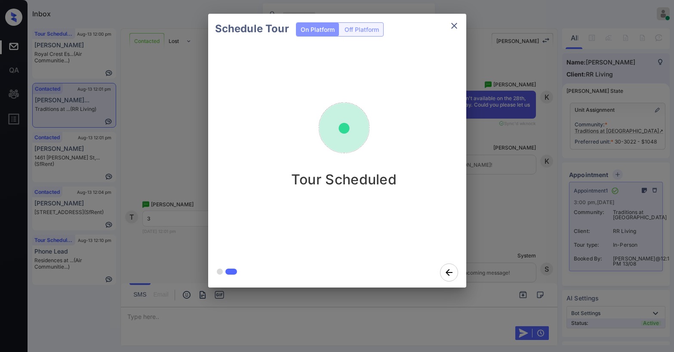
click at [454, 28] on icon "close" at bounding box center [454, 26] width 10 height 10
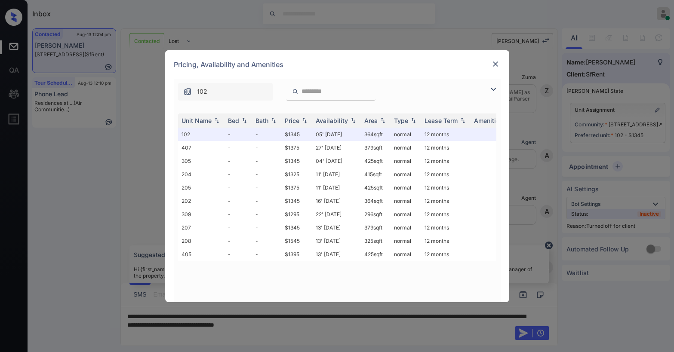
drag, startPoint x: 0, startPoint y: 0, endPoint x: 499, endPoint y: 63, distance: 502.9
click at [499, 63] on img at bounding box center [495, 64] width 9 height 9
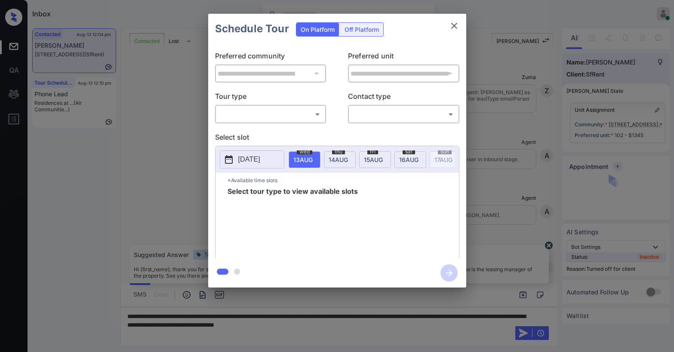
scroll to position [641, 0]
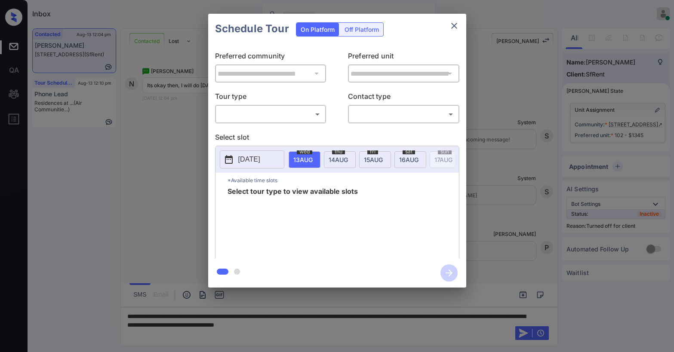
click at [365, 36] on div "On Platform Off Platform" at bounding box center [340, 29] width 88 height 14
click at [361, 31] on div "Off Platform" at bounding box center [361, 29] width 43 height 13
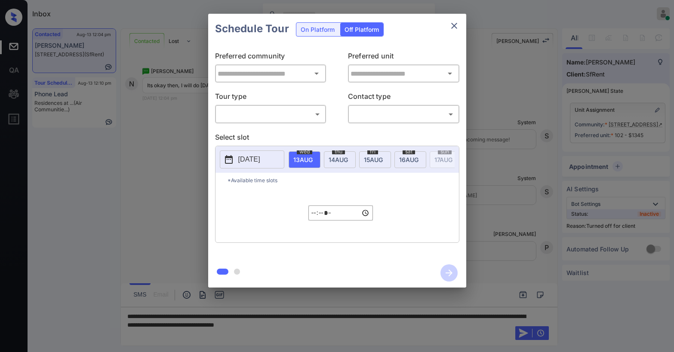
type input "**********"
click at [282, 113] on body "Inbox [PERSON_NAME] Online Set yourself offline Set yourself on break Profile S…" at bounding box center [337, 176] width 674 height 352
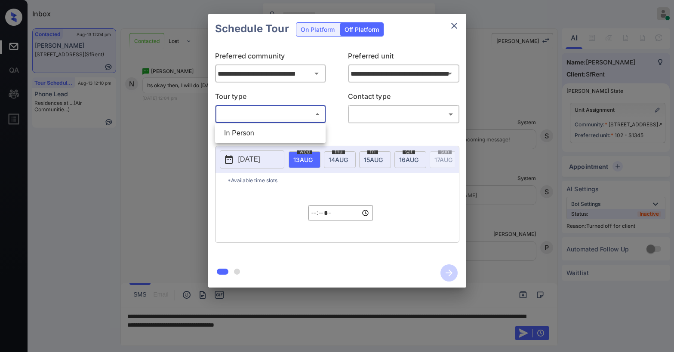
click at [267, 134] on li "In Person" at bounding box center [270, 133] width 106 height 15
type input "********"
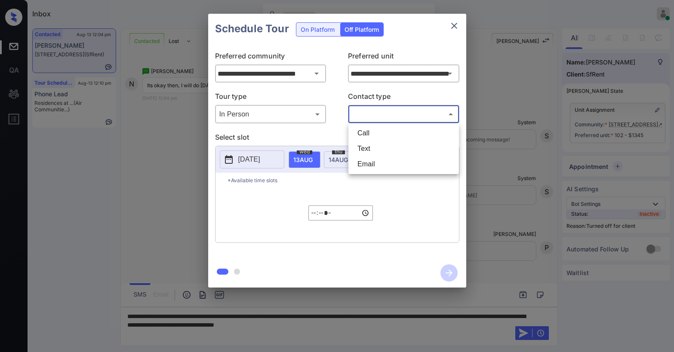
click at [378, 120] on body "Inbox [PERSON_NAME] Online Set yourself offline Set yourself on break Profile S…" at bounding box center [337, 176] width 674 height 352
drag, startPoint x: 369, startPoint y: 145, endPoint x: 326, endPoint y: 154, distance: 43.0
click at [368, 145] on li "Text" at bounding box center [404, 148] width 106 height 15
type input "****"
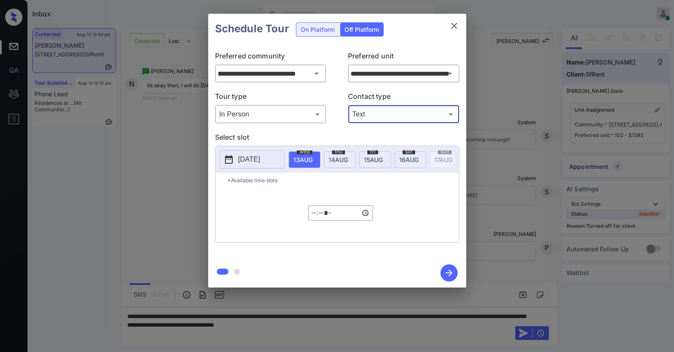
click at [260, 156] on p "2025-08-12" at bounding box center [249, 159] width 22 height 10
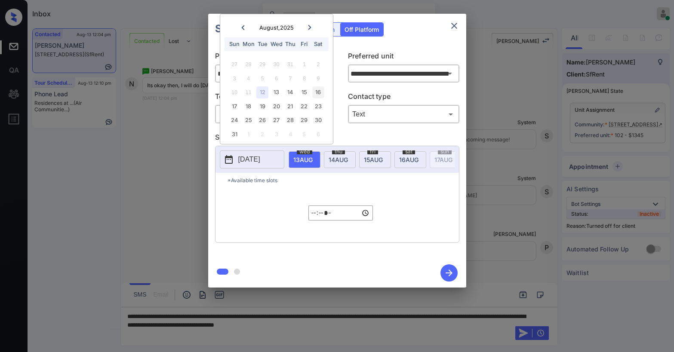
click at [319, 93] on div "16" at bounding box center [318, 92] width 12 height 12
click at [318, 215] on input "*****" at bounding box center [340, 213] width 65 height 15
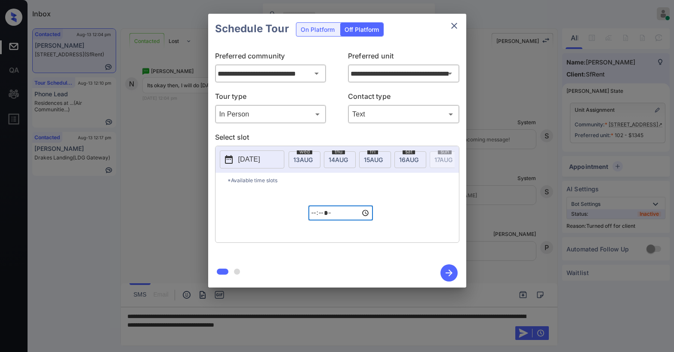
click at [338, 218] on input "*****" at bounding box center [340, 213] width 65 height 15
type input "*****"
click at [447, 274] on icon "button" at bounding box center [448, 272] width 17 height 17
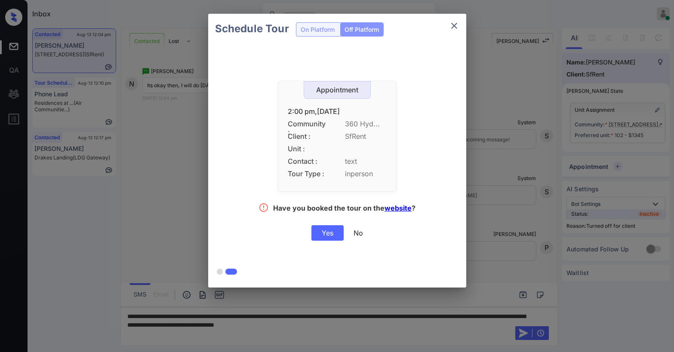
click at [328, 234] on div "Yes" at bounding box center [327, 232] width 32 height 15
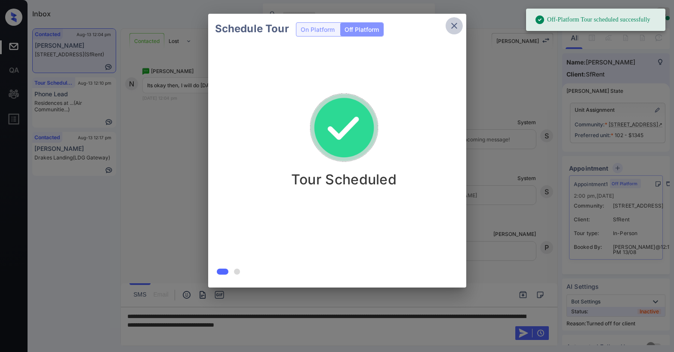
click at [455, 25] on icon "close" at bounding box center [454, 26] width 6 height 6
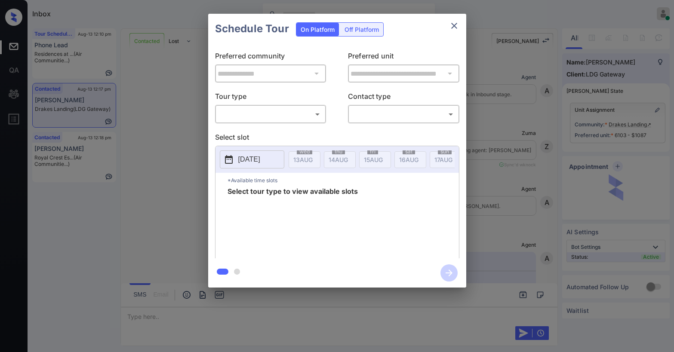
click at [255, 109] on body "Inbox [PERSON_NAME] Online Set yourself offline Set yourself on break Profile S…" at bounding box center [337, 176] width 674 height 352
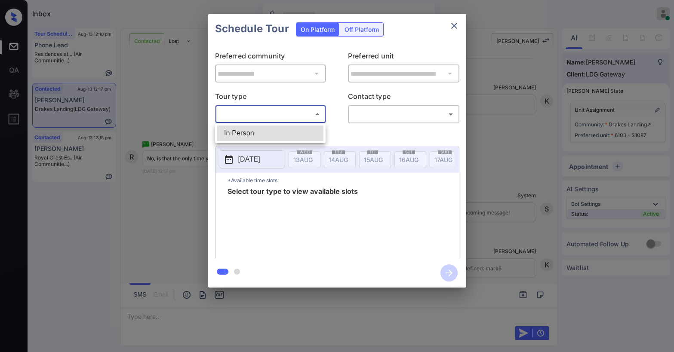
drag, startPoint x: 256, startPoint y: 134, endPoint x: 304, endPoint y: 128, distance: 48.1
click at [260, 133] on li "In Person" at bounding box center [270, 133] width 106 height 15
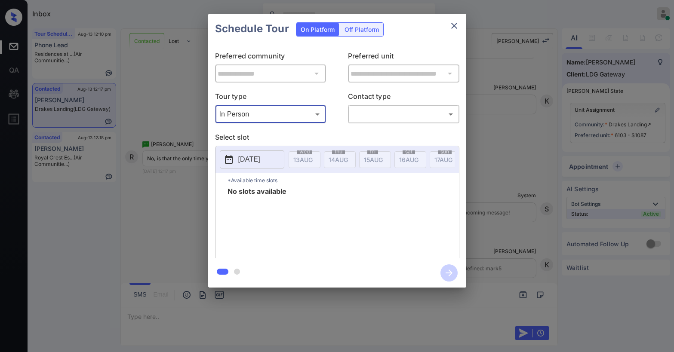
type input "********"
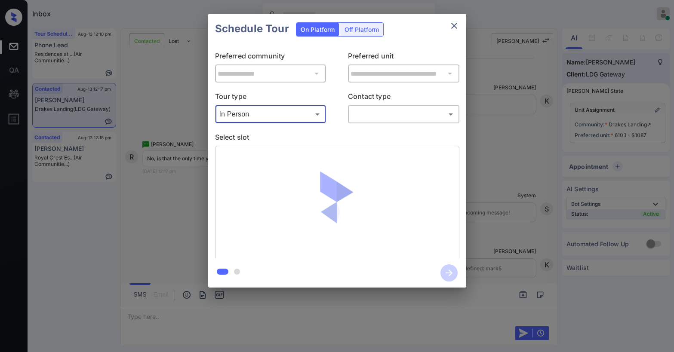
click at [380, 118] on body "Inbox [PERSON_NAME] Online Set yourself offline Set yourself on break Profile S…" at bounding box center [337, 176] width 674 height 352
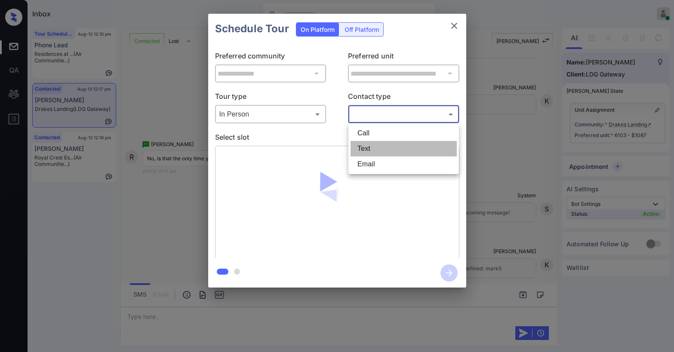
click at [369, 149] on li "Text" at bounding box center [404, 148] width 106 height 15
type input "****"
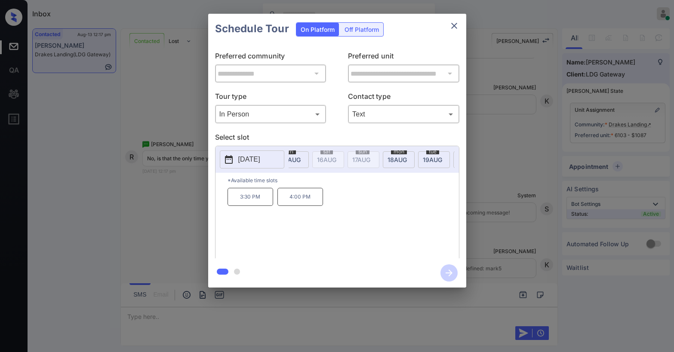
scroll to position [0, 88]
click at [224, 157] on span "[DATE]" at bounding box center [214, 159] width 19 height 7
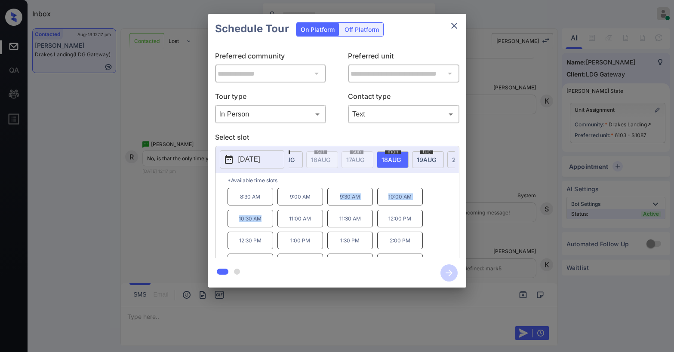
drag, startPoint x: 342, startPoint y: 200, endPoint x: 263, endPoint y: 227, distance: 83.5
click at [263, 227] on div "8:30 AM 9:00 AM 9:30 AM 10:00 AM 10:30 AM 11:00 AM 11:30 AM 12:00 PM 12:30 PM 1…" at bounding box center [343, 222] width 231 height 69
copy div "9:30 AM 10:00 AM 10:30 AM"
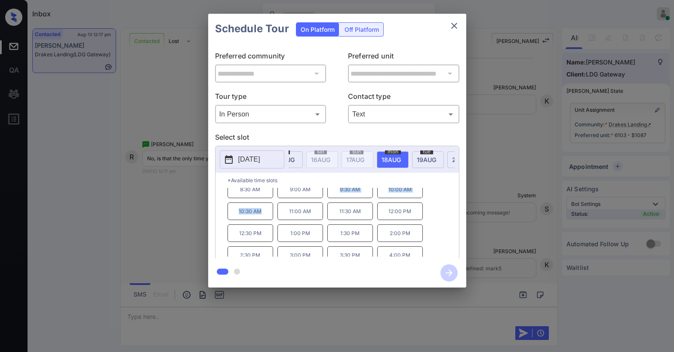
scroll to position [15, 0]
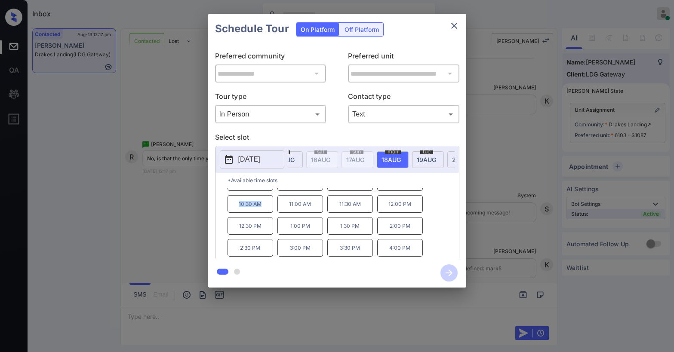
click at [453, 24] on icon "close" at bounding box center [454, 26] width 10 height 10
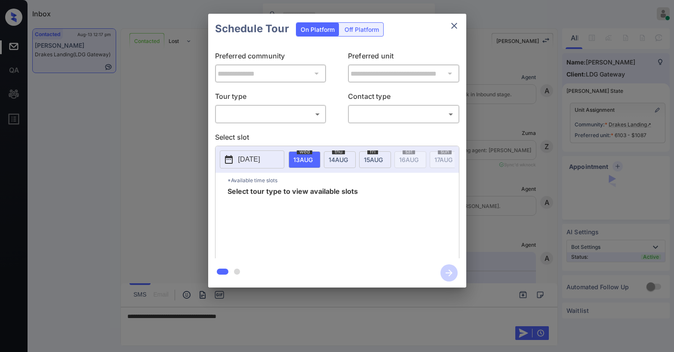
scroll to position [1969, 0]
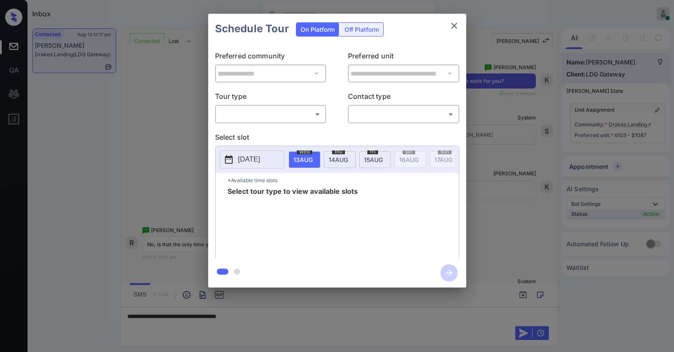
click at [241, 115] on body "Inbox [PERSON_NAME] Online Set yourself offline Set yourself on break Profile S…" at bounding box center [337, 176] width 674 height 352
drag, startPoint x: 242, startPoint y: 141, endPoint x: 245, endPoint y: 135, distance: 6.4
click at [243, 140] on ul "In Person" at bounding box center [270, 133] width 111 height 20
click at [247, 134] on li "In Person" at bounding box center [270, 133] width 106 height 15
type input "********"
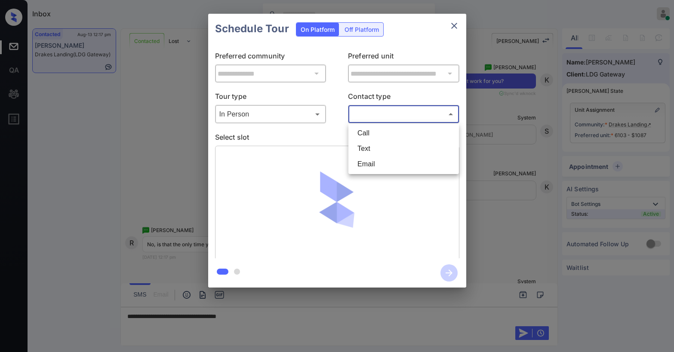
click at [375, 121] on body "Inbox [PERSON_NAME] Online Set yourself offline Set yourself on break Profile S…" at bounding box center [337, 176] width 674 height 352
click at [372, 145] on li "Text" at bounding box center [404, 148] width 106 height 15
type input "****"
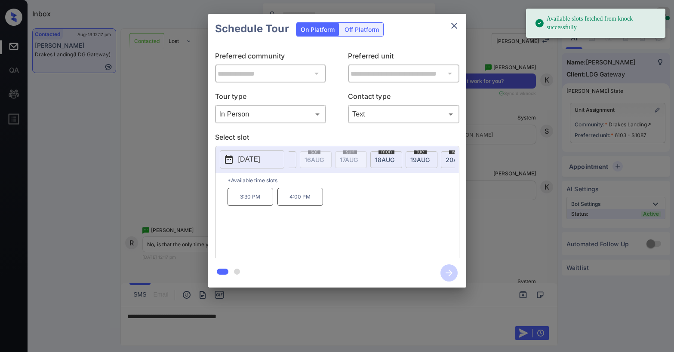
scroll to position [0, 120]
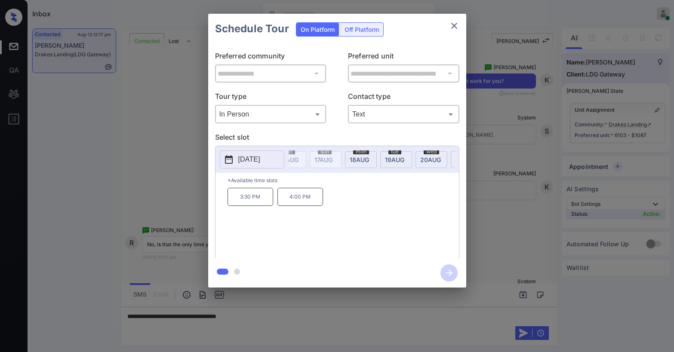
click at [193, 161] on span "[DATE]" at bounding box center [182, 159] width 19 height 7
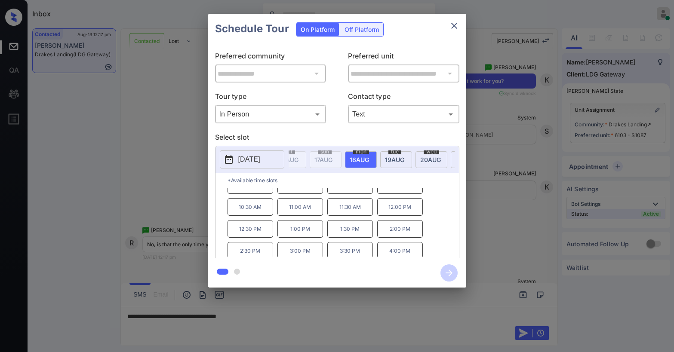
scroll to position [15, 0]
click at [452, 28] on icon "close" at bounding box center [454, 26] width 10 height 10
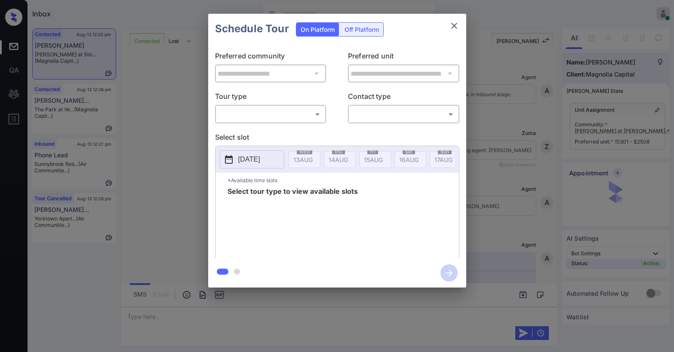
scroll to position [910, 0]
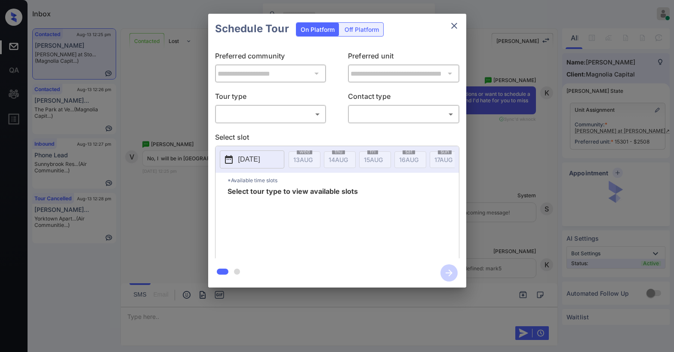
click at [296, 117] on body "Inbox [PERSON_NAME] Online Set yourself offline Set yourself on break Profile S…" at bounding box center [337, 176] width 674 height 352
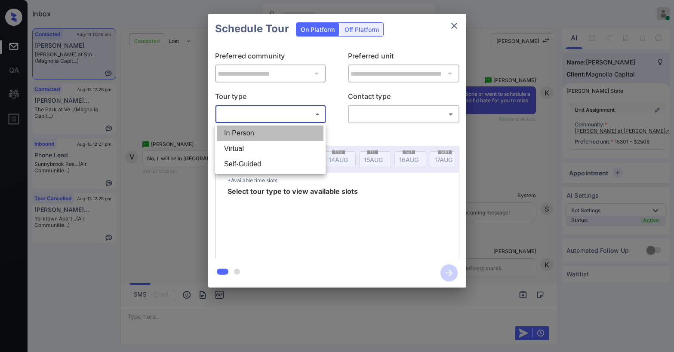
click at [288, 135] on li "In Person" at bounding box center [270, 133] width 106 height 15
type input "********"
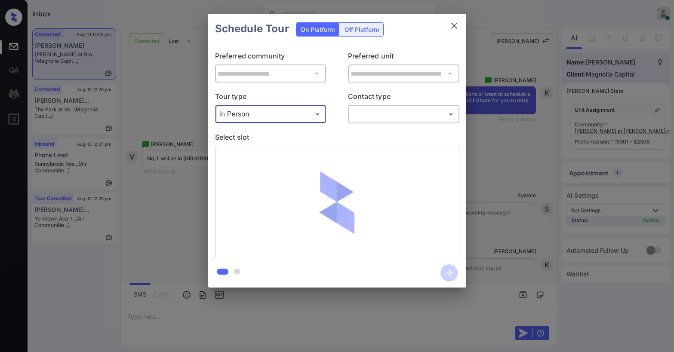
click at [382, 115] on body "Inbox [PERSON_NAME] Online Set yourself offline Set yourself on break Profile S…" at bounding box center [337, 176] width 674 height 352
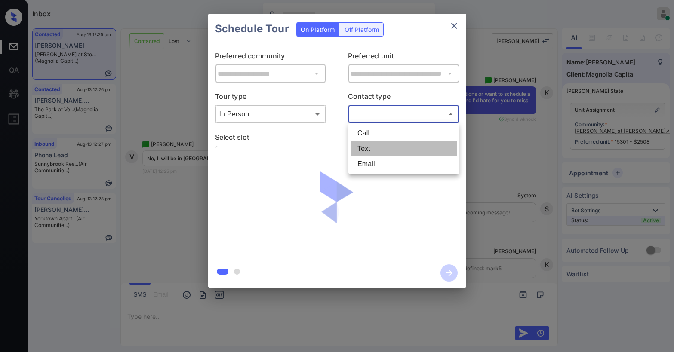
click at [379, 144] on li "Text" at bounding box center [404, 148] width 106 height 15
type input "****"
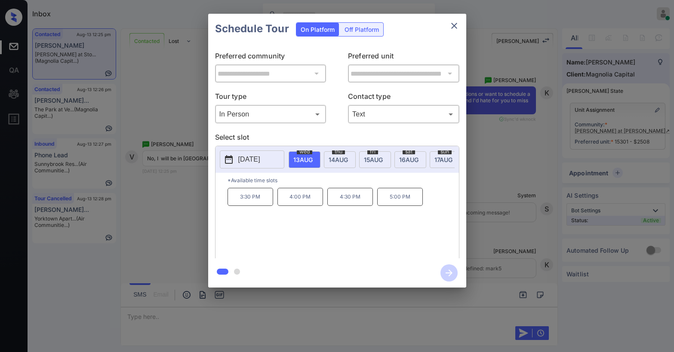
click at [434, 160] on div "sun 17 AUG" at bounding box center [446, 159] width 32 height 17
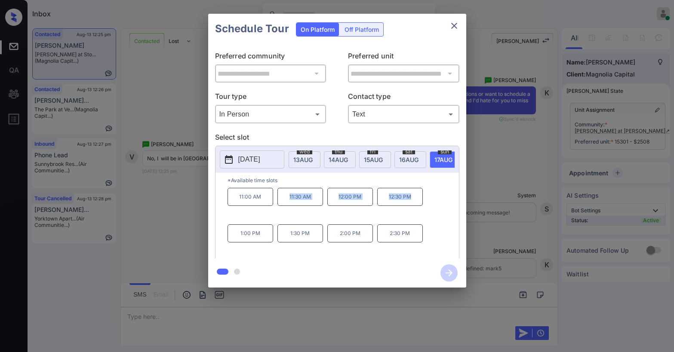
drag, startPoint x: 286, startPoint y: 198, endPoint x: 421, endPoint y: 203, distance: 136.0
click at [421, 203] on div "11:00 AM 11:30 AM 12:00 PM 12:30 PM 1:00 PM 1:30 PM 2:00 PM 2:30 PM" at bounding box center [343, 222] width 231 height 69
copy div "11:30 AM 12:00 PM 12:30 PM"
click at [455, 29] on icon "close" at bounding box center [454, 26] width 10 height 10
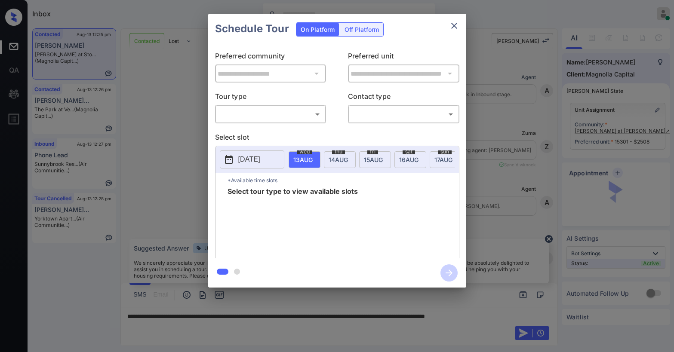
click at [256, 108] on body "Inbox [PERSON_NAME] Online Set yourself offline Set yourself on break Profile S…" at bounding box center [337, 176] width 674 height 352
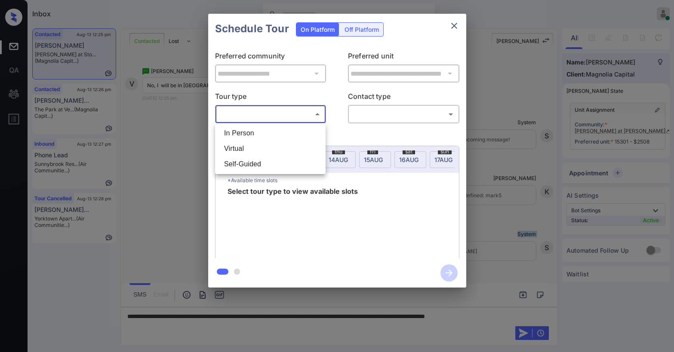
drag, startPoint x: 253, startPoint y: 135, endPoint x: 336, endPoint y: 118, distance: 84.2
click at [254, 134] on li "In Person" at bounding box center [270, 133] width 106 height 15
type input "********"
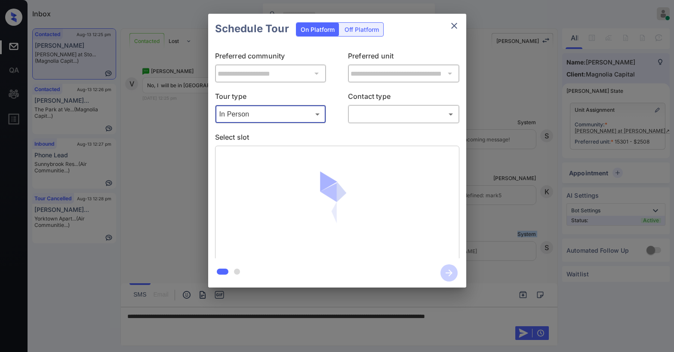
click at [353, 117] on body "Inbox [PERSON_NAME] Online Set yourself offline Set yourself on break Profile S…" at bounding box center [337, 176] width 674 height 352
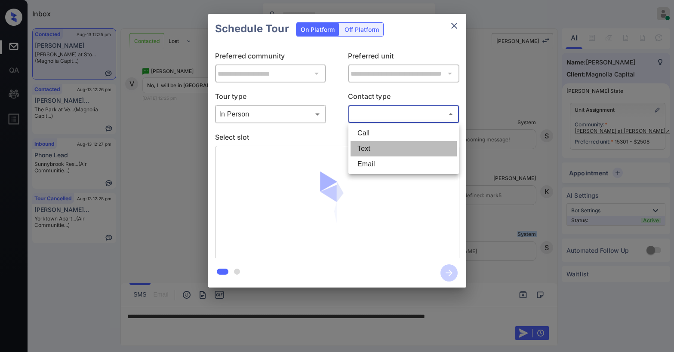
click at [363, 148] on li "Text" at bounding box center [404, 148] width 106 height 15
type input "****"
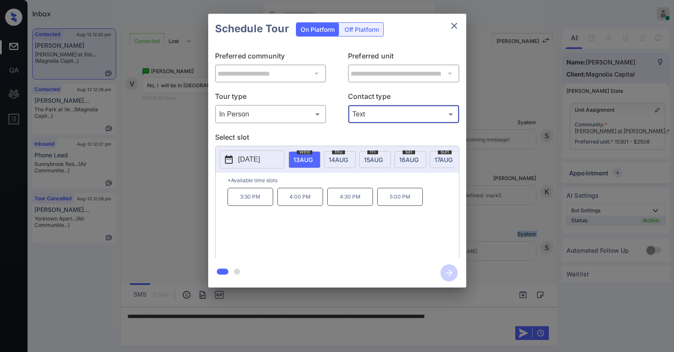
click at [455, 26] on icon "close" at bounding box center [454, 26] width 10 height 10
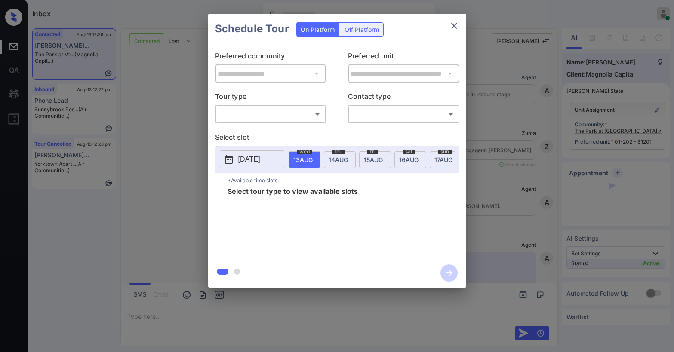
scroll to position [3158, 0]
click at [249, 114] on body "Inbox Paolo Gabriel Online Set yourself offline Set yourself on break Profile S…" at bounding box center [337, 176] width 674 height 352
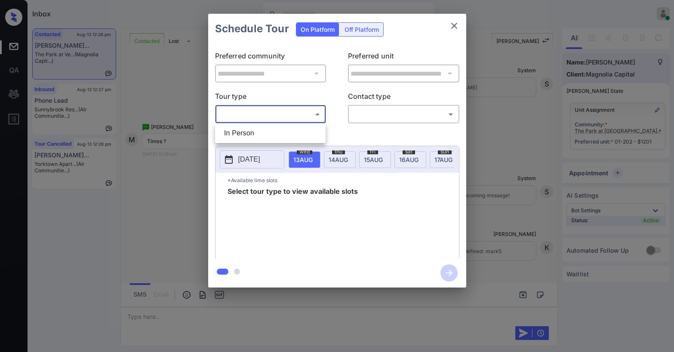
click at [264, 138] on li "In Person" at bounding box center [270, 133] width 106 height 15
type input "********"
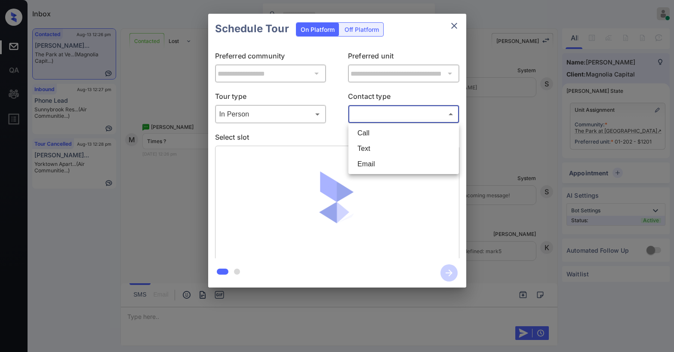
click at [362, 115] on body "Inbox Paolo Gabriel Online Set yourself offline Set yourself on break Profile S…" at bounding box center [337, 176] width 674 height 352
click at [369, 147] on li "Text" at bounding box center [404, 148] width 106 height 15
type input "****"
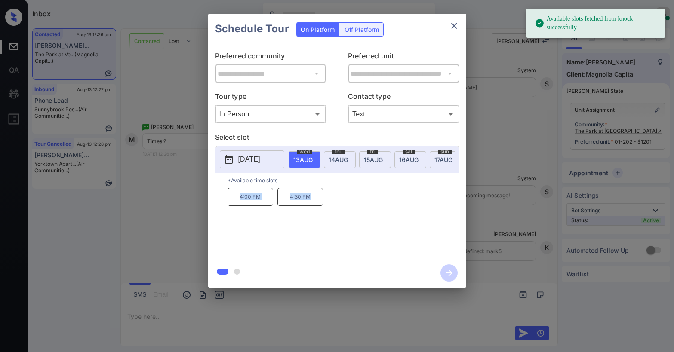
drag, startPoint x: 237, startPoint y: 200, endPoint x: 397, endPoint y: 155, distance: 166.5
click at [366, 215] on div "4:00 PM 4:30 PM" at bounding box center [343, 222] width 231 height 69
copy div "4:00 PM 4:30 PM"
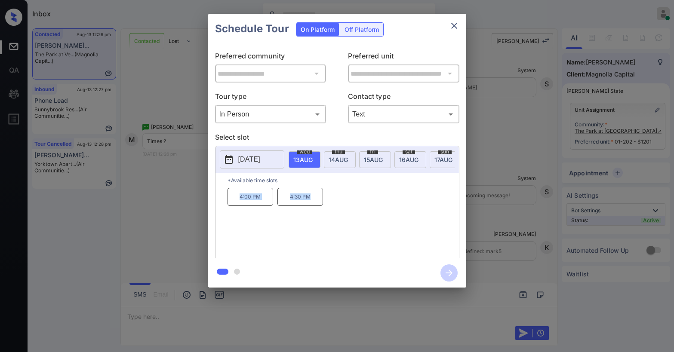
click at [455, 26] on icon "close" at bounding box center [454, 26] width 10 height 10
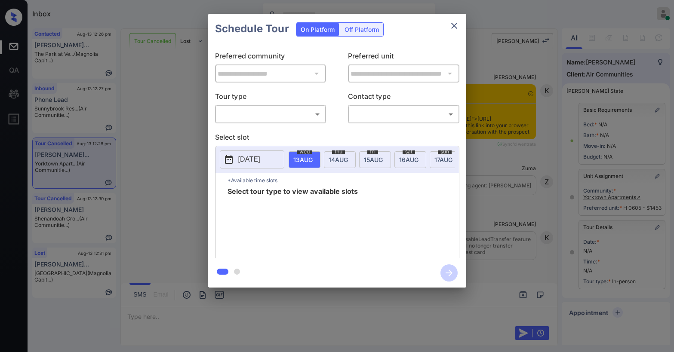
scroll to position [83, 0]
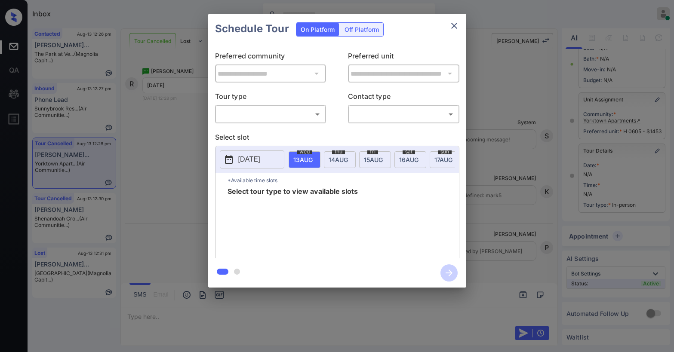
click at [312, 116] on body "Inbox Paolo Gabriel Online Set yourself offline Set yourself on break Profile S…" at bounding box center [337, 176] width 674 height 352
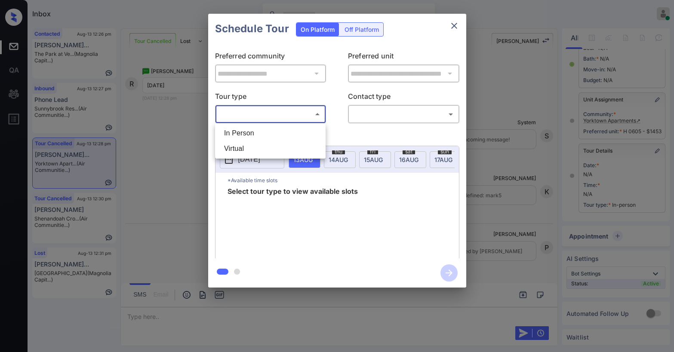
click at [275, 134] on li "In Person" at bounding box center [270, 133] width 106 height 15
type input "********"
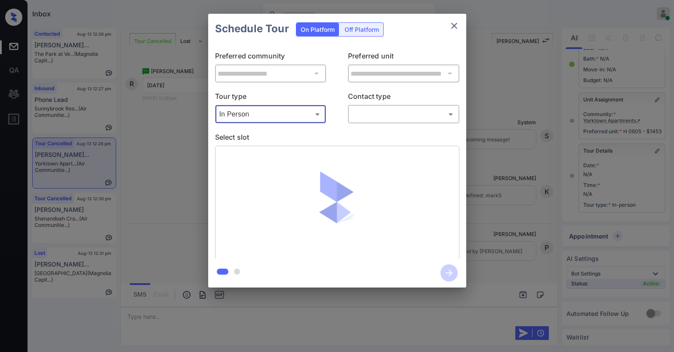
click at [453, 27] on icon "close" at bounding box center [454, 26] width 6 height 6
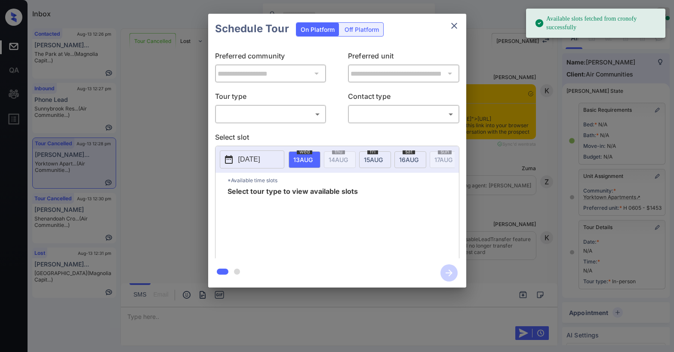
scroll to position [83, 0]
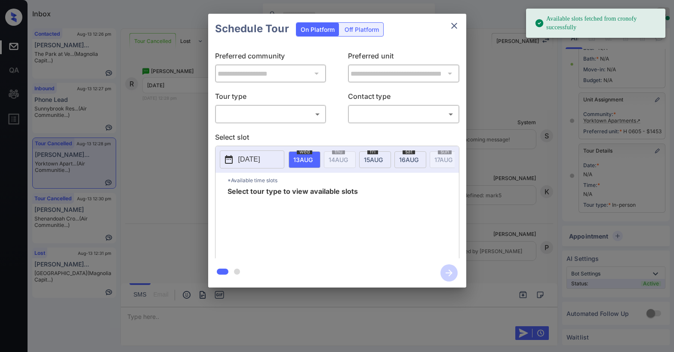
click at [280, 116] on body "Available slots fetched from cronofy successfully Inbox [PERSON_NAME] Online Se…" at bounding box center [337, 176] width 674 height 352
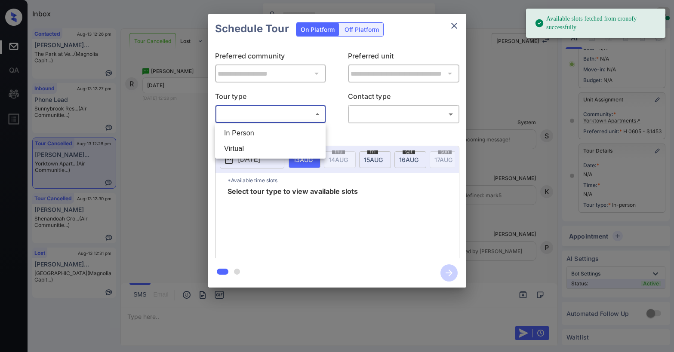
drag, startPoint x: 270, startPoint y: 137, endPoint x: 286, endPoint y: 132, distance: 17.3
click at [271, 136] on li "In Person" at bounding box center [270, 133] width 106 height 15
type input "********"
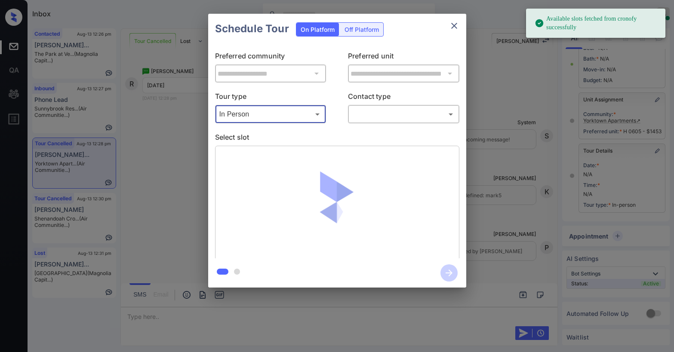
click at [376, 120] on body "Available slots fetched from cronofy successfully Inbox [PERSON_NAME] Online Se…" at bounding box center [337, 176] width 674 height 352
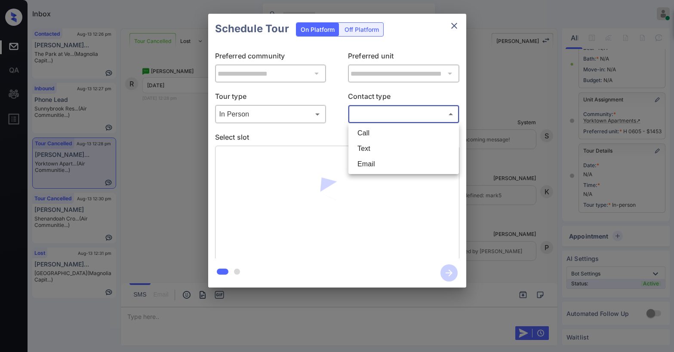
click at [374, 147] on li "Text" at bounding box center [404, 148] width 106 height 15
type input "****"
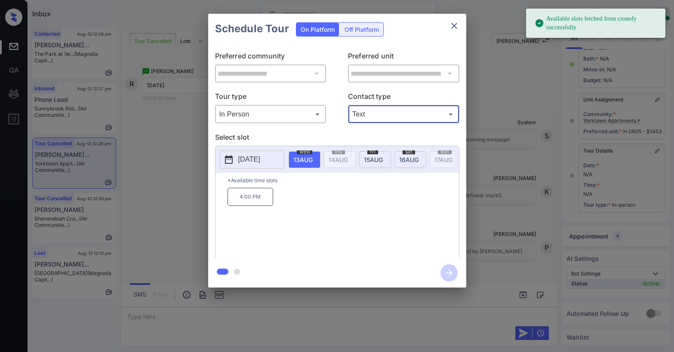
click at [313, 159] on span "[DATE]" at bounding box center [302, 159] width 19 height 7
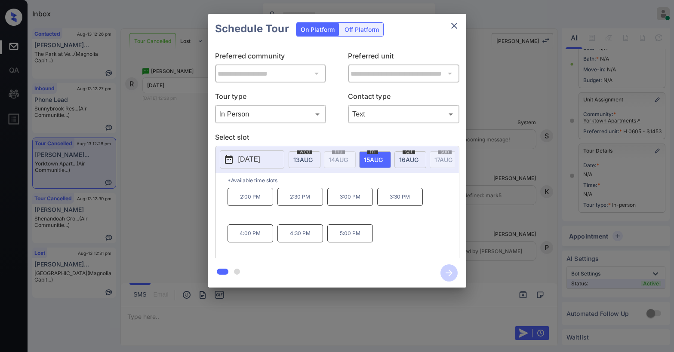
click at [452, 31] on icon "close" at bounding box center [454, 26] width 10 height 10
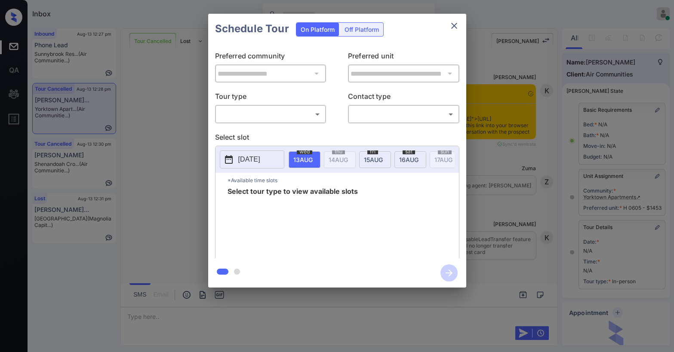
scroll to position [83, 0]
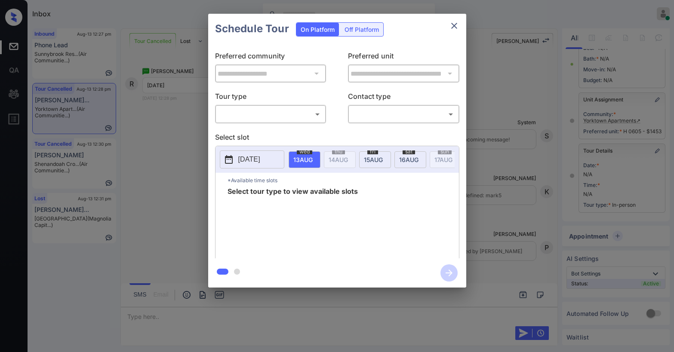
click at [264, 113] on body "Inbox Paolo Gabriel Online Set yourself offline Set yourself on break Profile S…" at bounding box center [337, 176] width 674 height 352
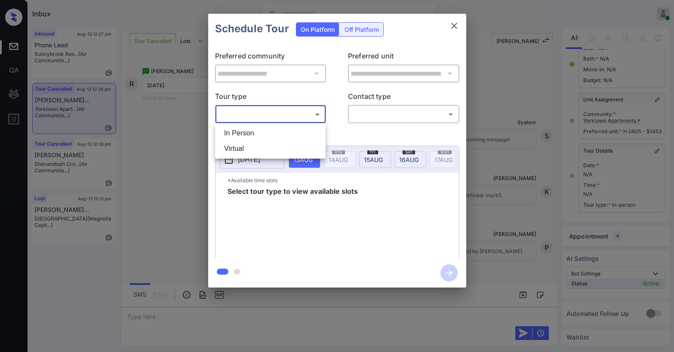
drag, startPoint x: 255, startPoint y: 130, endPoint x: 271, endPoint y: 128, distance: 15.6
click at [255, 130] on li "In Person" at bounding box center [270, 133] width 106 height 15
type input "********"
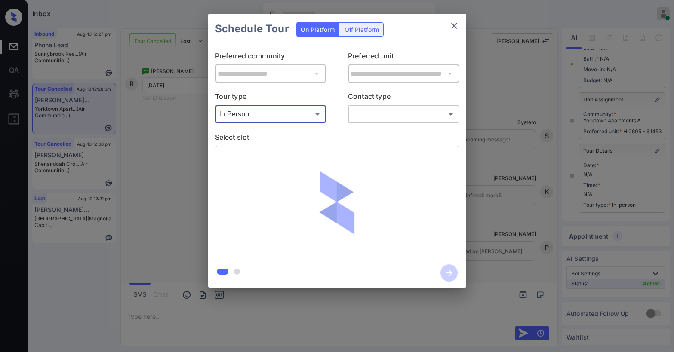
click at [393, 123] on div "**********" at bounding box center [337, 151] width 258 height 215
click div "​ ​"
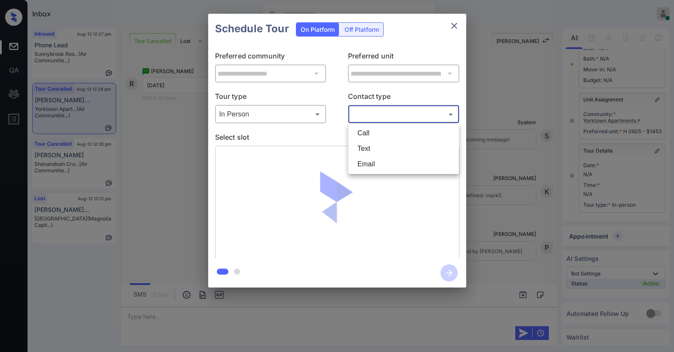
click body "Inbox Paolo Gabriel Online Set yourself offline Set yourself on break Profile S…"
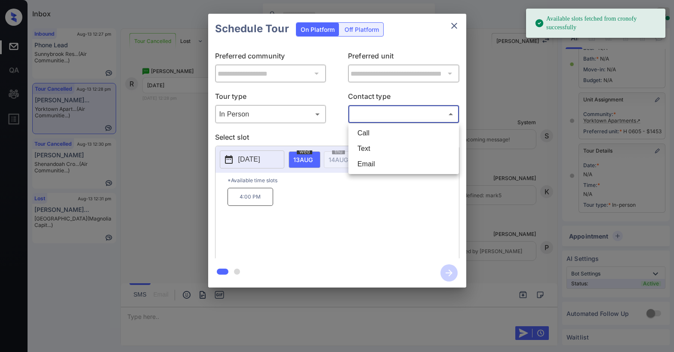
click li "Text"
type input "****"
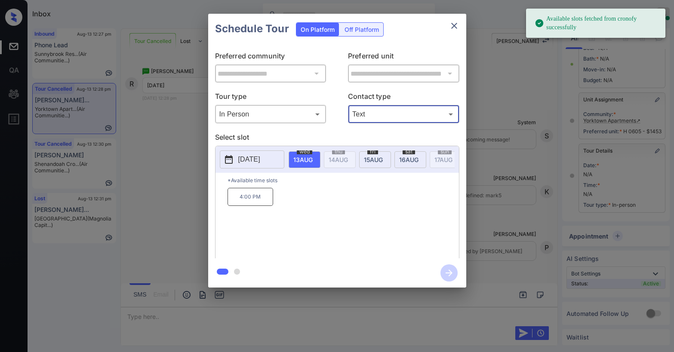
click span "15 AUG"
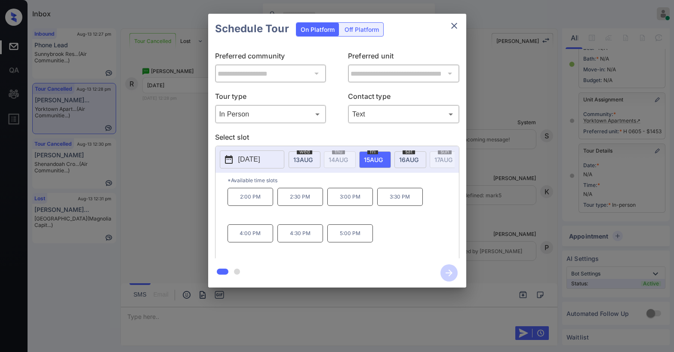
click p "4:00 PM"
click icon "button"
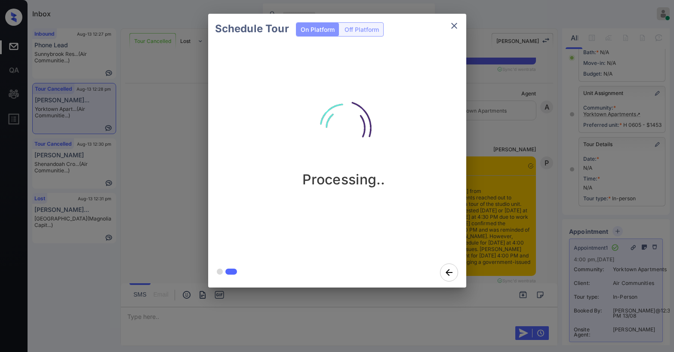
scroll to position [6209, 0]
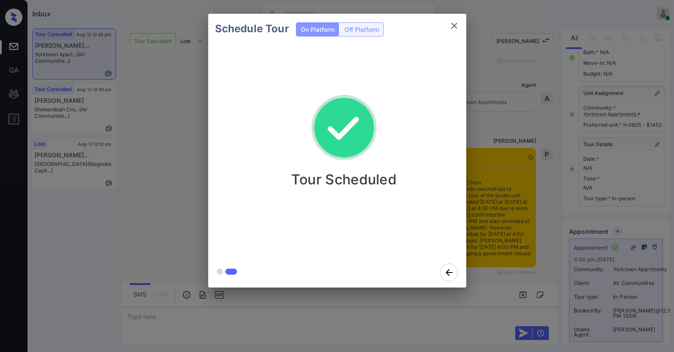
click icon "close"
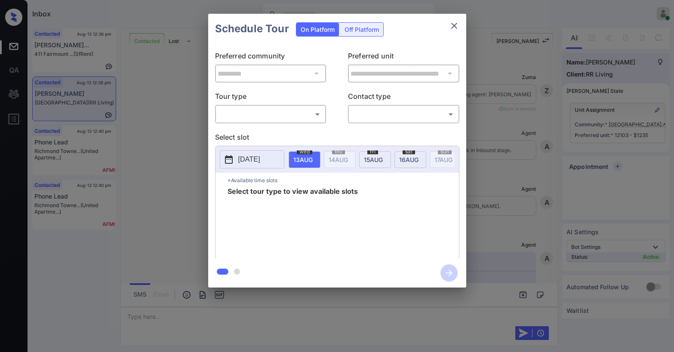
scroll to position [1290, 0]
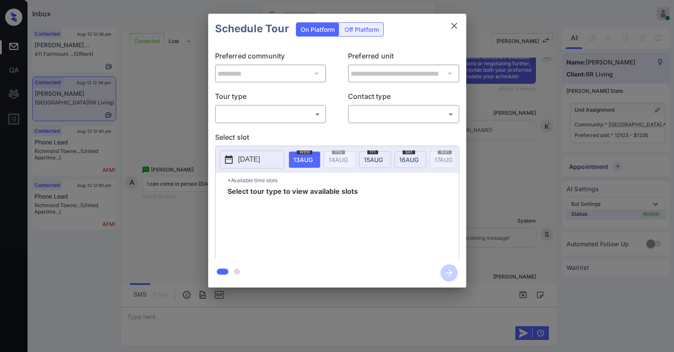
click at [283, 116] on body "Inbox [PERSON_NAME] Online Set yourself offline Set yourself on break Profile S…" at bounding box center [337, 176] width 674 height 352
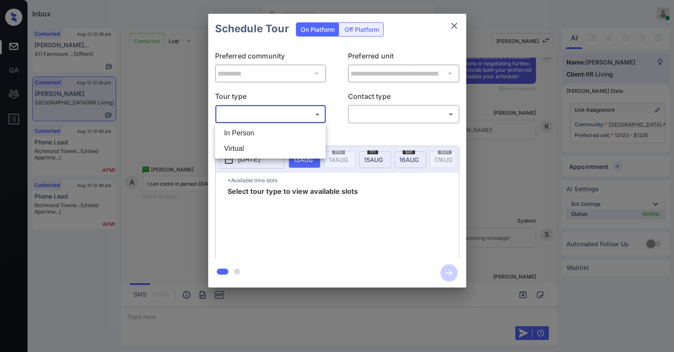
click at [274, 130] on li "In Person" at bounding box center [270, 133] width 106 height 15
type input "********"
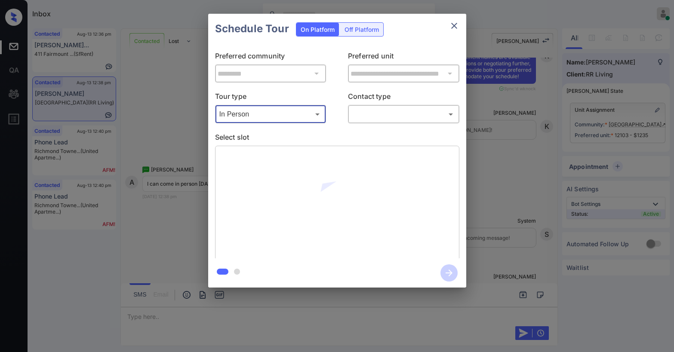
click at [406, 120] on body "Inbox Paolo Gabriel Online Set yourself offline Set yourself on break Profile S…" at bounding box center [337, 176] width 674 height 352
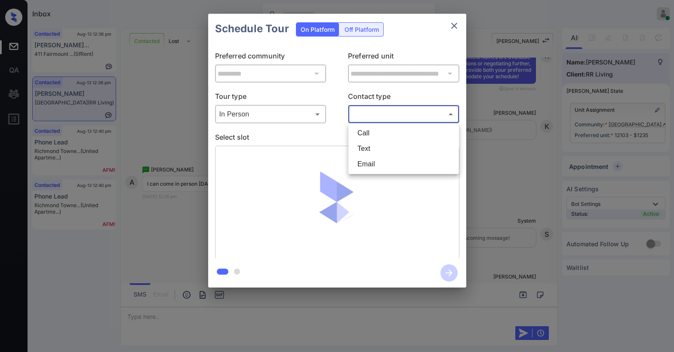
click at [363, 151] on li "Text" at bounding box center [404, 148] width 106 height 15
type input "****"
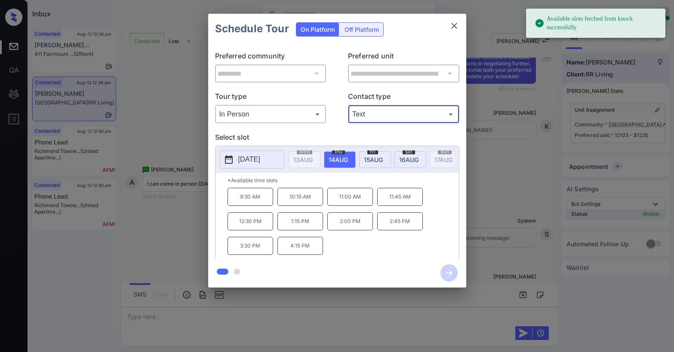
click at [313, 156] on span "[DATE]" at bounding box center [302, 159] width 19 height 7
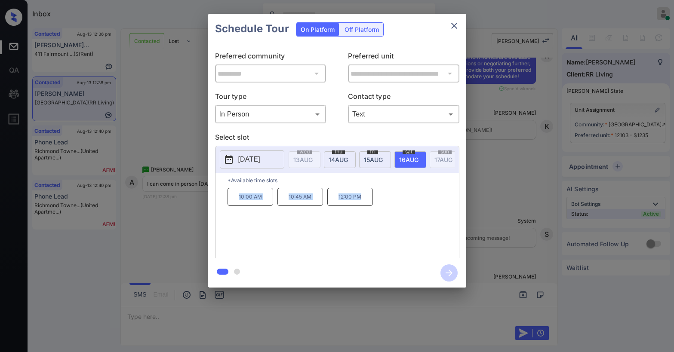
drag, startPoint x: 237, startPoint y: 200, endPoint x: 429, endPoint y: 158, distance: 196.4
click at [384, 202] on div "10:00 AM 10:45 AM 12:00 PM" at bounding box center [343, 222] width 231 height 69
copy div "10:00 AM 10:45 AM 12:00 PM"
click at [458, 26] on icon "close" at bounding box center [454, 26] width 10 height 10
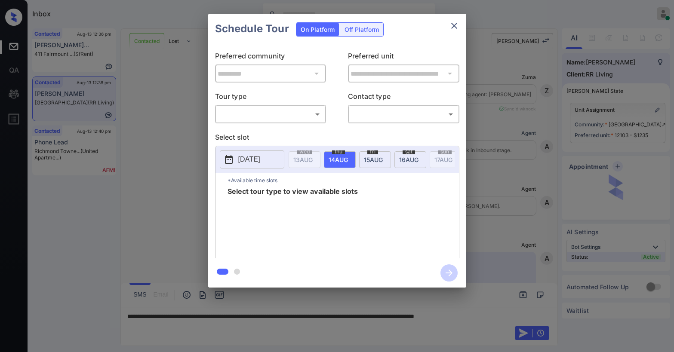
scroll to position [1290, 0]
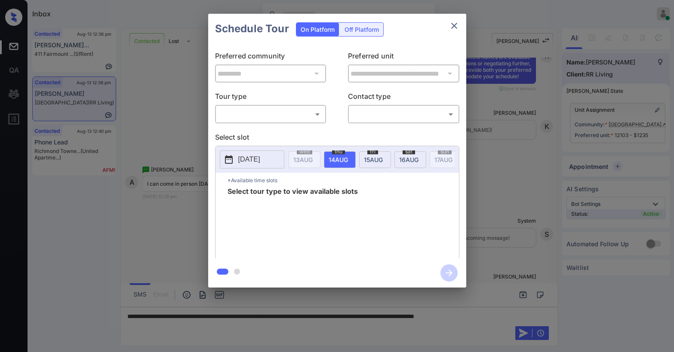
click at [268, 111] on body "Inbox [PERSON_NAME] Online Set yourself offline Set yourself on break Profile S…" at bounding box center [337, 176] width 674 height 352
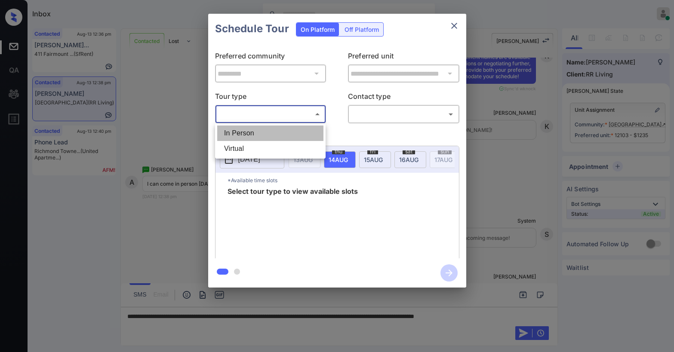
drag, startPoint x: 270, startPoint y: 137, endPoint x: 378, endPoint y: 117, distance: 109.8
click at [270, 136] on li "In Person" at bounding box center [270, 133] width 106 height 15
type input "********"
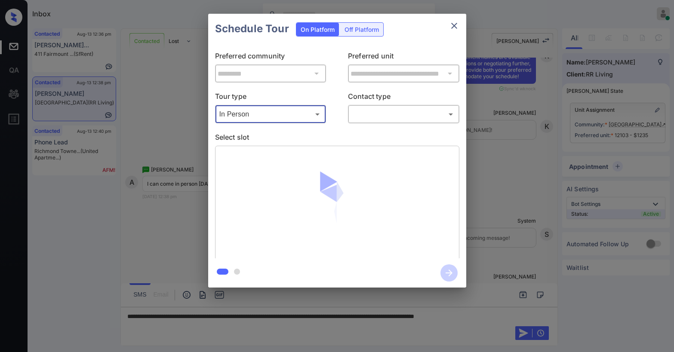
click at [383, 114] on body "Inbox [PERSON_NAME] Online Set yourself offline Set yourself on break Profile S…" at bounding box center [337, 176] width 674 height 352
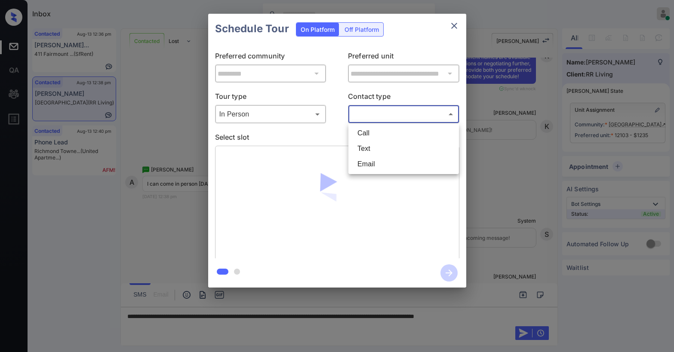
click at [375, 144] on li "Text" at bounding box center [404, 148] width 106 height 15
type input "****"
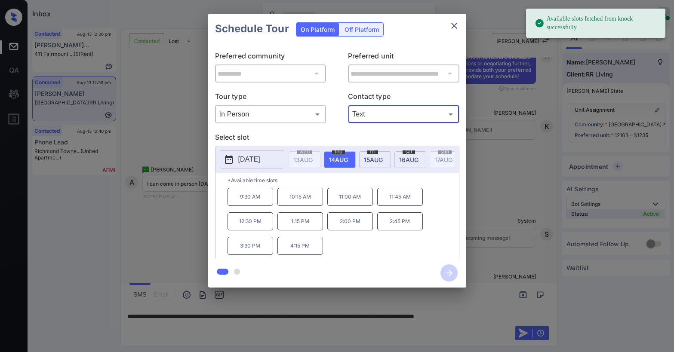
click at [313, 163] on span "[DATE]" at bounding box center [302, 159] width 19 height 7
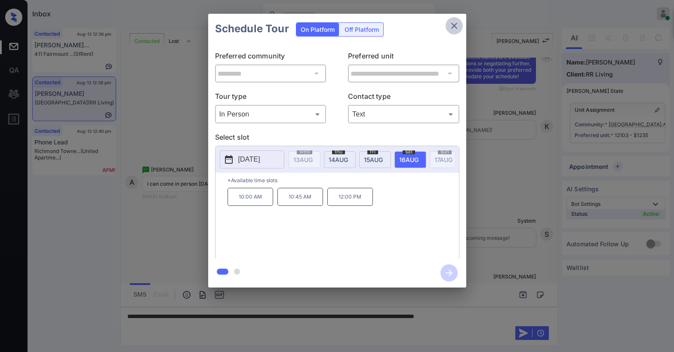
click at [455, 29] on icon "close" at bounding box center [454, 26] width 10 height 10
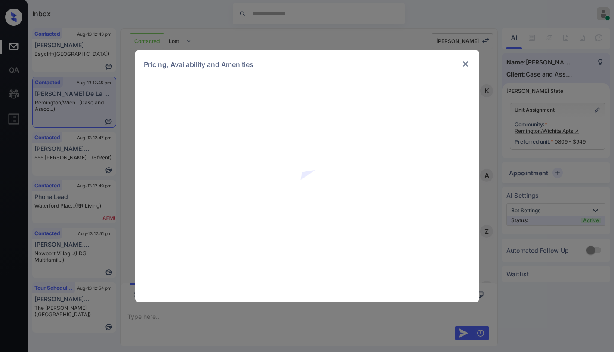
scroll to position [690, 0]
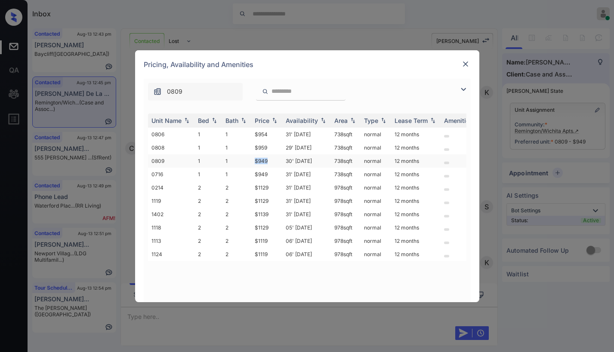
drag, startPoint x: 254, startPoint y: 160, endPoint x: 276, endPoint y: 163, distance: 22.2
click at [276, 163] on td "$949" at bounding box center [266, 160] width 31 height 13
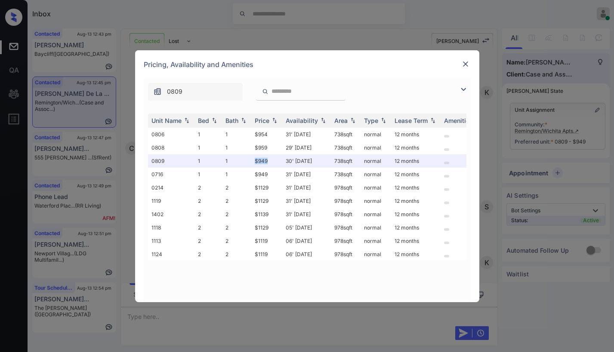
copy td "$949"
click at [460, 65] on div at bounding box center [465, 64] width 10 height 10
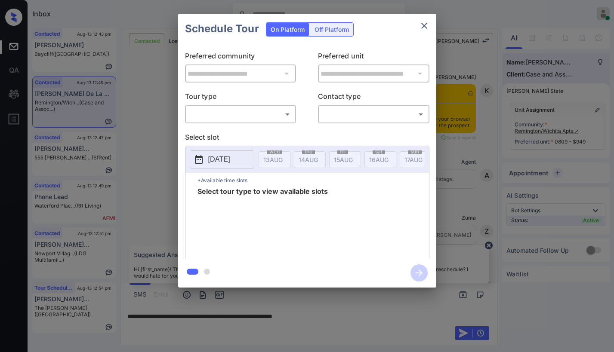
scroll to position [690, 0]
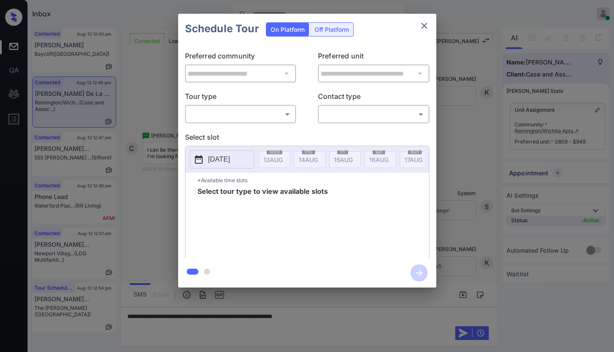
click at [234, 115] on body "Inbox [PERSON_NAME] Online Set yourself offline Set yourself on break Profile S…" at bounding box center [307, 176] width 614 height 352
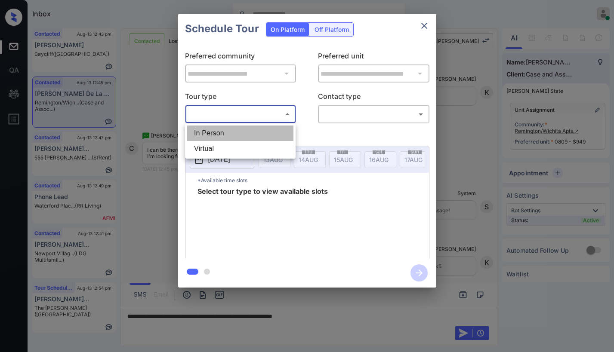
click at [226, 132] on li "In Person" at bounding box center [240, 133] width 106 height 15
type input "********"
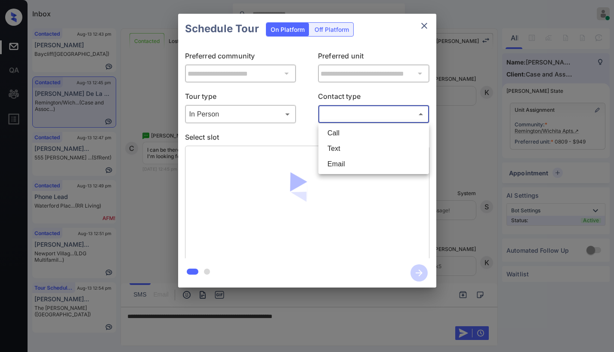
click at [335, 118] on body "Inbox Paolo Gabriel Online Set yourself offline Set yourself on break Profile S…" at bounding box center [307, 176] width 614 height 352
click at [347, 149] on li "Text" at bounding box center [373, 148] width 106 height 15
type input "****"
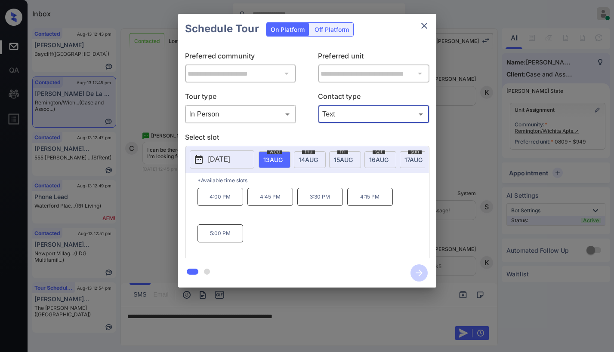
click at [429, 22] on button "close" at bounding box center [423, 25] width 17 height 17
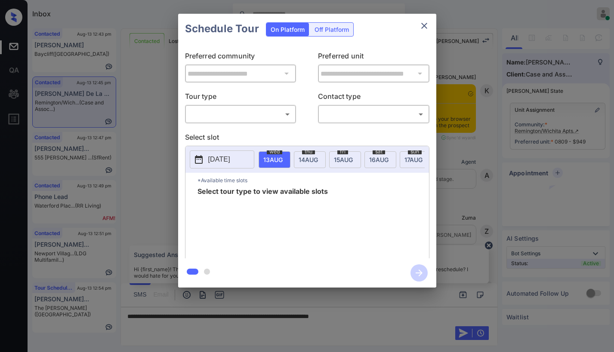
scroll to position [604, 0]
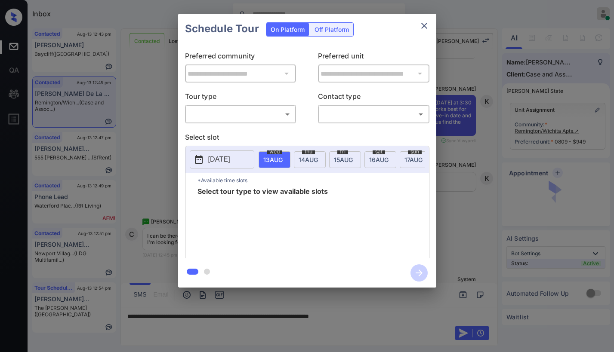
click at [224, 122] on div "​ ​" at bounding box center [240, 114] width 111 height 18
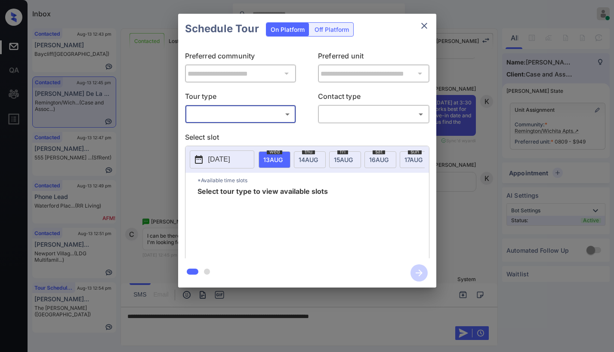
click at [239, 110] on body "Inbox [PERSON_NAME] Online Set yourself offline Set yourself on break Profile S…" at bounding box center [307, 176] width 614 height 352
click at [234, 132] on li "In Person" at bounding box center [240, 133] width 106 height 15
type input "********"
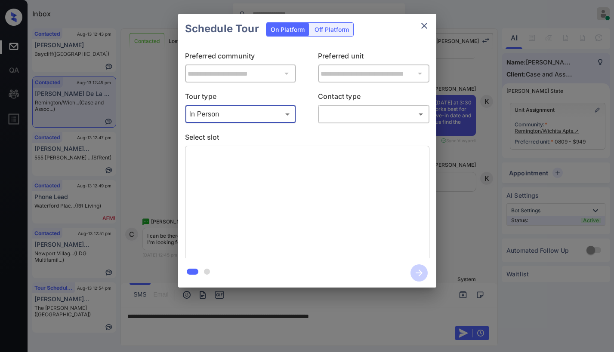
click at [327, 111] on body "Inbox [PERSON_NAME] Online Set yourself offline Set yourself on break Profile S…" at bounding box center [307, 176] width 614 height 352
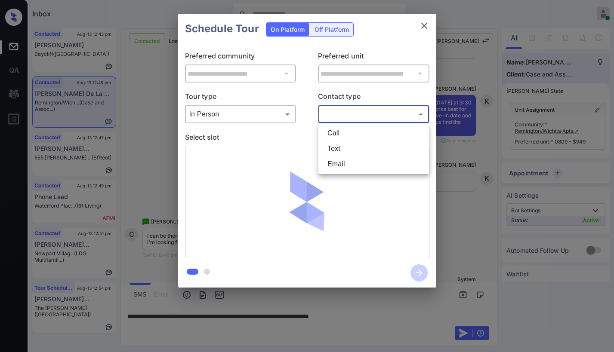
click at [327, 155] on li "Text" at bounding box center [373, 148] width 106 height 15
type input "****"
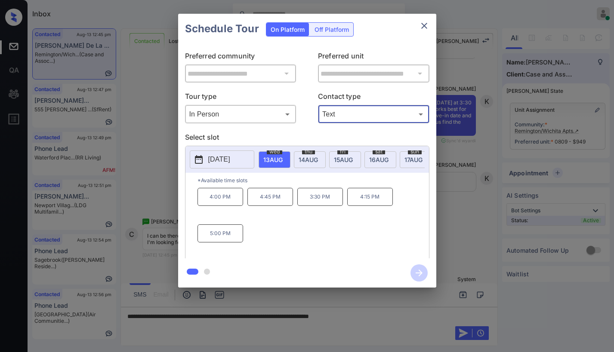
click at [427, 23] on icon "close" at bounding box center [424, 26] width 10 height 10
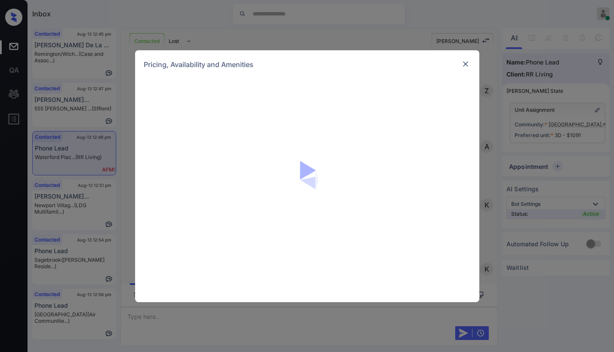
scroll to position [1291, 0]
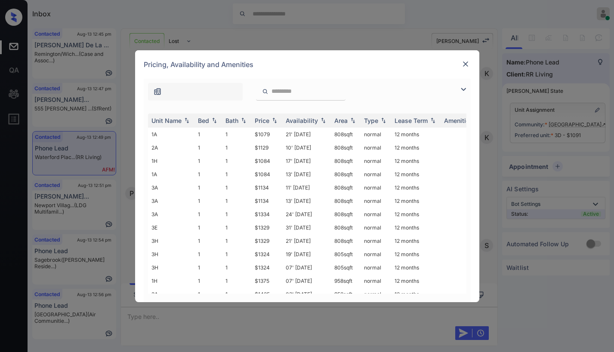
drag, startPoint x: 466, startPoint y: 86, endPoint x: 375, endPoint y: 101, distance: 92.3
click at [465, 86] on img at bounding box center [463, 89] width 10 height 10
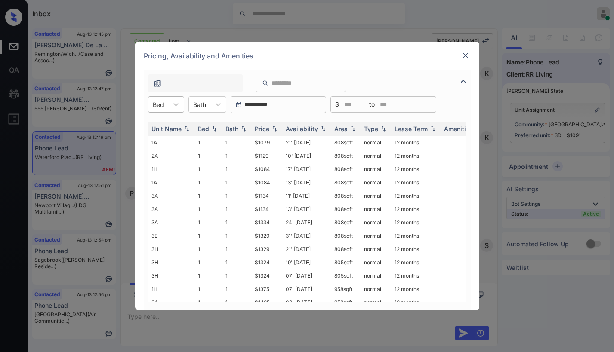
click at [167, 103] on div "Bed" at bounding box center [158, 104] width 20 height 12
click at [166, 126] on div "1" at bounding box center [166, 125] width 36 height 15
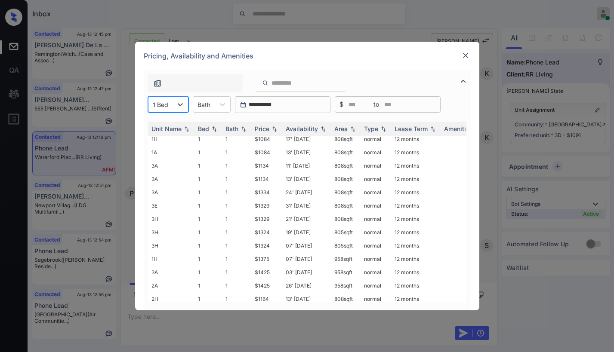
scroll to position [0, 0]
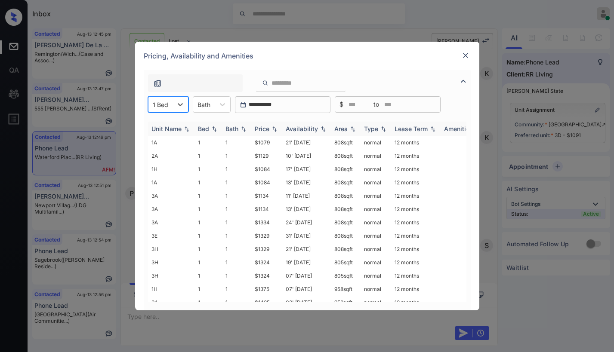
click at [267, 128] on div "Price" at bounding box center [262, 128] width 15 height 7
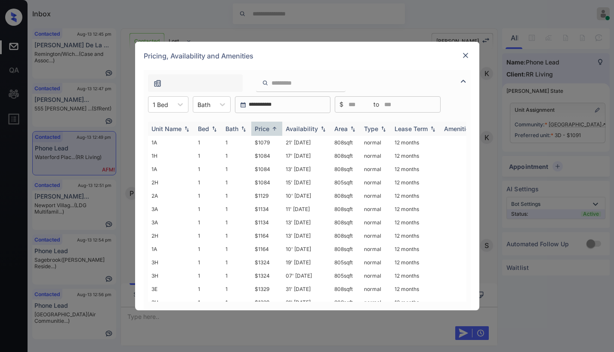
click at [267, 128] on div "Price" at bounding box center [262, 128] width 15 height 7
click at [268, 128] on div "Price" at bounding box center [262, 128] width 15 height 7
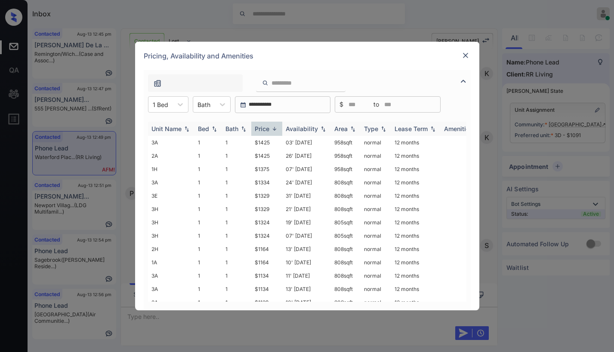
click at [268, 128] on div "Price" at bounding box center [262, 128] width 15 height 7
click at [267, 126] on div "Price" at bounding box center [262, 128] width 15 height 7
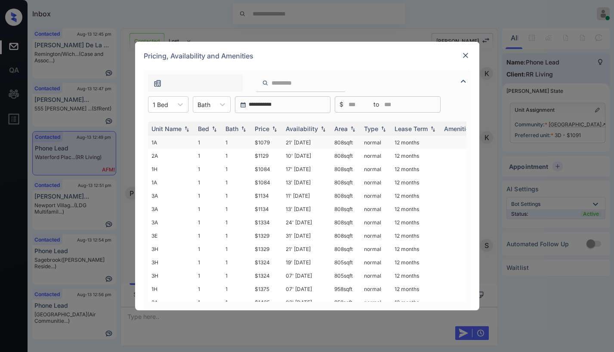
click at [266, 143] on td "$1079" at bounding box center [266, 142] width 31 height 13
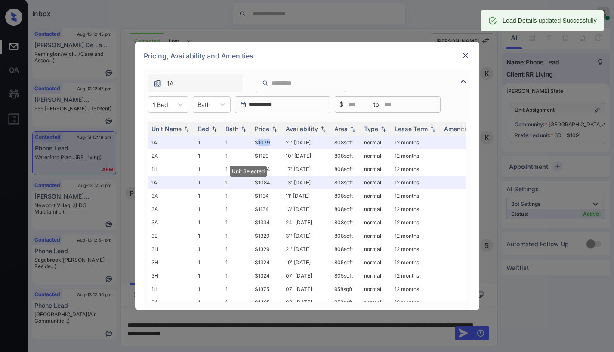
click at [466, 55] on img at bounding box center [465, 55] width 9 height 9
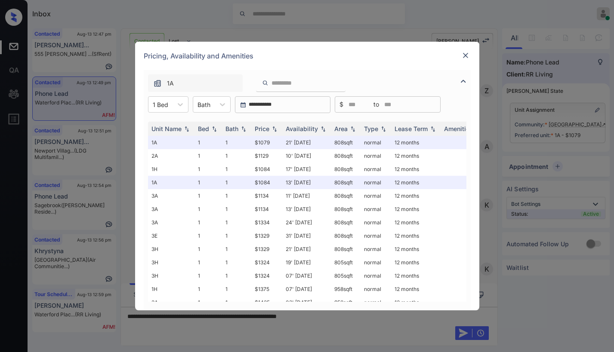
scroll to position [1291, 0]
click at [185, 106] on div at bounding box center [179, 104] width 15 height 15
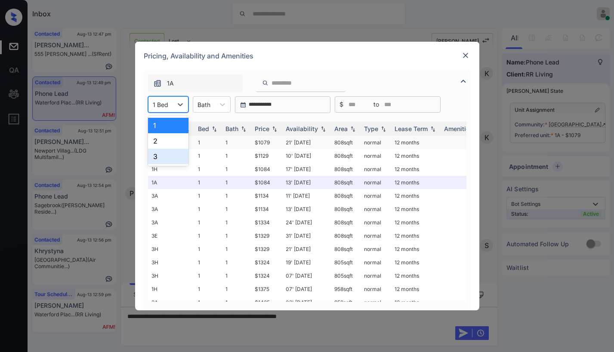
click at [159, 145] on div "2" at bounding box center [168, 140] width 40 height 15
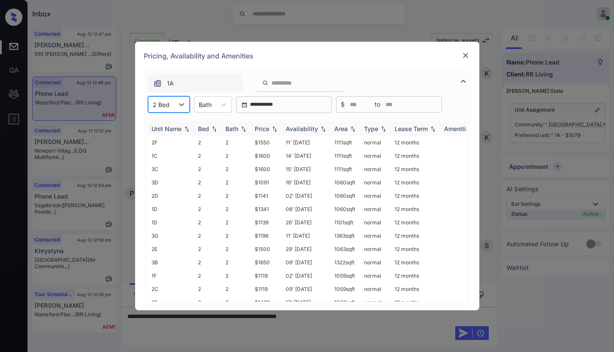
click at [270, 126] on div "Price" at bounding box center [267, 128] width 24 height 7
click at [268, 128] on div "Price" at bounding box center [262, 128] width 15 height 7
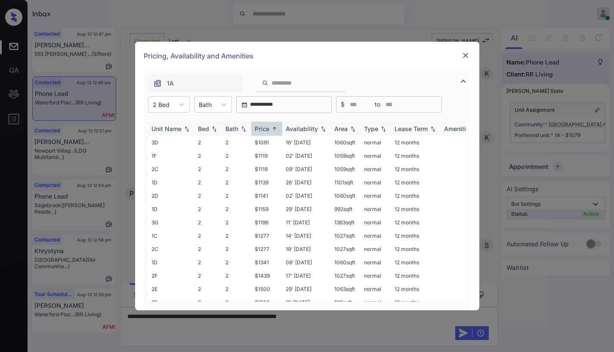
click at [268, 128] on div "Price" at bounding box center [262, 128] width 15 height 7
click at [271, 142] on td "$1091" at bounding box center [266, 142] width 31 height 13
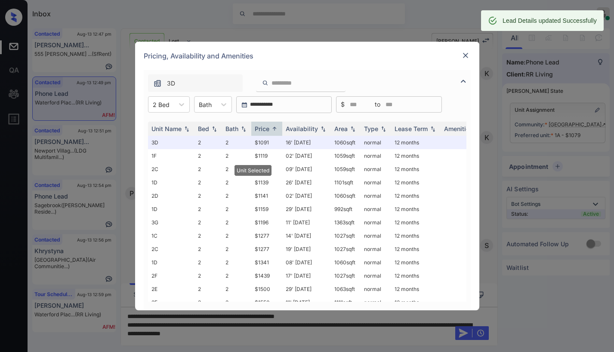
click at [468, 52] on img at bounding box center [465, 55] width 9 height 9
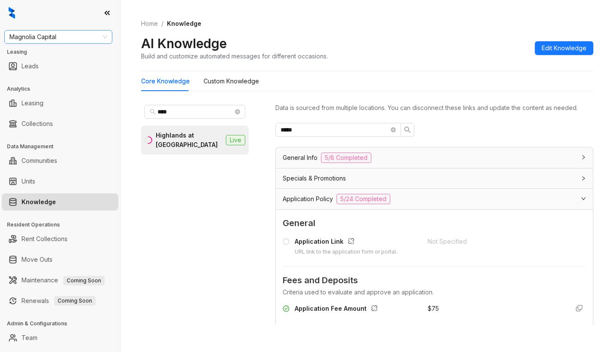
click at [91, 35] on span "Magnolia Capital" at bounding box center [58, 37] width 98 height 13
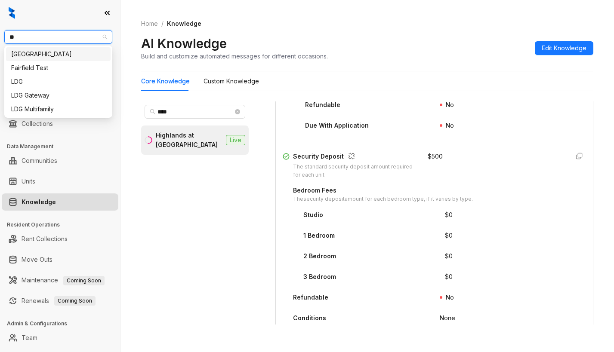
type input "***"
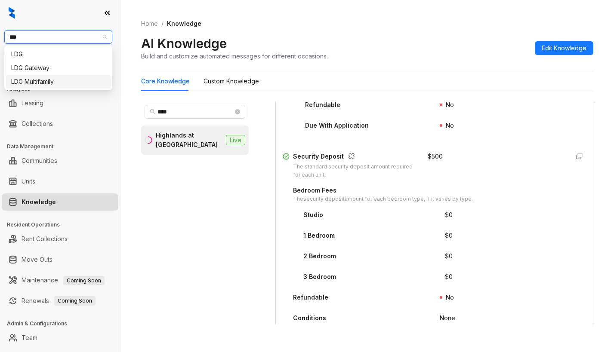
click at [42, 80] on div "LDG Multifamily" at bounding box center [58, 81] width 94 height 9
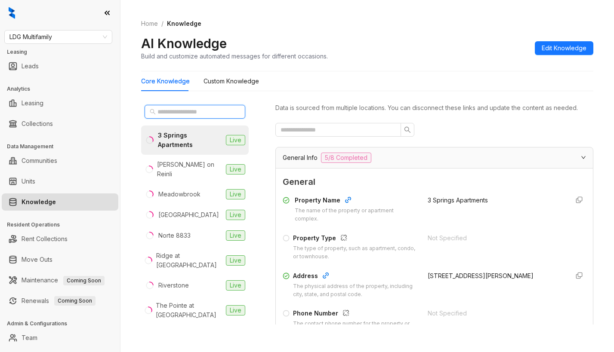
click at [199, 110] on input "text" at bounding box center [195, 111] width 76 height 9
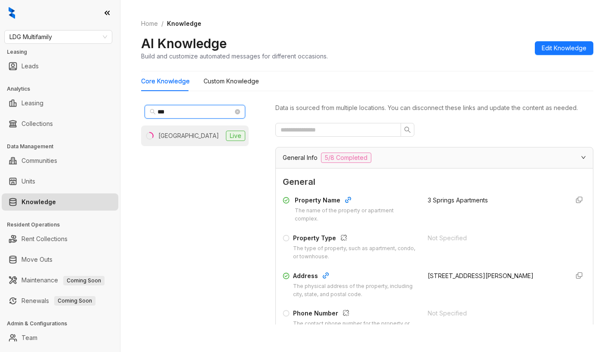
type input "***"
click at [194, 131] on li "[GEOGRAPHIC_DATA] Live" at bounding box center [195, 136] width 108 height 21
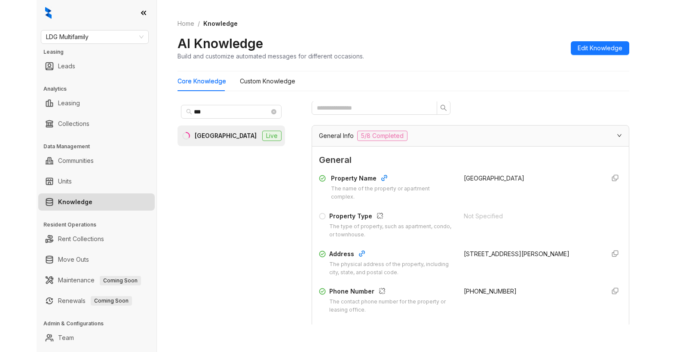
scroll to position [43, 0]
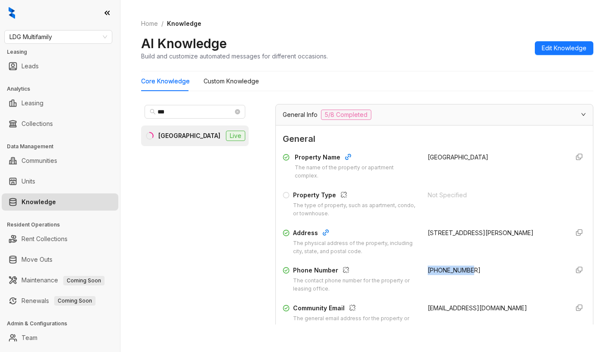
drag, startPoint x: 417, startPoint y: 276, endPoint x: 463, endPoint y: 278, distance: 46.1
click at [463, 278] on div "Phone Number The contact phone number for the property or leasing office. [PHON…" at bounding box center [434, 280] width 303 height 28
copy span "[PHONE_NUMBER]"
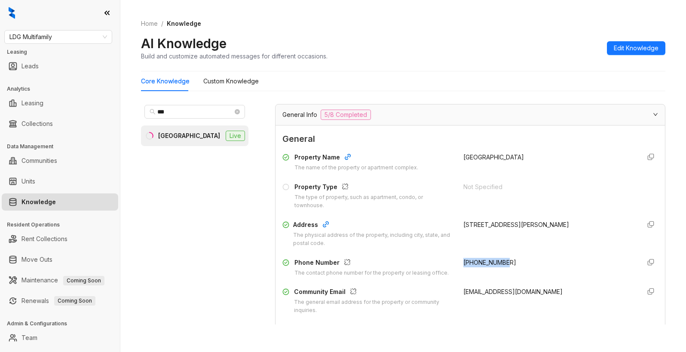
scroll to position [34, 0]
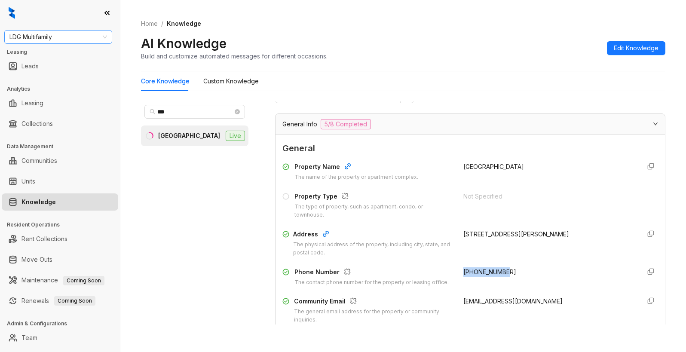
click at [74, 36] on span "LDG Multifamily" at bounding box center [58, 37] width 98 height 13
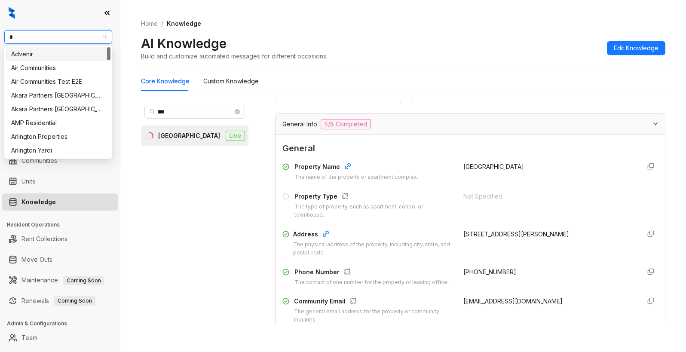
type input "**"
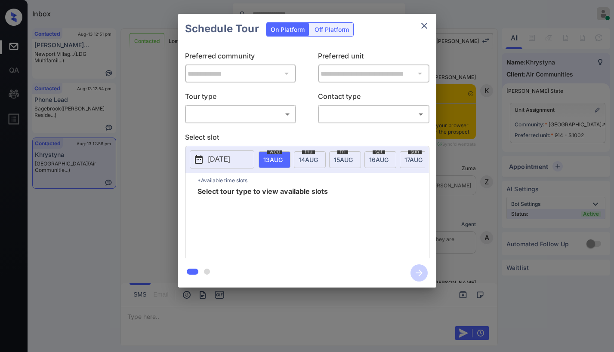
scroll to position [740, 0]
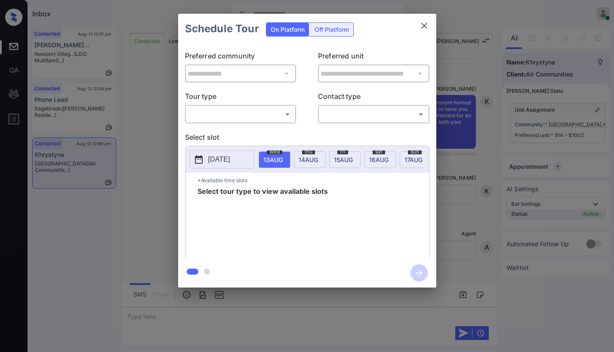
click at [244, 106] on div "​ ​" at bounding box center [240, 114] width 111 height 18
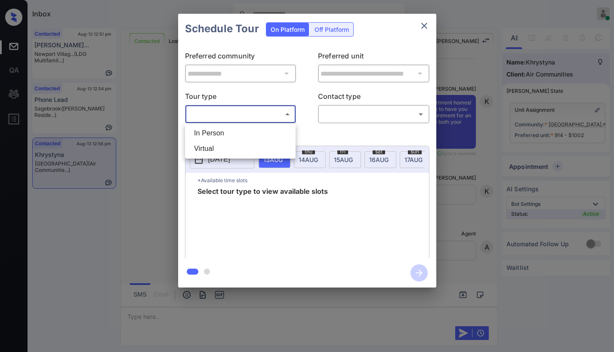
click at [239, 115] on body "Inbox Paolo Gabriel Online Set yourself offline Set yourself on break Profile S…" at bounding box center [307, 176] width 614 height 352
click at [221, 128] on li "In Person" at bounding box center [240, 133] width 106 height 15
type input "********"
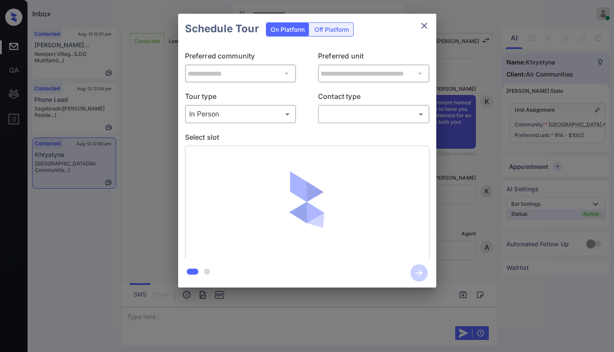
click at [317, 113] on div "Tour type In Person ******** ​ Contact type ​ ​" at bounding box center [307, 107] width 244 height 32
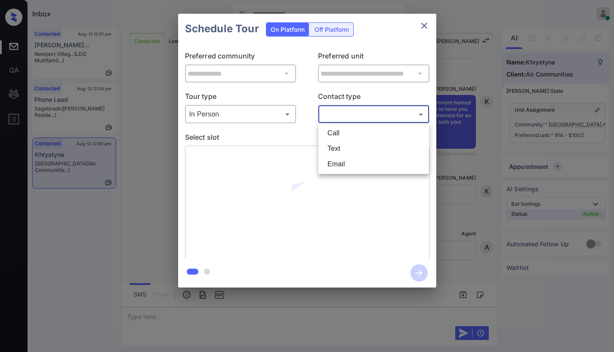
click at [321, 113] on body "Inbox Paolo Gabriel Online Set yourself offline Set yourself on break Profile S…" at bounding box center [307, 176] width 614 height 352
click at [327, 145] on li "Text" at bounding box center [373, 148] width 106 height 15
type input "****"
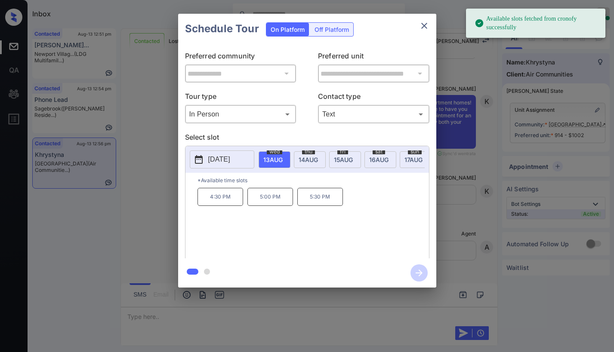
click at [283, 157] on span "14 AUG" at bounding box center [272, 159] width 19 height 7
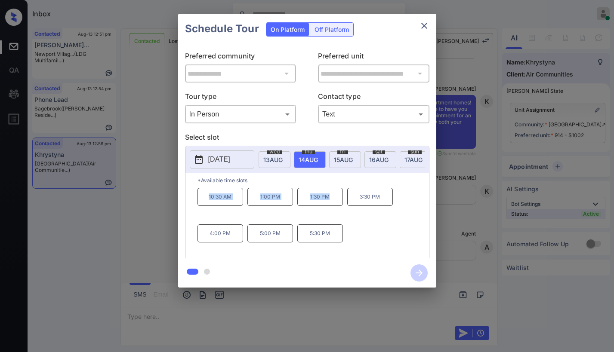
drag, startPoint x: 207, startPoint y: 200, endPoint x: 330, endPoint y: 204, distance: 123.1
click at [330, 205] on div "10:30 AM 1:00 PM 1:30 PM 3:30 PM 4:00 PM 5:00 PM 5:30 PM" at bounding box center [312, 222] width 231 height 69
copy div "10:30 AM 1:00 PM 1:30 PM"
click at [427, 25] on icon "close" at bounding box center [424, 26] width 10 height 10
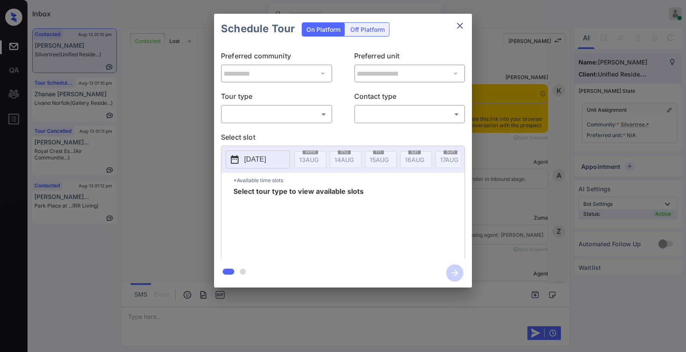
scroll to position [975, 0]
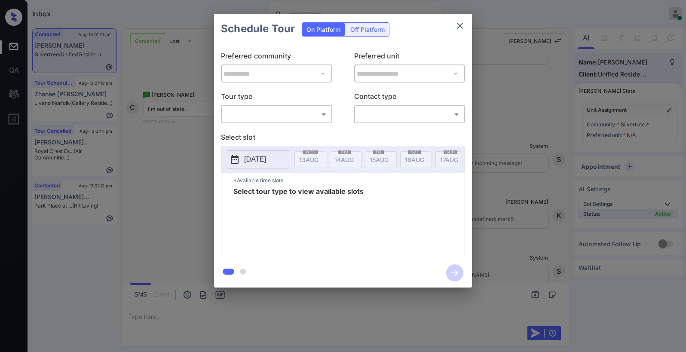
click at [281, 112] on body "Inbox Paolo Gabriel Online Set yourself offline Set yourself on break Profile S…" at bounding box center [343, 176] width 686 height 352
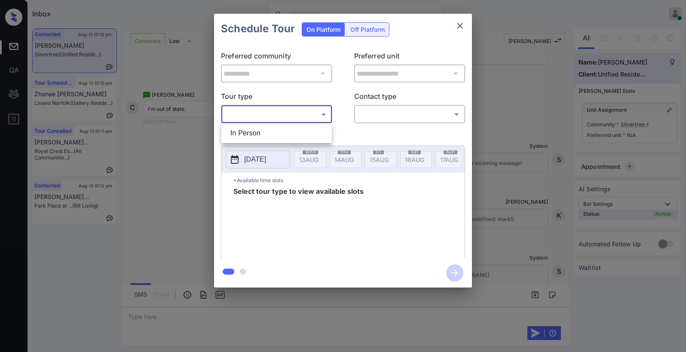
click at [333, 124] on div at bounding box center [343, 176] width 686 height 352
click at [464, 26] on icon "close" at bounding box center [460, 26] width 10 height 10
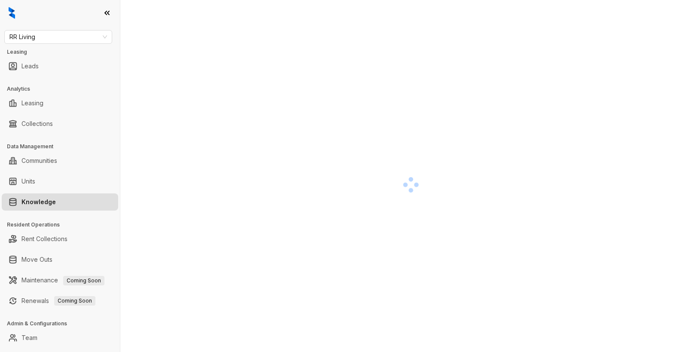
click at [504, 134] on div at bounding box center [411, 185] width 540 height 352
click at [482, 207] on div at bounding box center [411, 185] width 540 height 352
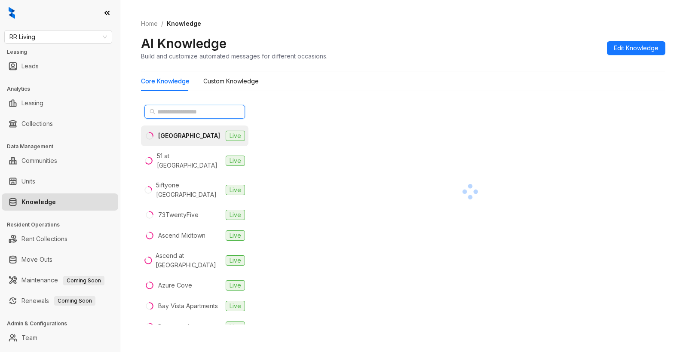
click at [201, 108] on input "text" at bounding box center [195, 111] width 76 height 9
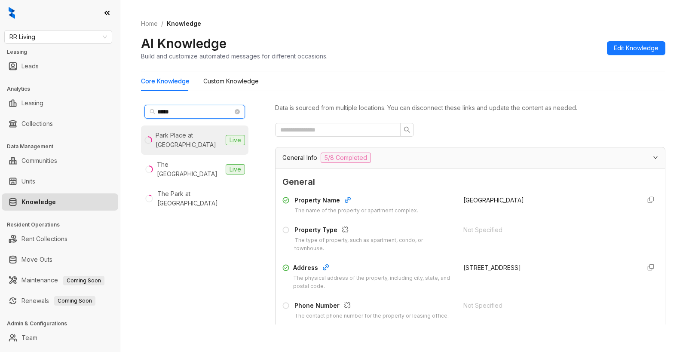
type input "****"
click at [198, 134] on div "Park Place at Foley" at bounding box center [189, 140] width 67 height 19
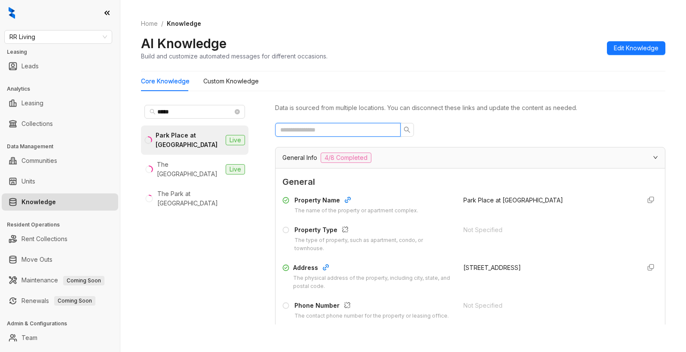
click at [337, 125] on input "text" at bounding box center [334, 129] width 108 height 9
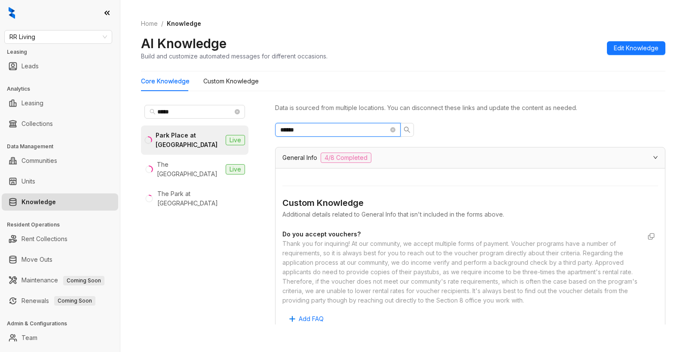
click at [346, 132] on input "******" at bounding box center [334, 129] width 108 height 9
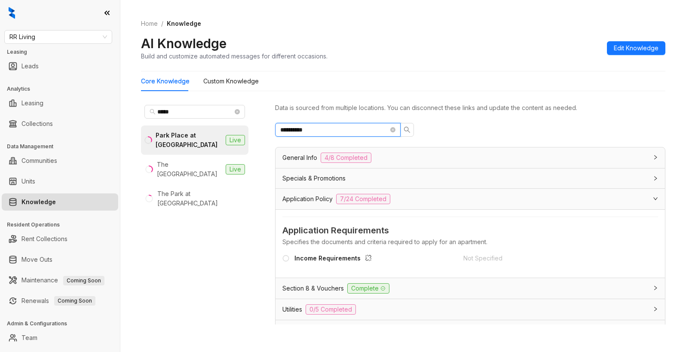
type input "**********"
click at [427, 258] on div "Income Requirements" at bounding box center [368, 261] width 171 height 14
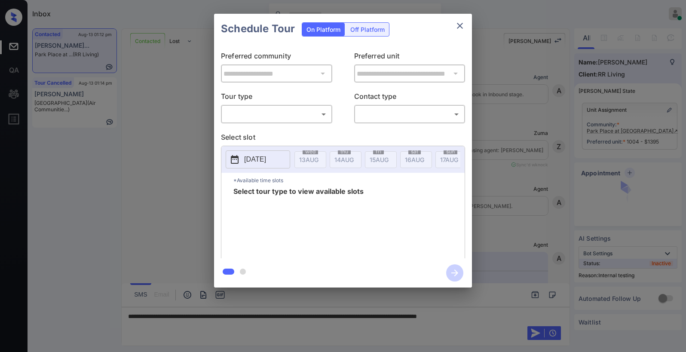
scroll to position [987, 0]
click at [244, 119] on body "Inbox [PERSON_NAME] Online Set yourself offline Set yourself on break Profile S…" at bounding box center [343, 176] width 686 height 352
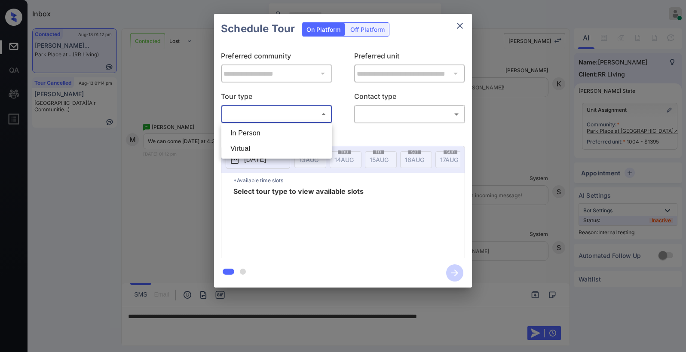
click at [257, 136] on li "In Person" at bounding box center [277, 133] width 106 height 15
type input "********"
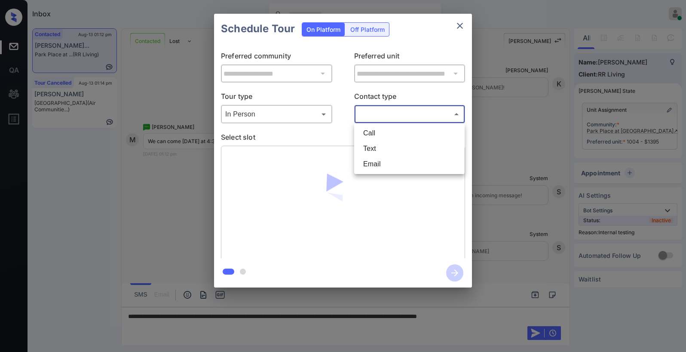
click at [395, 115] on body "Inbox Paolo Gabriel Online Set yourself offline Set yourself on break Profile S…" at bounding box center [343, 176] width 686 height 352
click at [391, 146] on li "Text" at bounding box center [410, 148] width 106 height 15
type input "****"
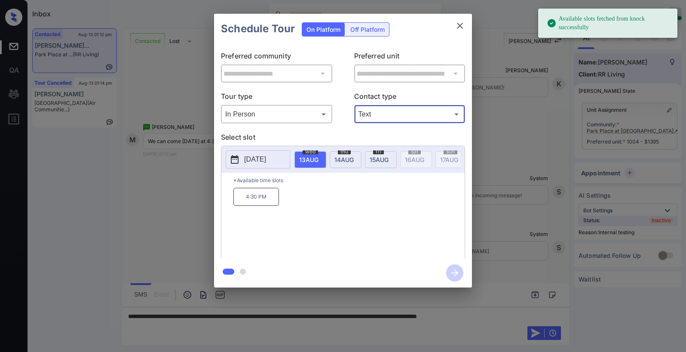
click at [456, 24] on icon "close" at bounding box center [460, 26] width 10 height 10
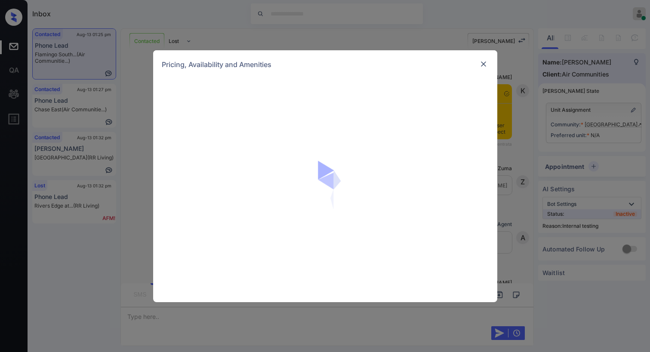
scroll to position [1800, 0]
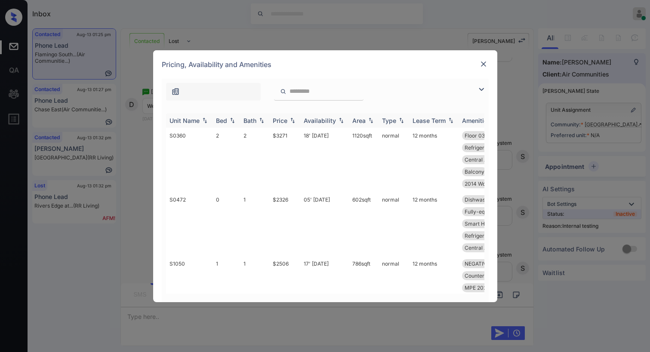
click at [478, 90] on img at bounding box center [481, 89] width 10 height 10
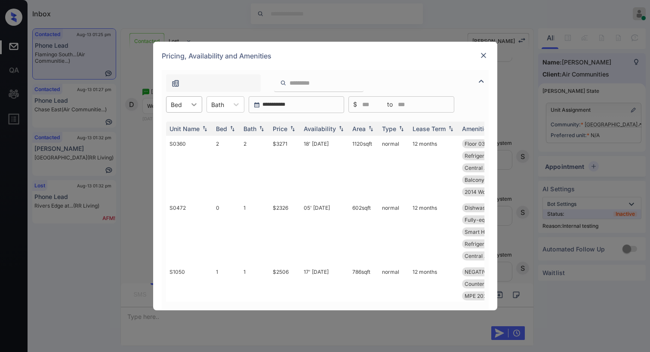
click at [189, 110] on div at bounding box center [193, 104] width 15 height 15
click at [178, 153] on div "2" at bounding box center [184, 156] width 36 height 15
click at [284, 129] on div "Price" at bounding box center [280, 128] width 15 height 7
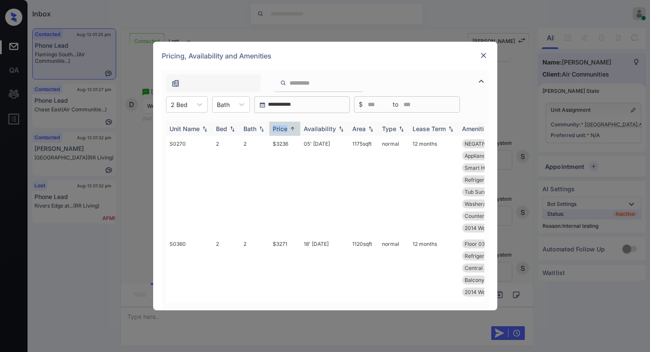
click at [284, 129] on div "Price" at bounding box center [280, 128] width 15 height 7
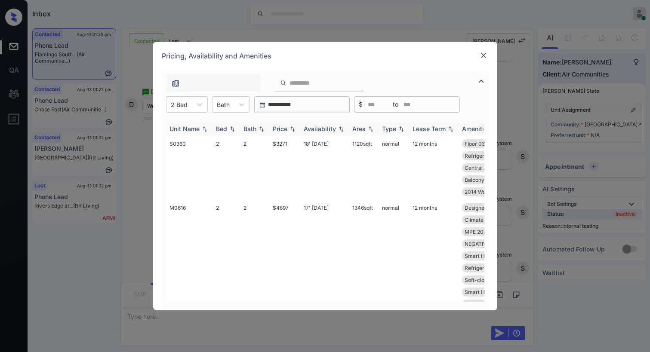
click at [286, 128] on div "Price" at bounding box center [280, 128] width 15 height 7
click at [285, 129] on div "Price" at bounding box center [280, 128] width 15 height 7
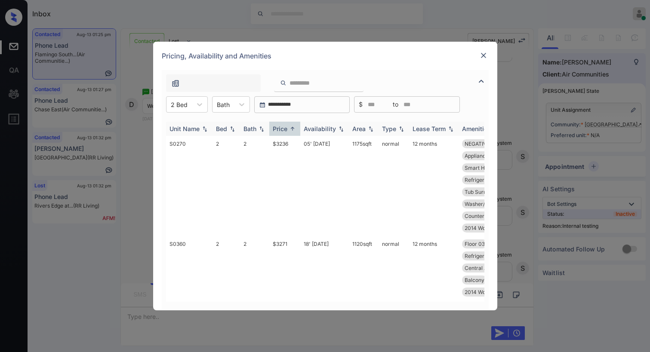
click at [286, 128] on div "Price" at bounding box center [280, 128] width 15 height 7
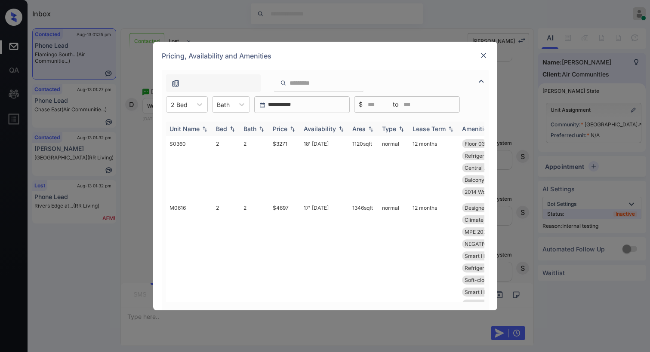
click at [285, 129] on div "Price" at bounding box center [280, 128] width 15 height 7
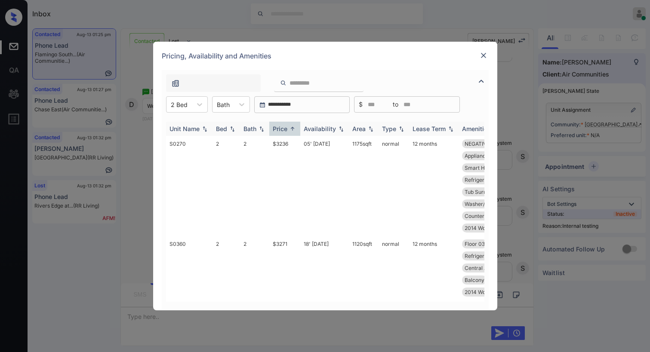
click at [285, 129] on div "Price" at bounding box center [280, 128] width 15 height 7
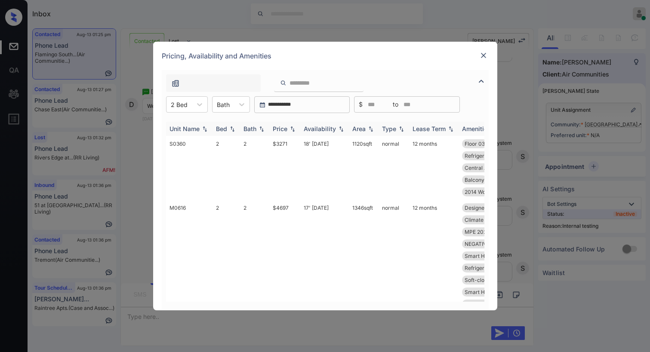
click at [285, 129] on div "Price" at bounding box center [280, 128] width 15 height 7
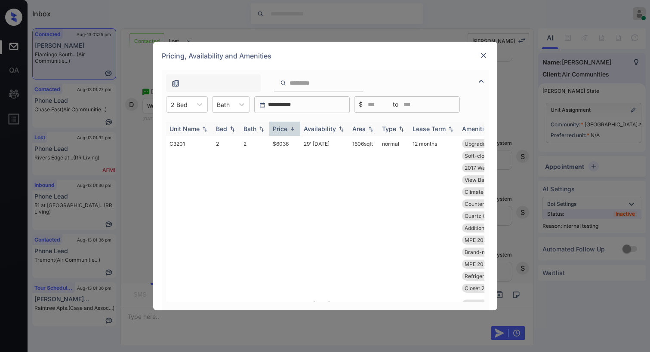
click at [285, 129] on div "Price" at bounding box center [280, 128] width 15 height 7
click at [283, 144] on td "$3236" at bounding box center [284, 186] width 31 height 100
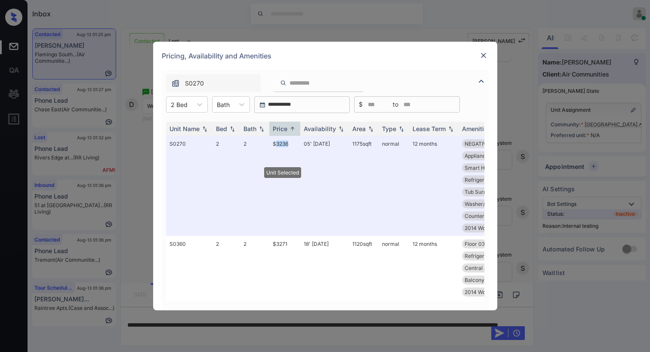
click at [486, 58] on img at bounding box center [483, 55] width 9 height 9
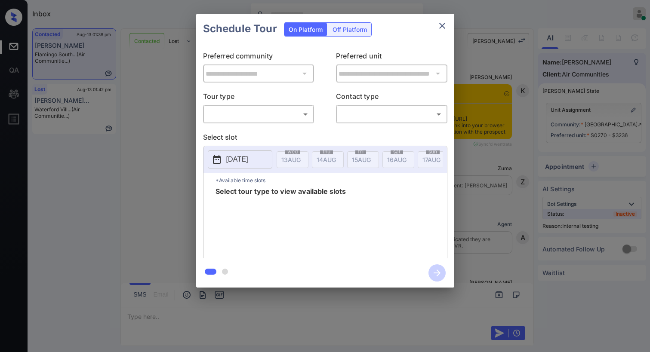
click at [279, 115] on body "Inbox [PERSON_NAME] Online Set yourself offline Set yourself on break Profile S…" at bounding box center [325, 176] width 650 height 352
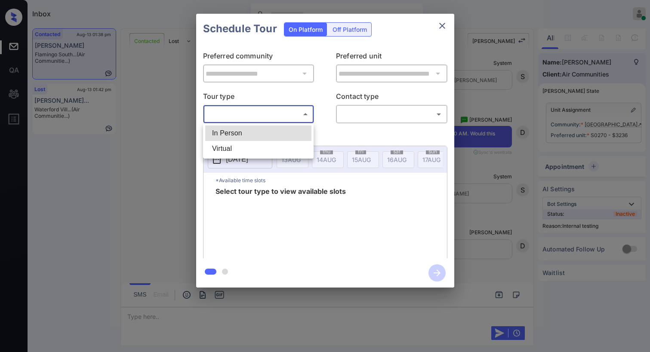
click at [259, 133] on li "In Person" at bounding box center [258, 133] width 106 height 15
type input "********"
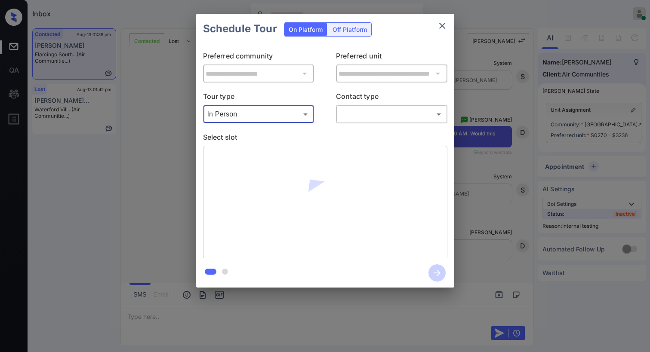
click at [363, 117] on body "Inbox [PERSON_NAME] Online Set yourself offline Set yourself on break Profile S…" at bounding box center [325, 176] width 650 height 352
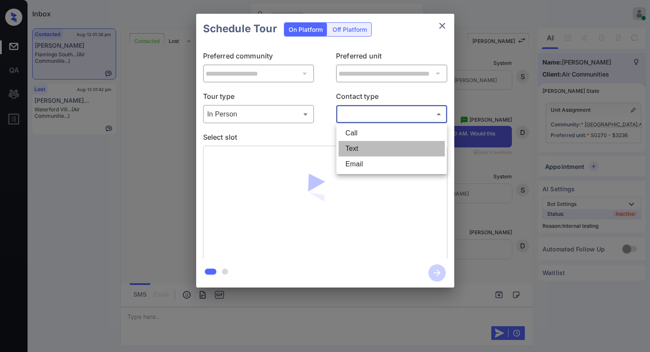
click at [362, 146] on li "Text" at bounding box center [391, 148] width 106 height 15
type input "****"
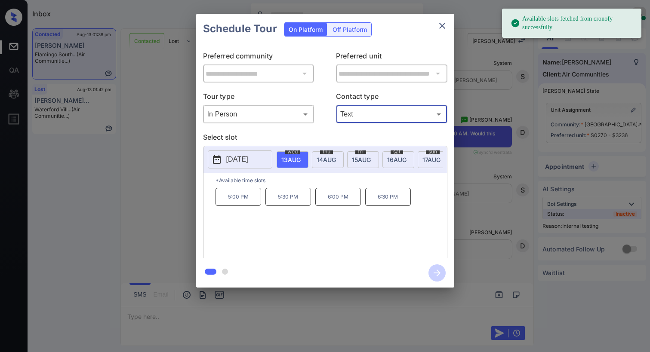
click at [301, 159] on span "14 AUG" at bounding box center [290, 159] width 19 height 7
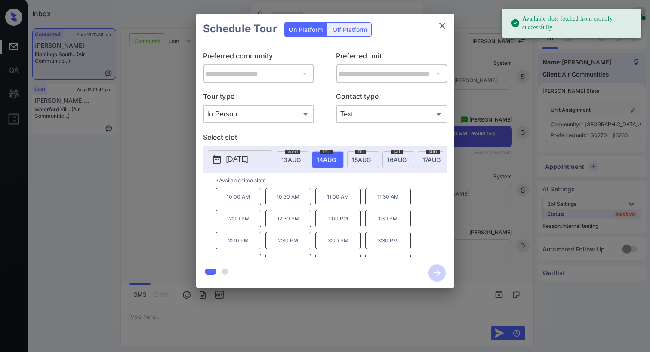
click at [247, 203] on p "10:00 AM" at bounding box center [238, 197] width 46 height 18
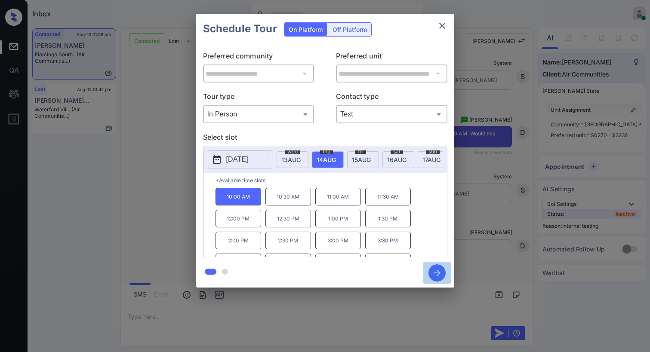
click at [434, 267] on icon "button" at bounding box center [436, 272] width 17 height 17
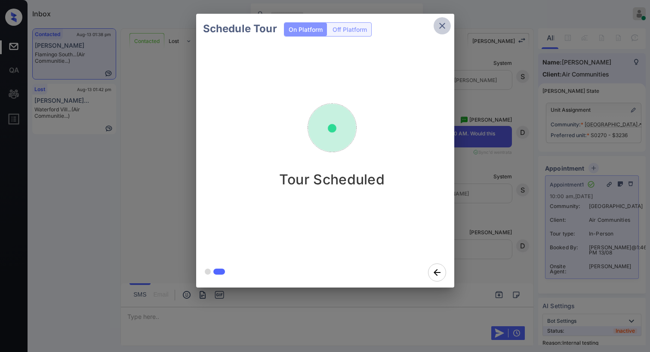
click at [444, 28] on icon "close" at bounding box center [442, 26] width 10 height 10
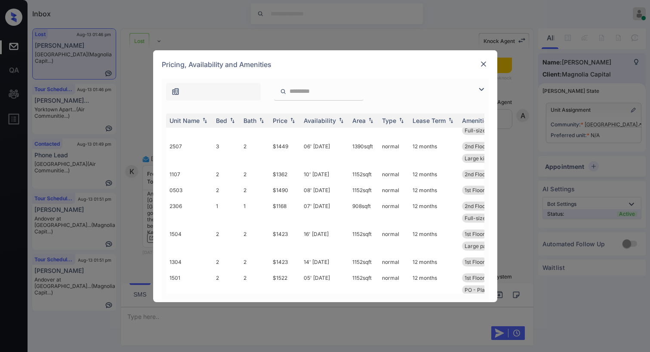
scroll to position [297, 0]
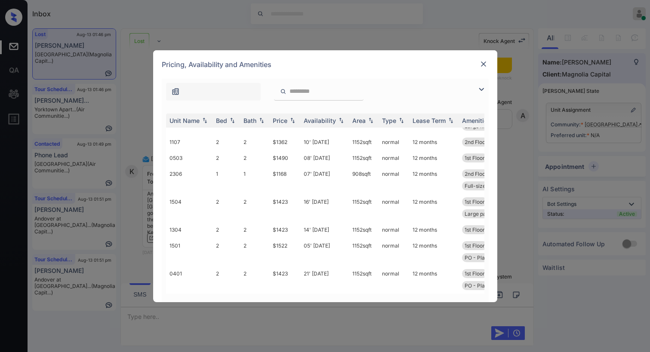
click at [480, 64] on img at bounding box center [483, 64] width 9 height 9
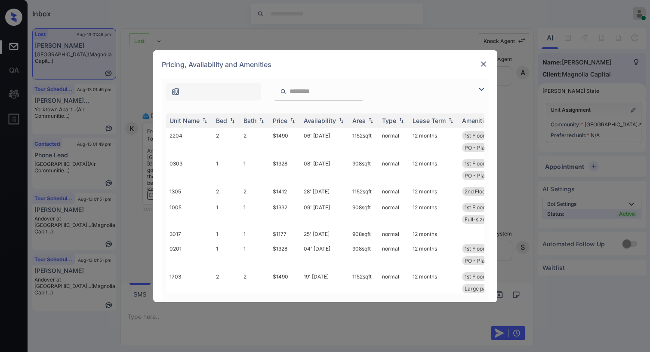
click at [483, 62] on img at bounding box center [483, 64] width 9 height 9
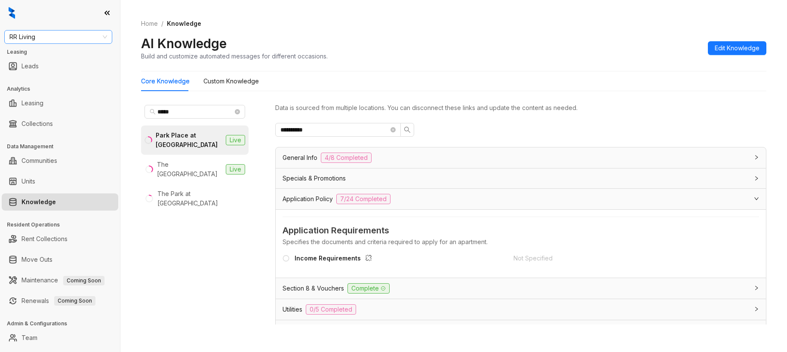
click at [82, 39] on span "RR Living" at bounding box center [58, 37] width 98 height 13
type input "****"
click at [65, 50] on div "Case and Associates" at bounding box center [58, 53] width 94 height 9
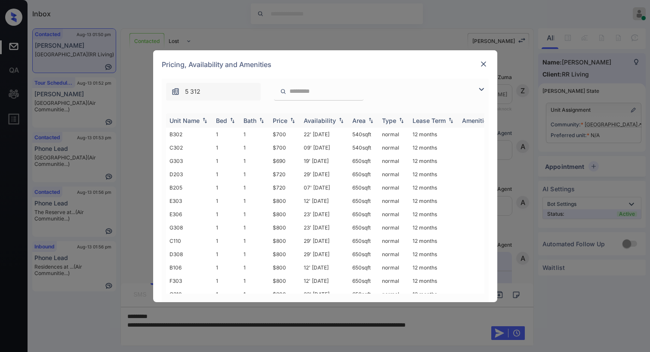
scroll to position [3222, 0]
click at [480, 67] on img at bounding box center [483, 64] width 9 height 9
click at [484, 64] on img at bounding box center [483, 64] width 9 height 9
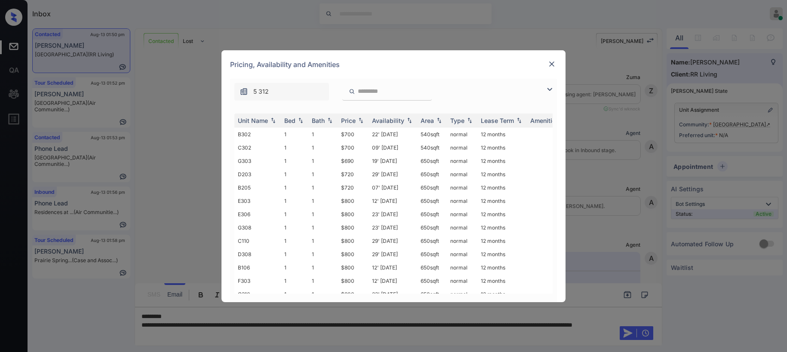
scroll to position [3222, 0]
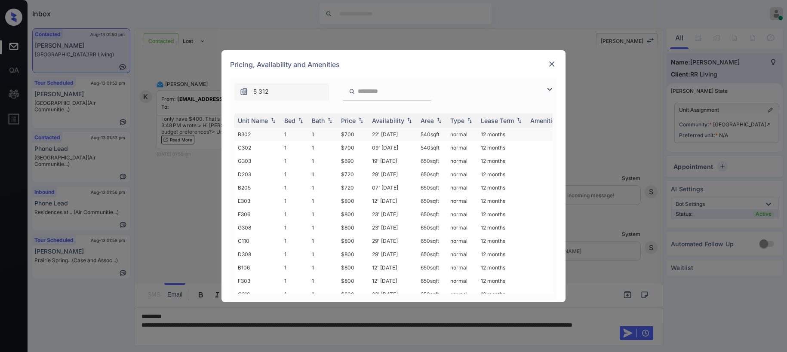
click at [349, 133] on td "$700" at bounding box center [353, 134] width 31 height 13
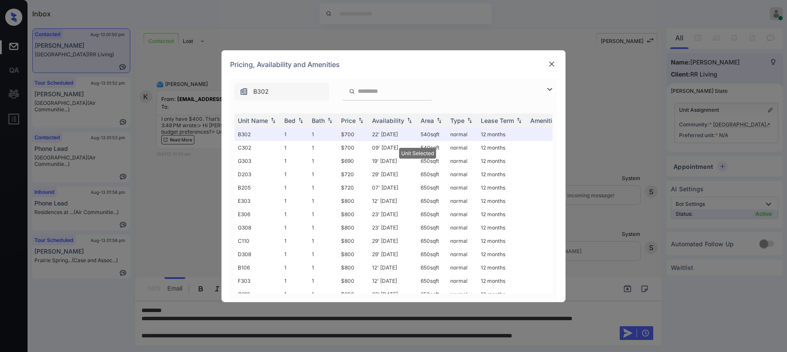
click at [557, 64] on div at bounding box center [552, 64] width 10 height 10
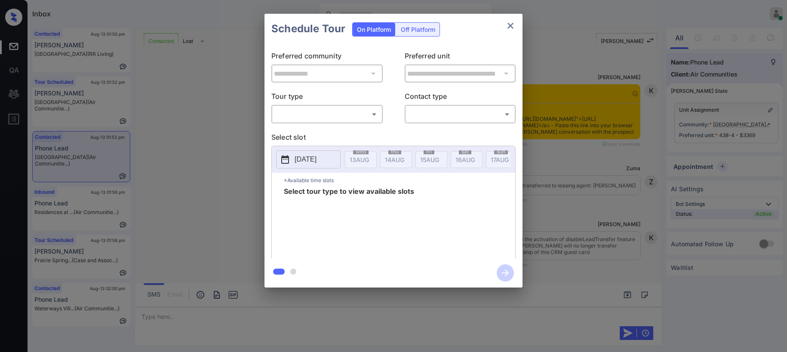
scroll to position [1691, 0]
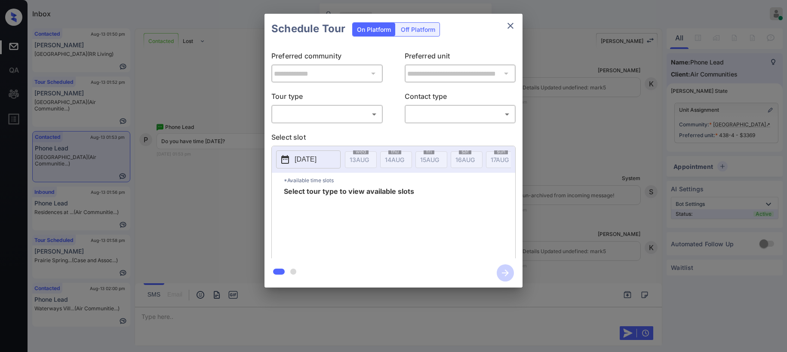
click at [366, 119] on body "Inbox Paolo Gabriel Online Set yourself offline Set yourself on break Profile S…" at bounding box center [393, 176] width 787 height 352
click at [341, 129] on li "In Person" at bounding box center [327, 133] width 106 height 15
type input "********"
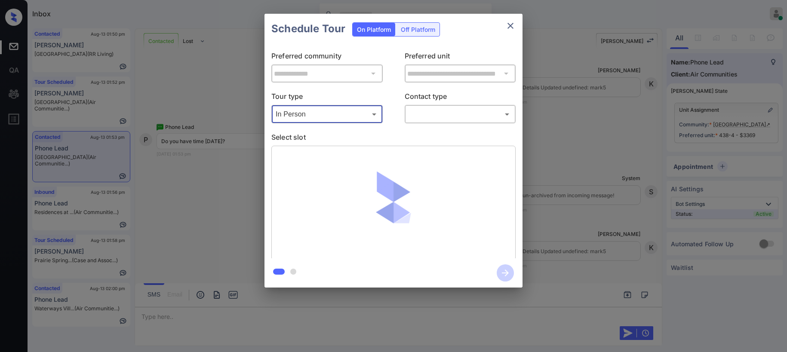
click at [424, 120] on body "Inbox Paolo Gabriel Online Set yourself offline Set yourself on break Profile S…" at bounding box center [393, 176] width 787 height 352
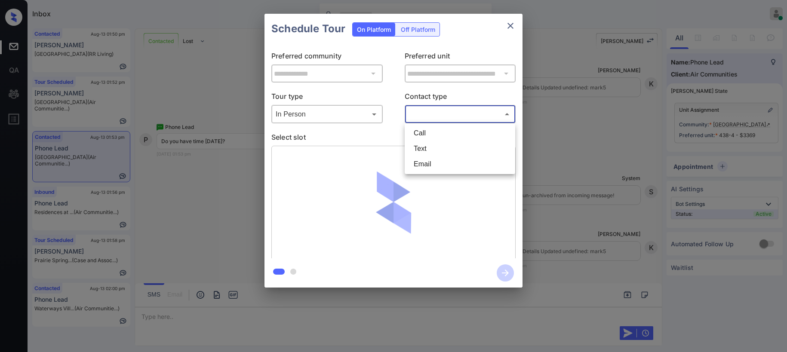
click at [427, 146] on li "Text" at bounding box center [460, 148] width 106 height 15
type input "****"
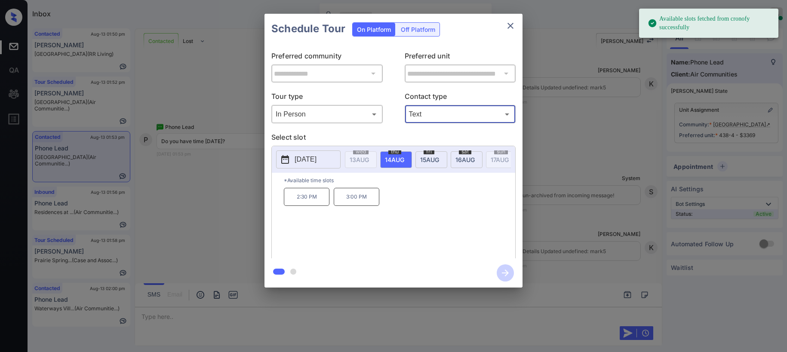
click at [369, 162] on span "16 AUG" at bounding box center [359, 159] width 19 height 7
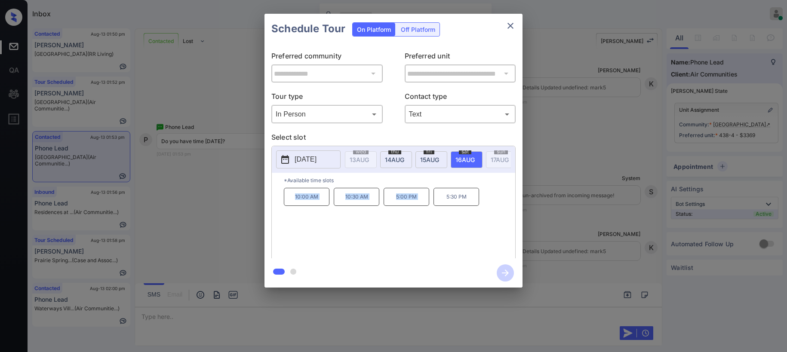
drag, startPoint x: 335, startPoint y: 203, endPoint x: 486, endPoint y: 152, distance: 160.3
click at [447, 205] on div "10:00 AM 10:30 AM 5:00 PM 5:30 PM" at bounding box center [399, 222] width 231 height 69
copy div "10:00 AM 10:30 AM 5:00 PM"
click at [513, 24] on icon "close" at bounding box center [510, 26] width 10 height 10
